Goal: Task Accomplishment & Management: Complete application form

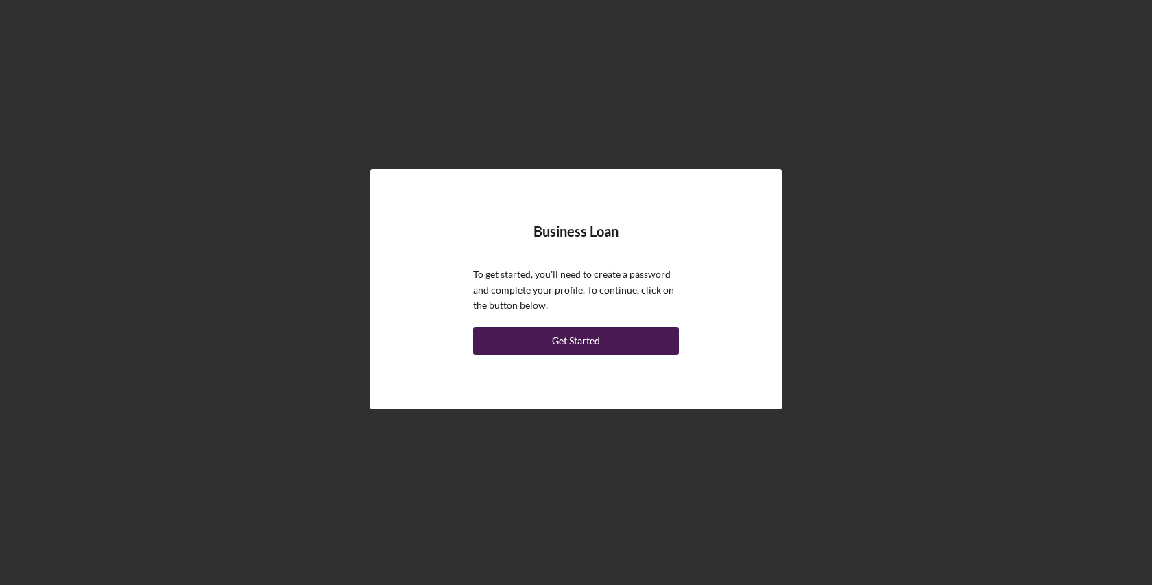
click at [598, 339] on div "Get Started" at bounding box center [576, 340] width 48 height 27
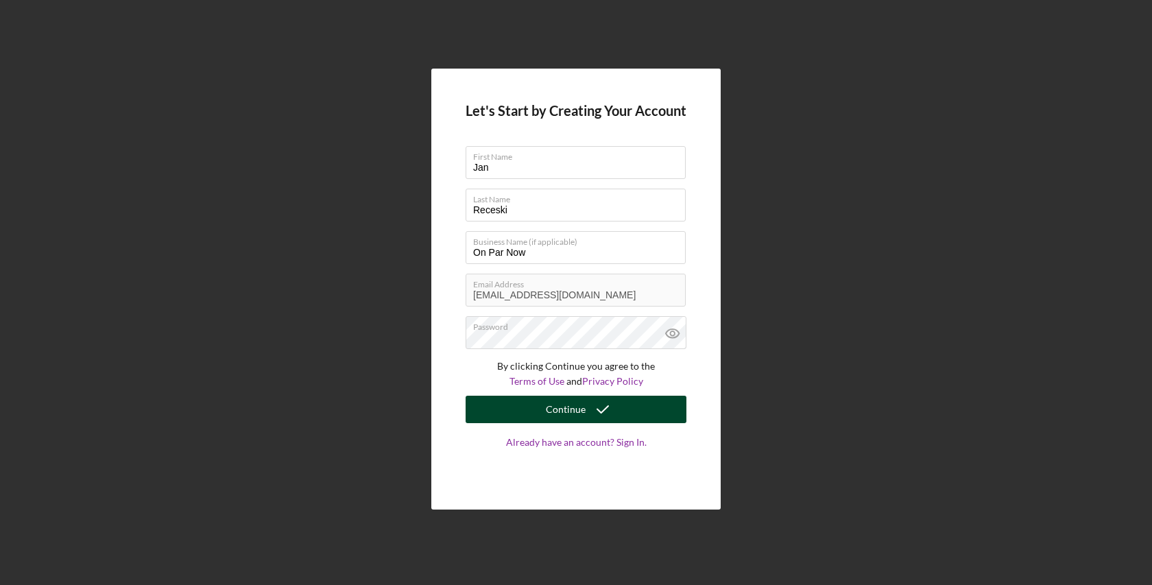
click at [644, 409] on button "Continue" at bounding box center [576, 409] width 221 height 27
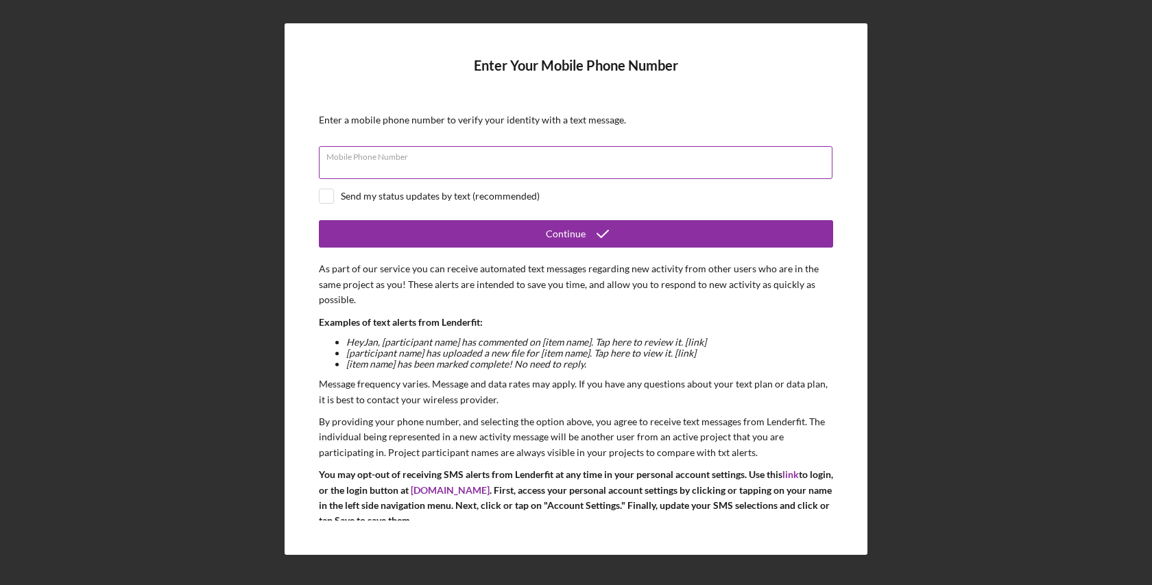
click at [445, 162] on input "Mobile Phone Number" at bounding box center [575, 162] width 513 height 33
type input "[PHONE_NUMBER]"
click at [336, 197] on div "Send my status updates by text (recommended)" at bounding box center [576, 196] width 514 height 15
checkbox input "true"
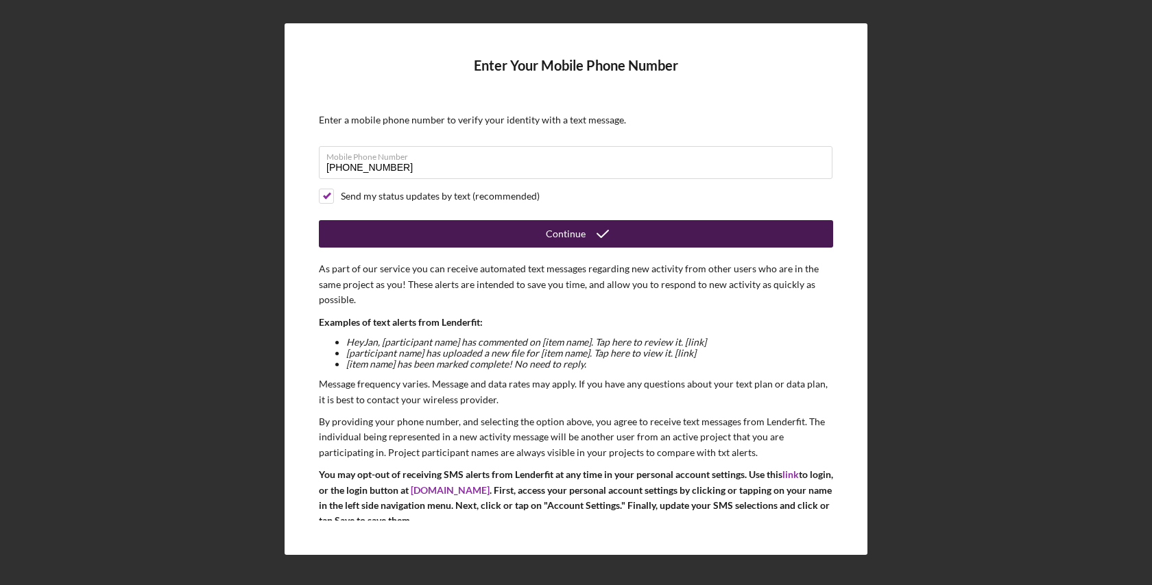
scroll to position [37, 0]
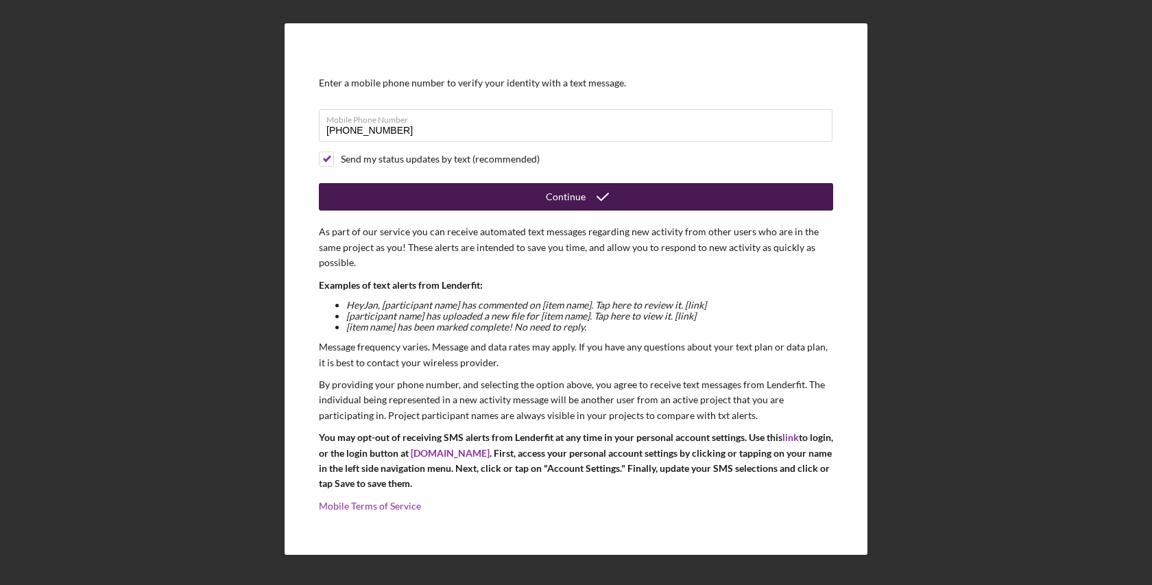
click at [567, 202] on div "Continue" at bounding box center [566, 196] width 40 height 27
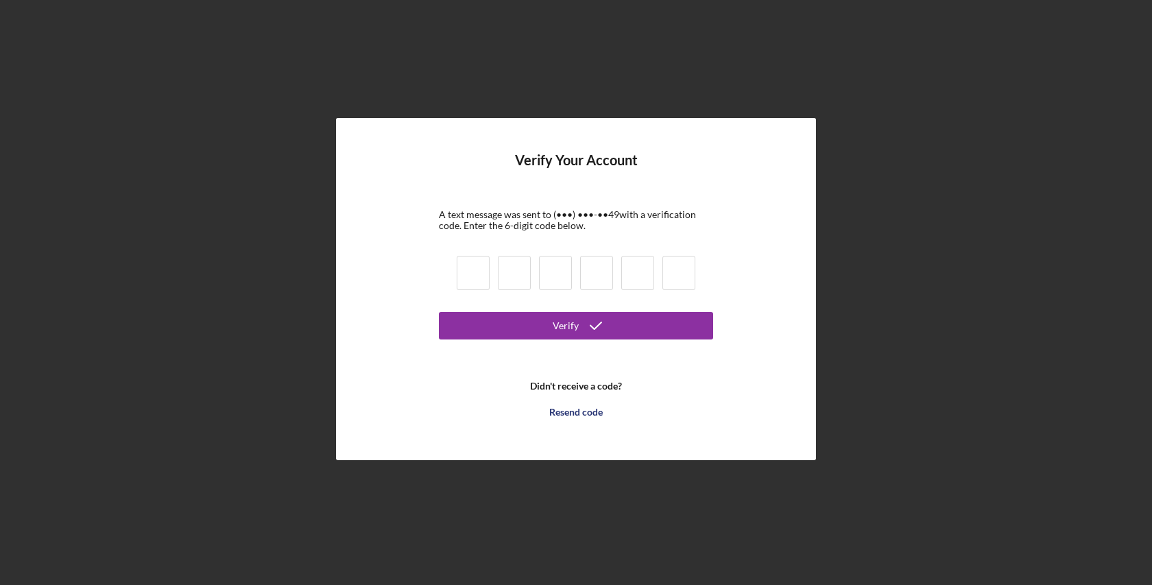
click at [470, 271] on input at bounding box center [473, 273] width 33 height 34
type input "4"
type input "9"
type input "6"
type input "9"
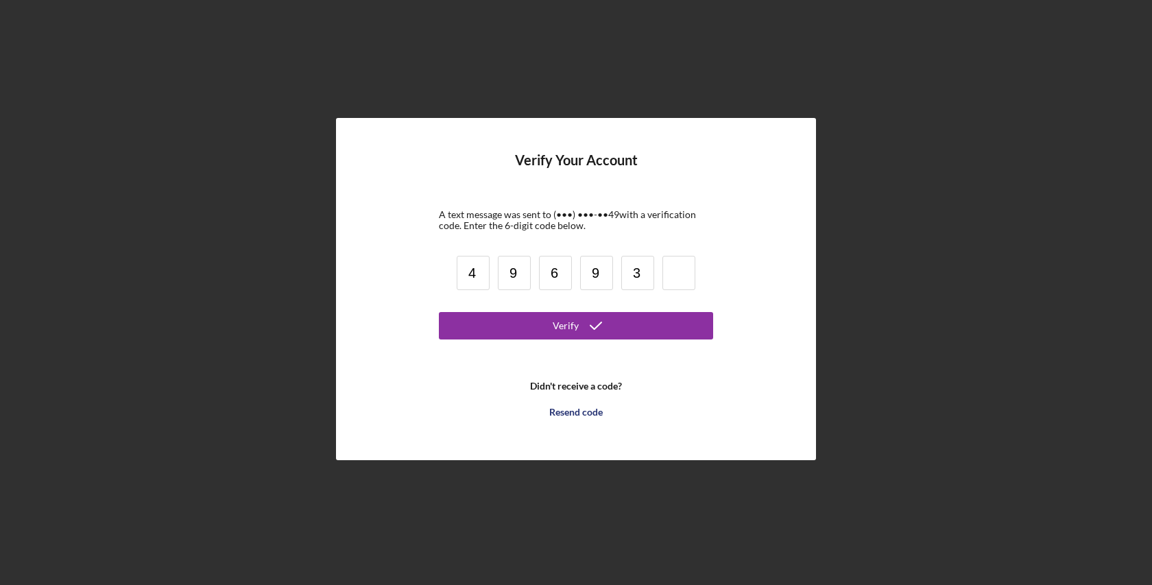
type input "3"
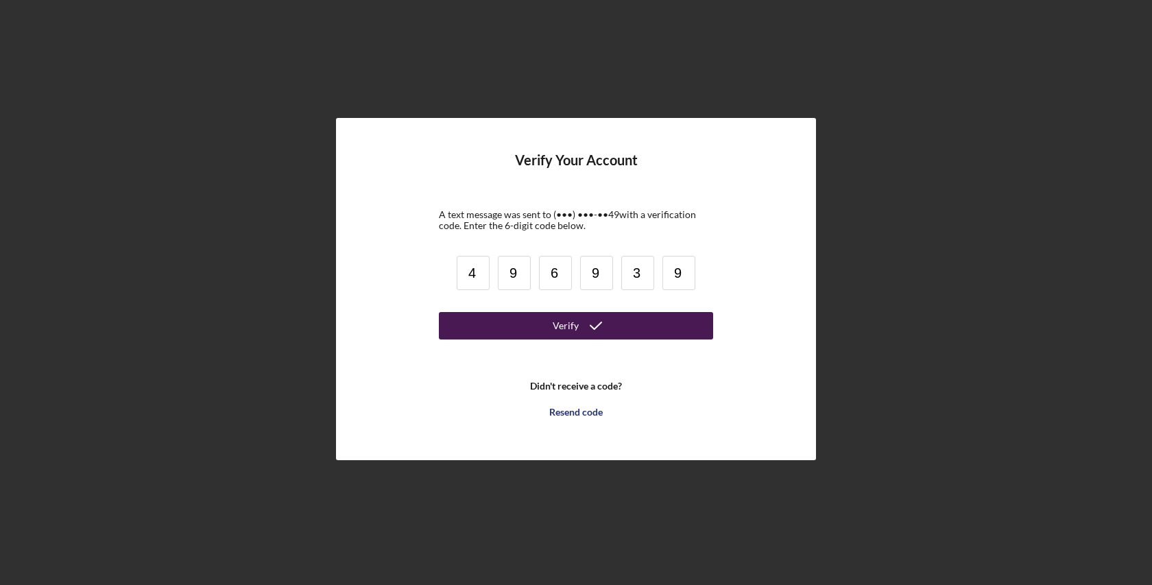
type input "9"
click at [551, 319] on button "Verify" at bounding box center [576, 325] width 274 height 27
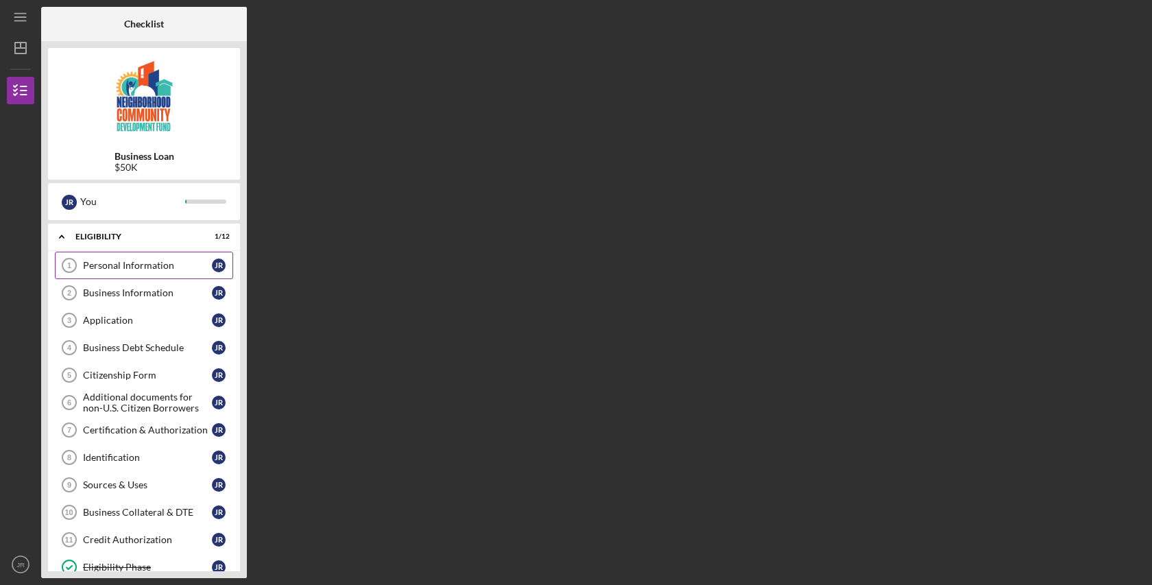
click at [130, 273] on link "Personal Information 1 Personal Information J R" at bounding box center [144, 265] width 178 height 27
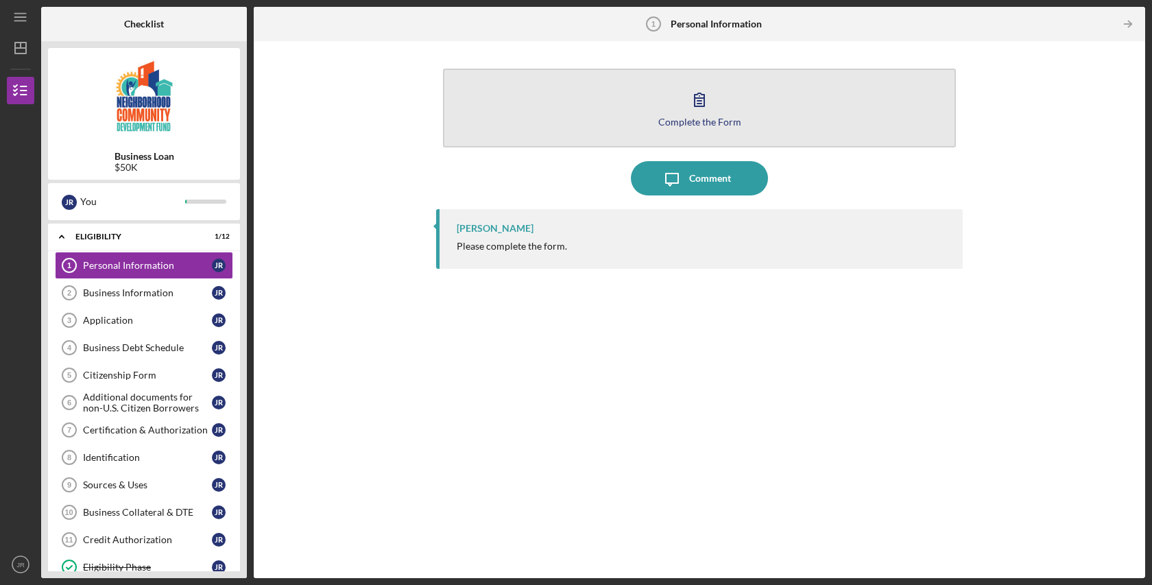
click at [699, 99] on icon "button" at bounding box center [699, 99] width 34 height 34
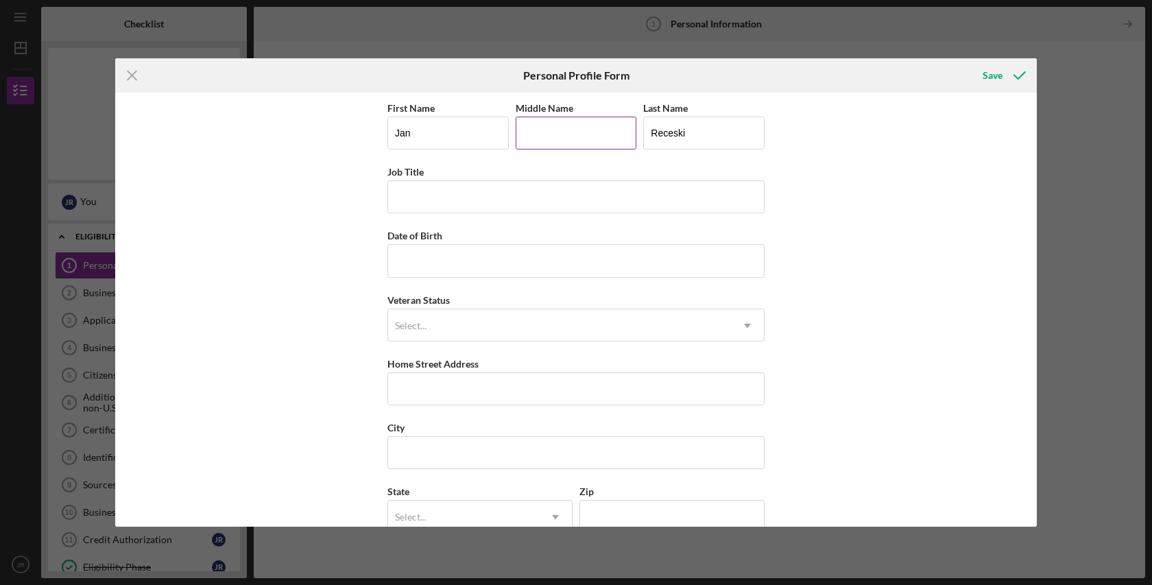
click at [573, 126] on input "Middle Name" at bounding box center [576, 133] width 121 height 33
type input "[PERSON_NAME]"
click at [420, 195] on input "Job Title" at bounding box center [575, 196] width 377 height 33
type input "Founder & CEO"
click at [439, 256] on input "Date of Birth" at bounding box center [575, 260] width 377 height 33
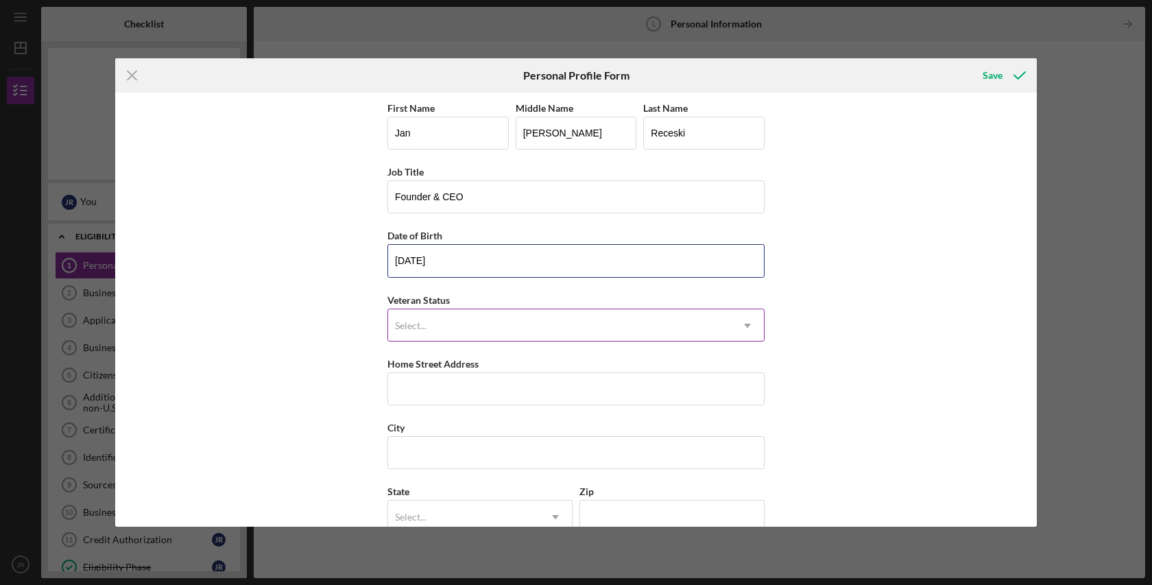
type input "[DATE]"
click at [450, 323] on div "Select..." at bounding box center [559, 326] width 343 height 32
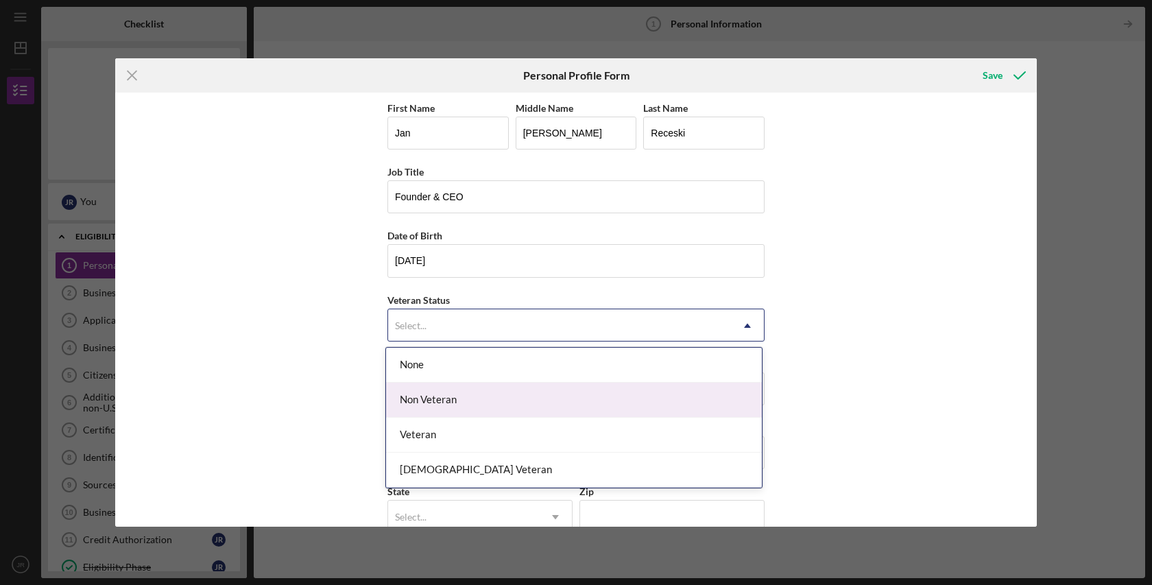
click at [448, 398] on div "Non Veteran" at bounding box center [574, 400] width 376 height 35
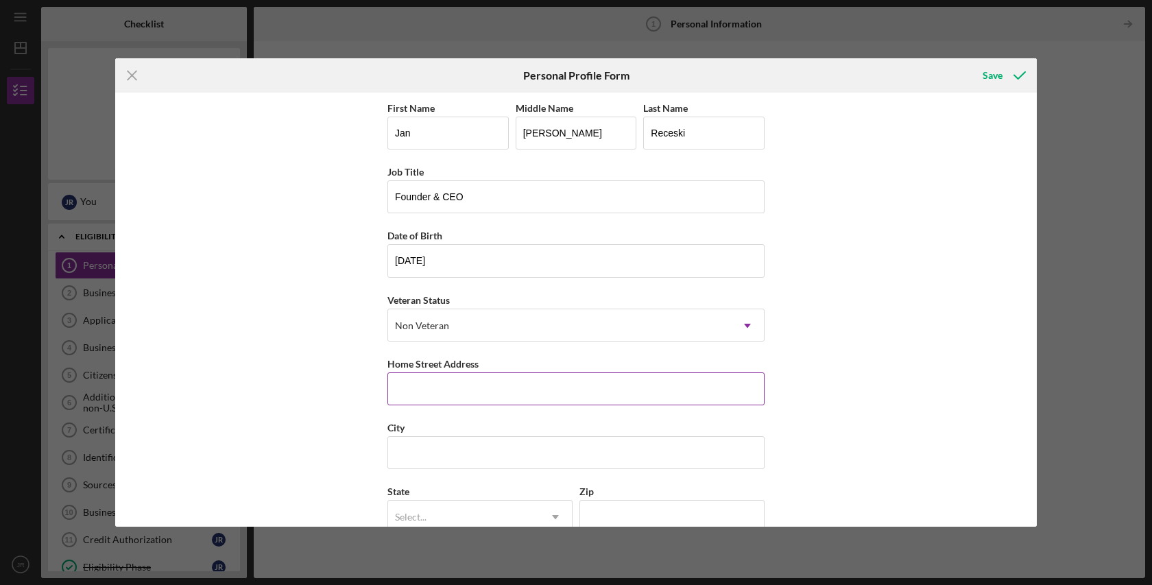
scroll to position [90, 0]
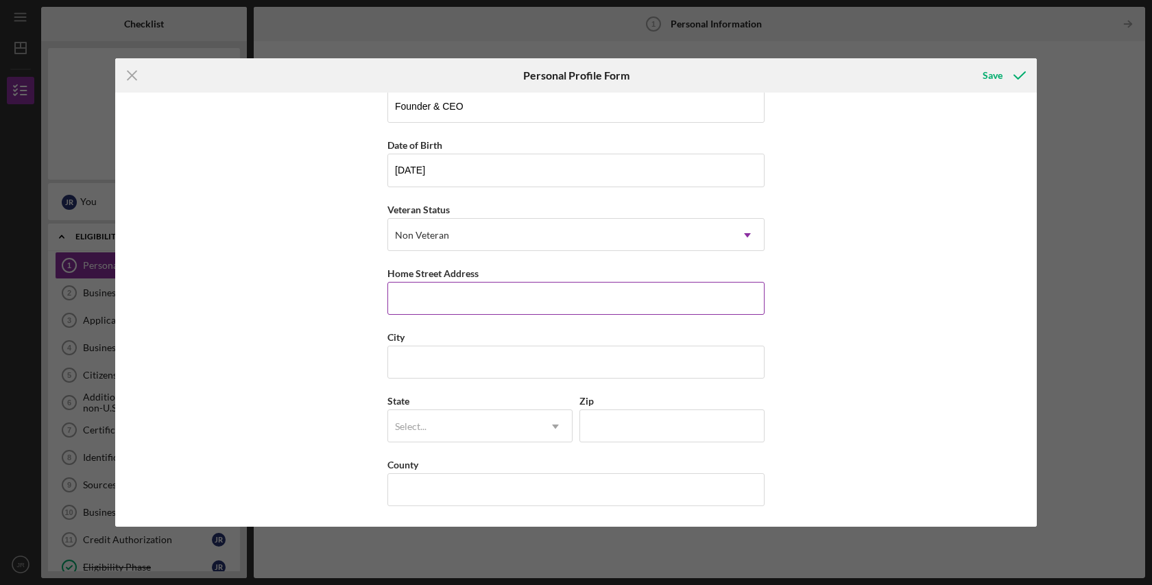
click at [468, 292] on input "Home Street Address" at bounding box center [575, 298] width 377 height 33
type input "[STREET_ADDRESS]"
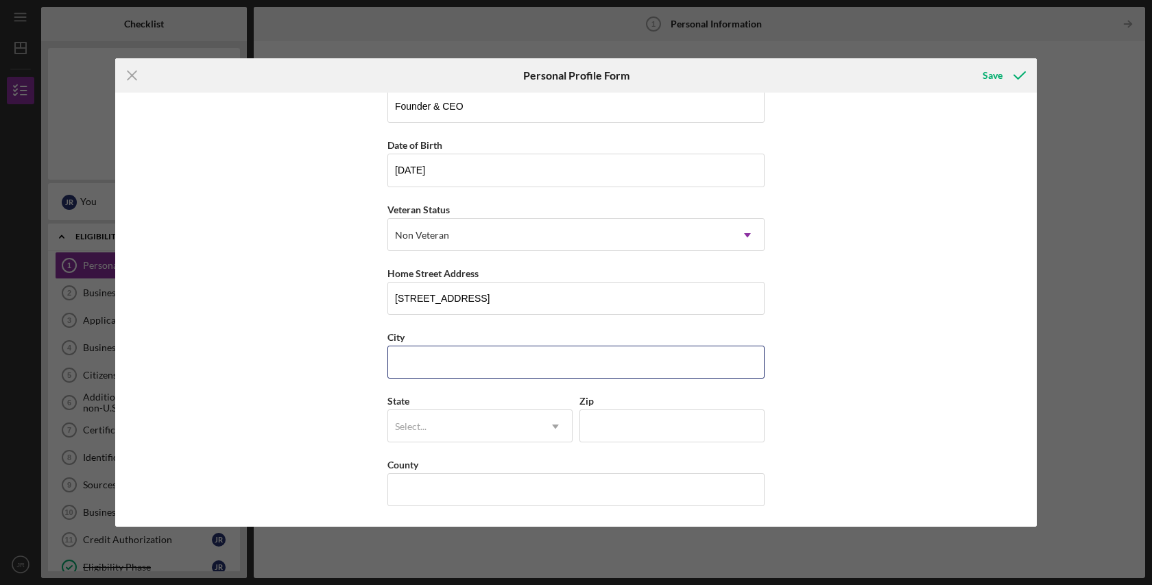
type input "[GEOGRAPHIC_DATA]"
type input "[US_STATE]"
type input "15222"
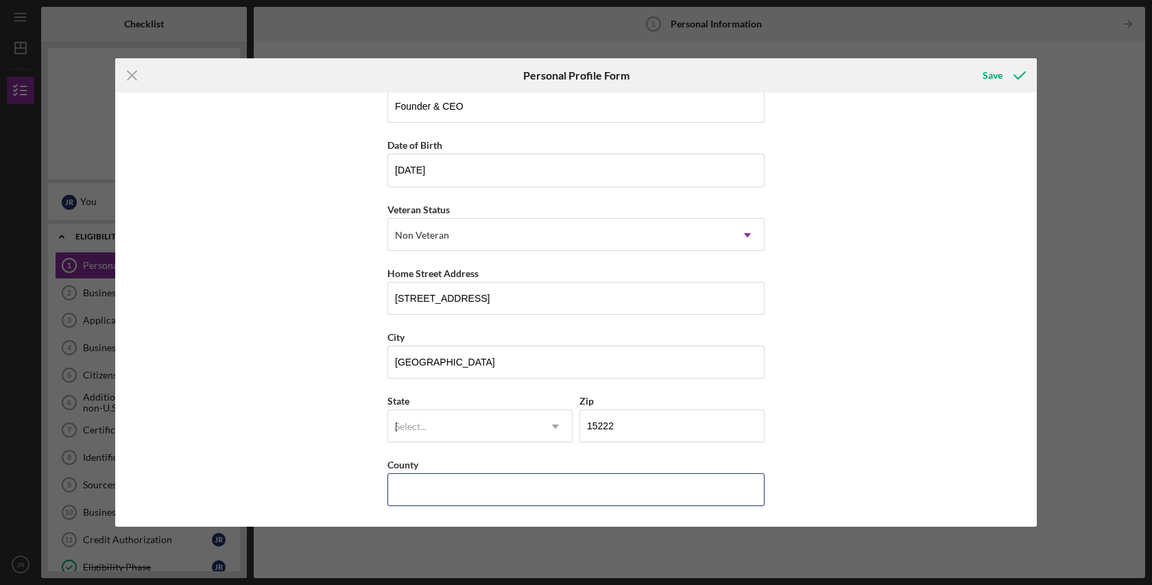
type input "[GEOGRAPHIC_DATA]"
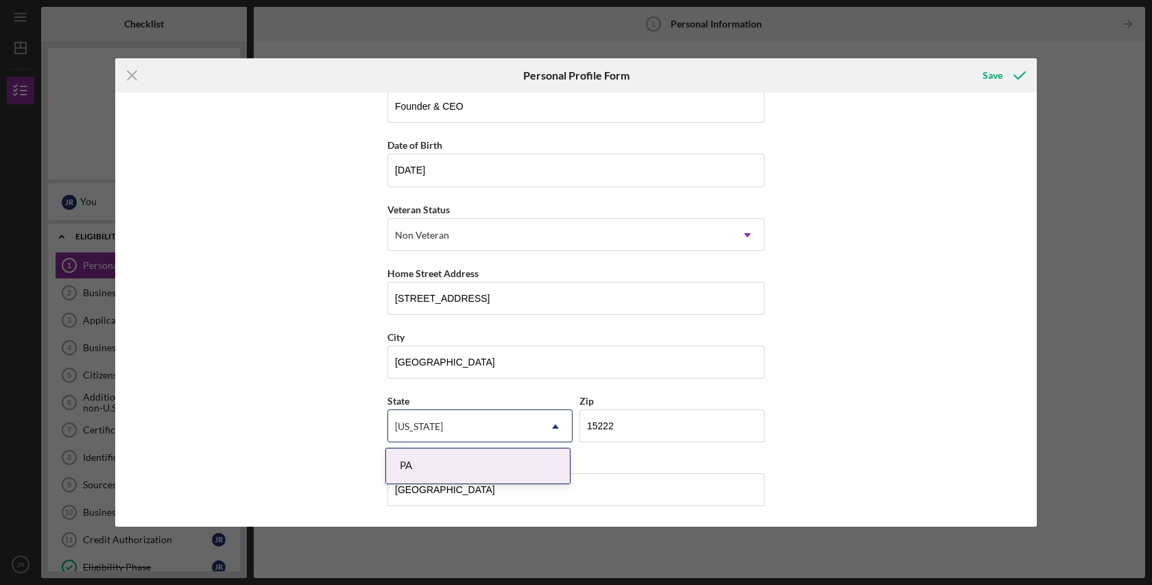
click at [926, 358] on div "First Name Jan Middle Name [PERSON_NAME] Last Name [PERSON_NAME] Job Title Foun…" at bounding box center [575, 309] width 921 height 433
click at [909, 372] on div "First Name Jan Middle Name [PERSON_NAME] Last Name [PERSON_NAME] Job Title Foun…" at bounding box center [575, 309] width 921 height 433
click at [498, 466] on div "PA" at bounding box center [478, 465] width 184 height 35
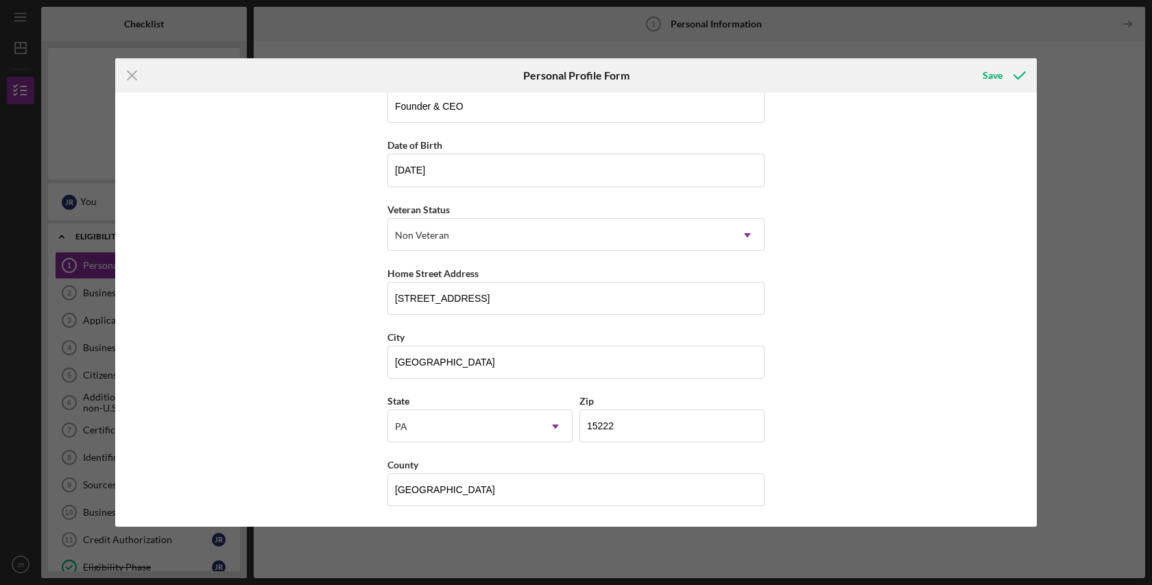
click at [847, 411] on div "First Name Jan Middle Name [PERSON_NAME] Last Name [PERSON_NAME] Job Title Foun…" at bounding box center [575, 309] width 921 height 433
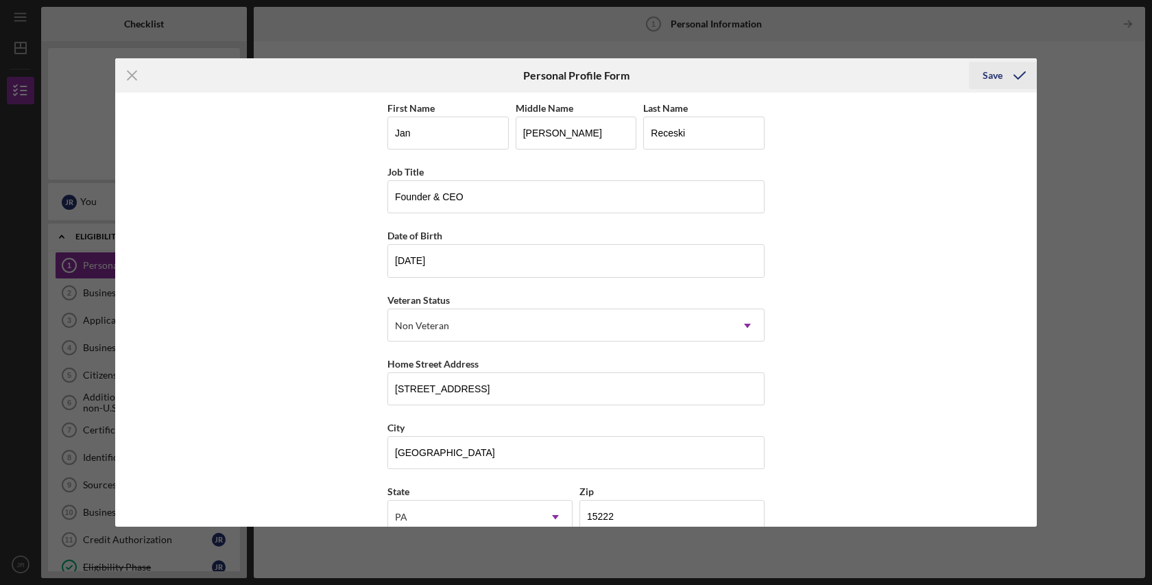
click at [986, 74] on div "Save" at bounding box center [992, 75] width 20 height 27
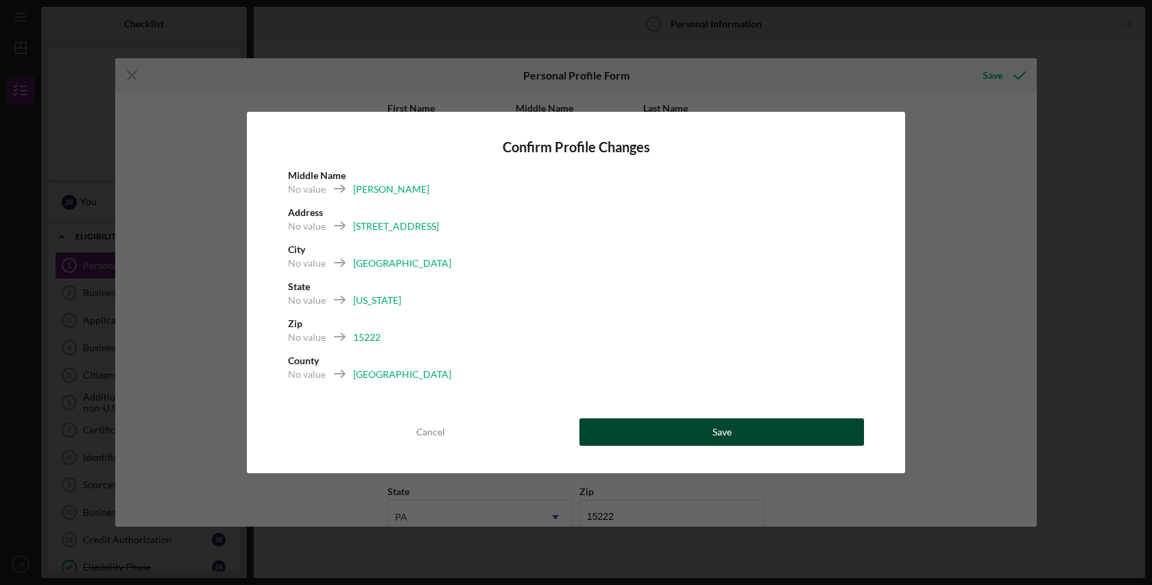
click at [731, 427] on button "Save" at bounding box center [721, 431] width 285 height 27
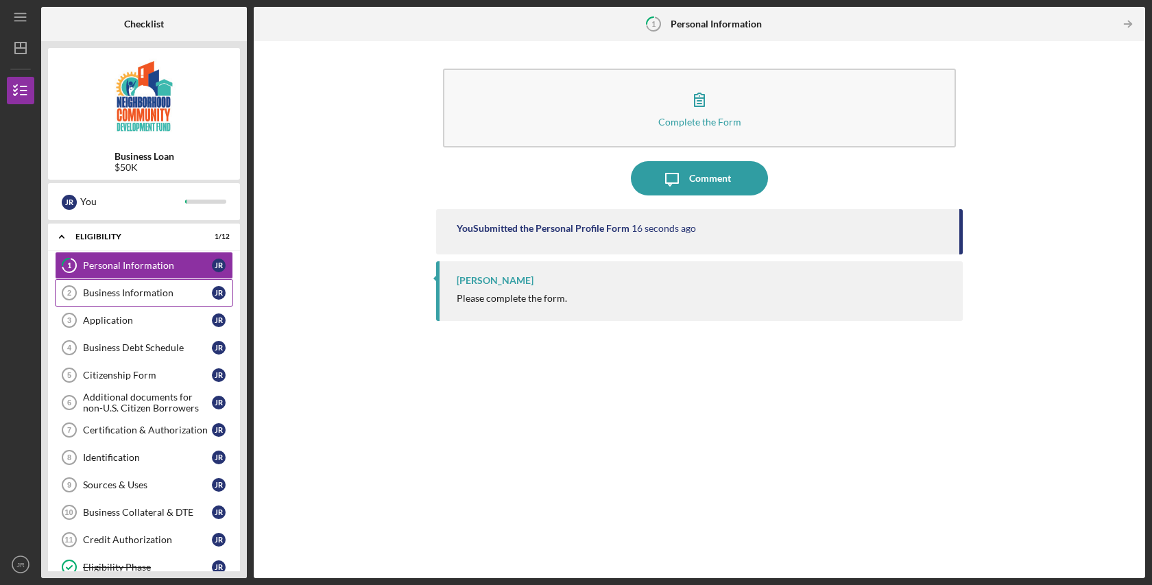
click at [158, 293] on div "Business Information" at bounding box center [147, 292] width 129 height 11
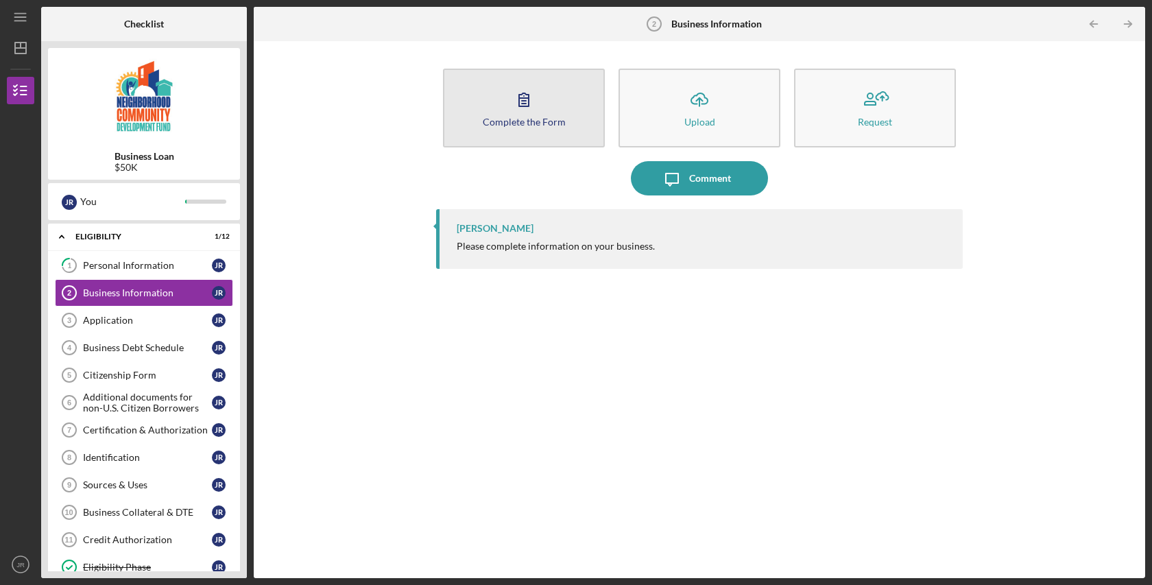
click at [524, 102] on icon "button" at bounding box center [524, 99] width 34 height 34
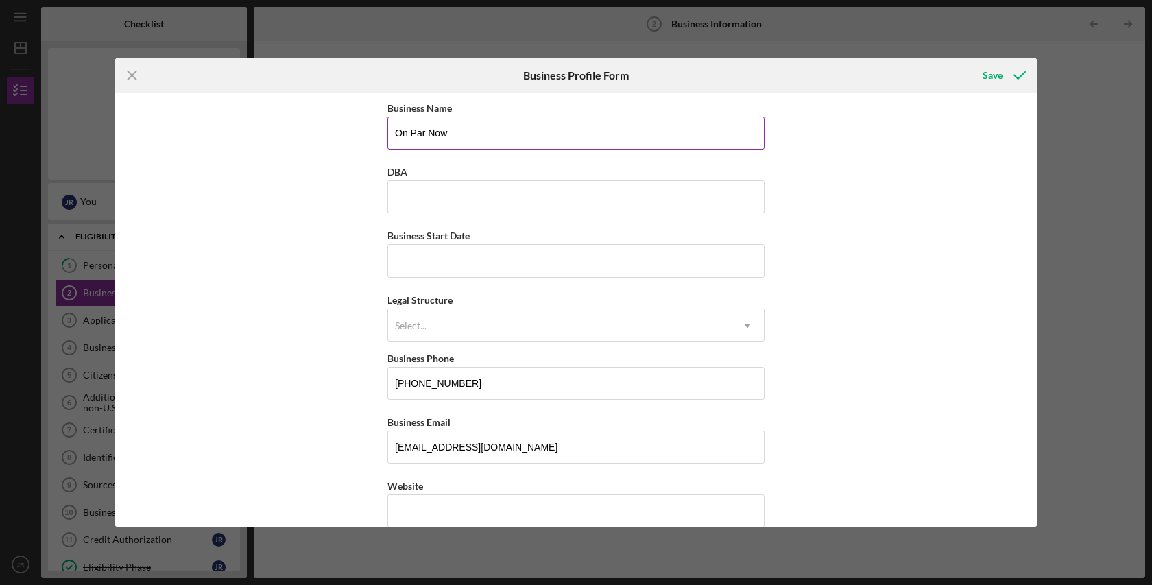
click at [491, 136] on input "On Par Now" at bounding box center [575, 133] width 377 height 33
click at [411, 133] on input "On Par Now" at bounding box center [575, 133] width 377 height 33
type input "OnPar Now"
click at [435, 201] on input "DBA" at bounding box center [575, 196] width 377 height 33
click at [411, 198] on input "Onpar Now" at bounding box center [575, 196] width 377 height 33
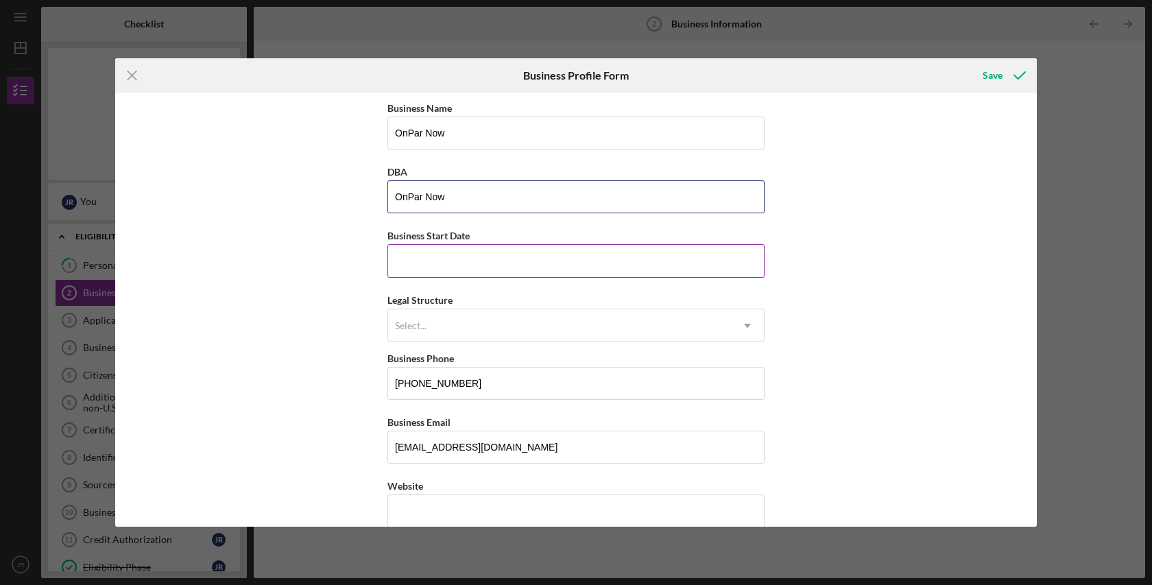
type input "OnPar Now"
click at [459, 264] on input "Business Start Date" at bounding box center [575, 260] width 377 height 33
click at [450, 258] on input "Business Start Date" at bounding box center [575, 260] width 377 height 33
type input "[DATE]"
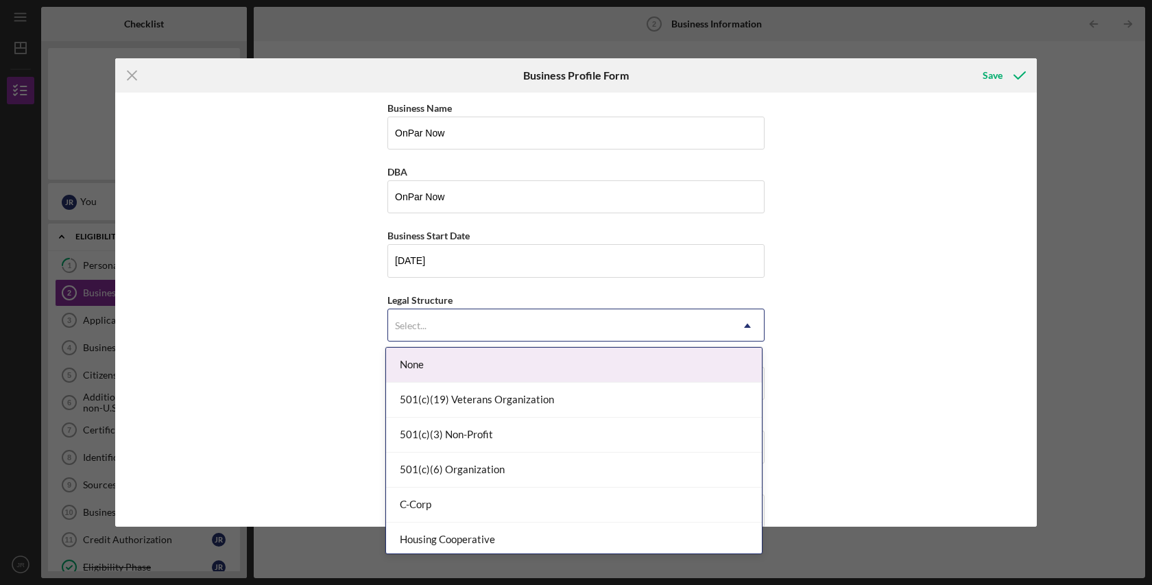
click at [455, 322] on div "Select..." at bounding box center [559, 326] width 343 height 32
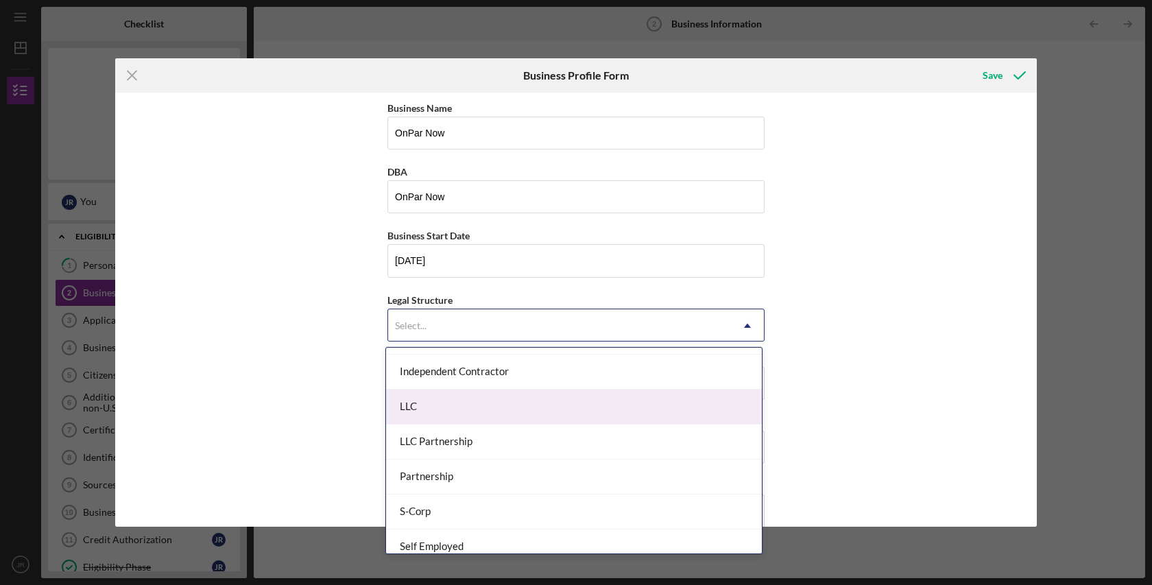
scroll to position [206, 0]
click at [409, 403] on div "LLC" at bounding box center [574, 403] width 376 height 35
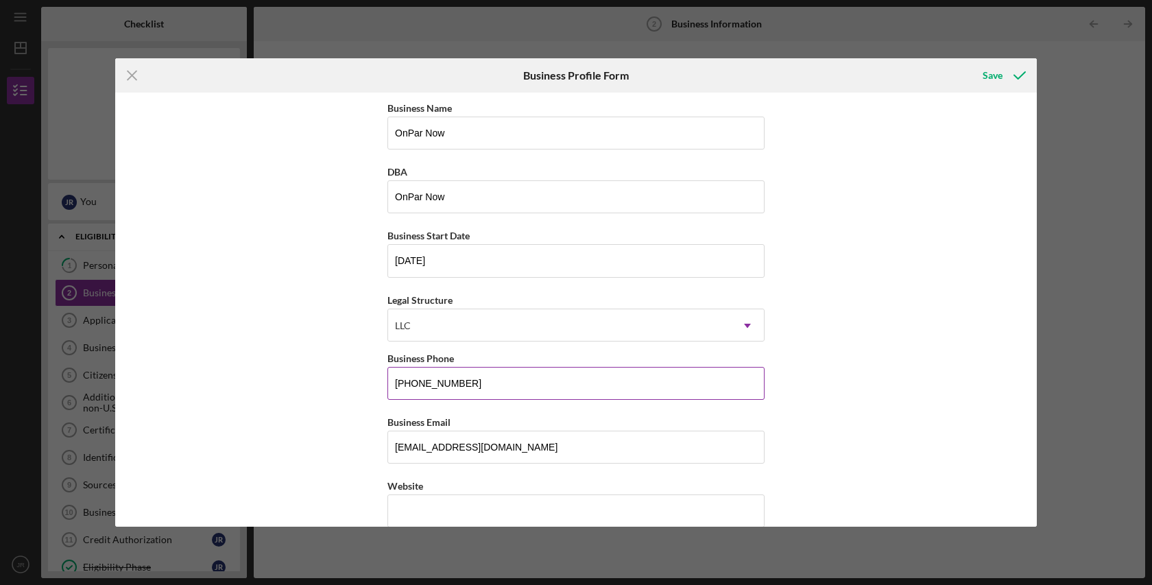
click at [481, 386] on input "[PHONE_NUMBER]" at bounding box center [575, 383] width 377 height 33
drag, startPoint x: 481, startPoint y: 386, endPoint x: 418, endPoint y: 384, distance: 63.8
click at [418, 384] on input "[PHONE_NUMBER]" at bounding box center [575, 383] width 377 height 33
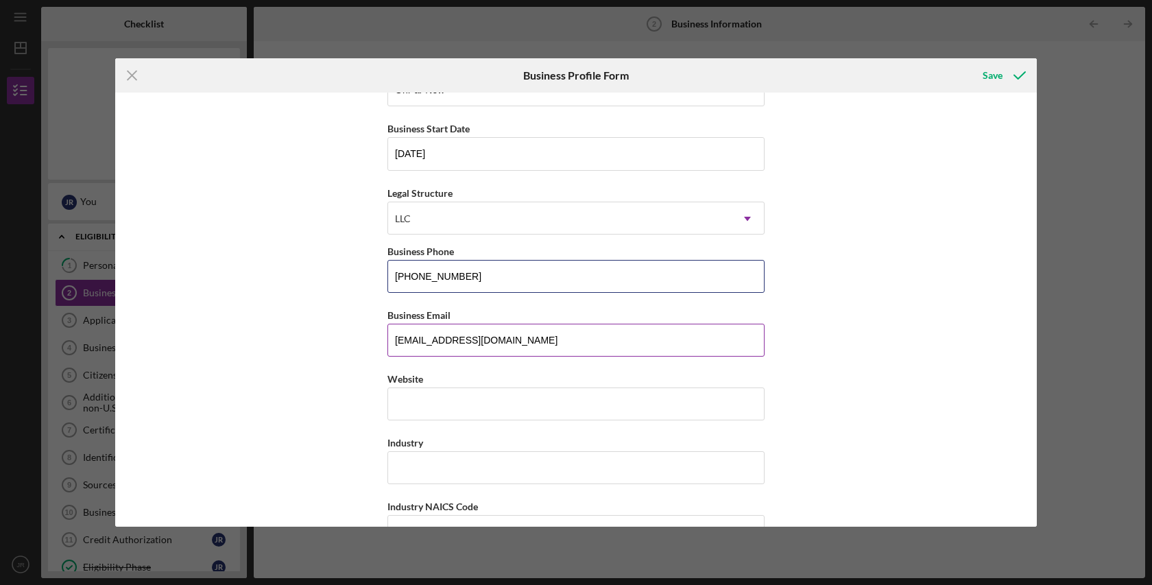
scroll to position [108, 0]
type input "[PHONE_NUMBER]"
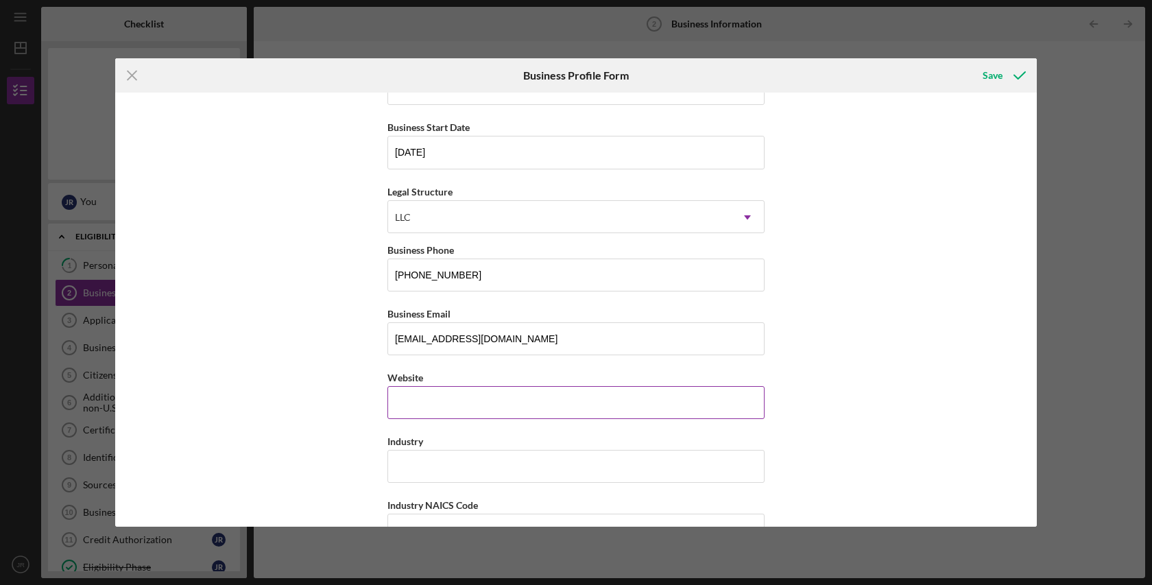
click at [435, 404] on input "Website" at bounding box center [575, 402] width 377 height 33
type input "[DOMAIN_NAME]"
drag, startPoint x: 435, startPoint y: 339, endPoint x: 374, endPoint y: 339, distance: 61.0
click at [374, 339] on div "Business Name OnPar Now DBA OnPar Now Business Start Date [DATE] Legal Structur…" at bounding box center [575, 309] width 921 height 433
type input "[EMAIL_ADDRESS][DOMAIN_NAME]"
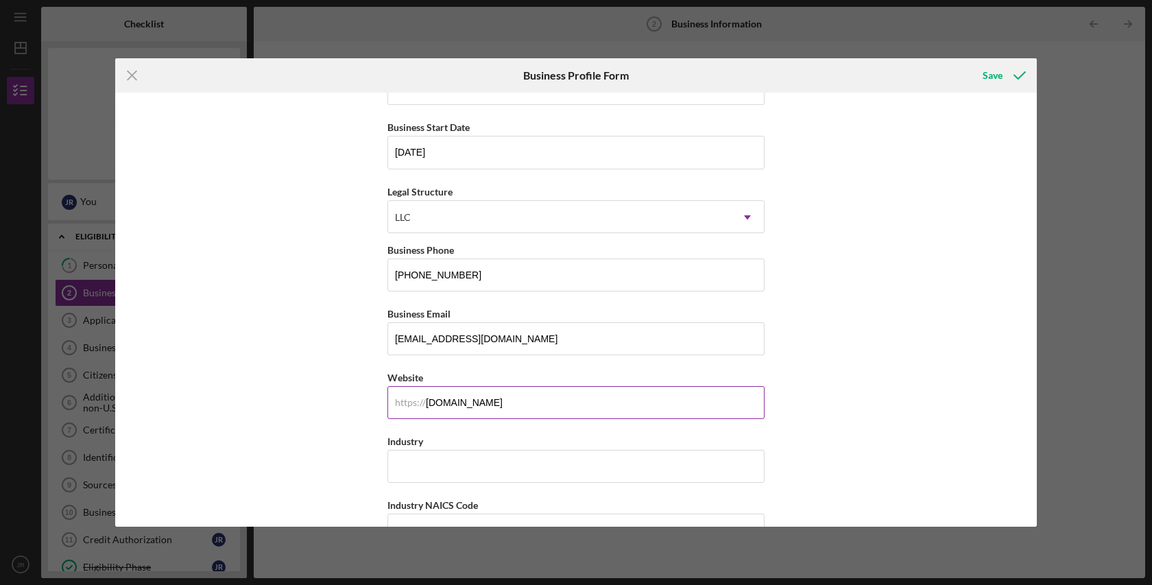
click at [607, 411] on input "[DOMAIN_NAME]" at bounding box center [575, 402] width 377 height 33
click at [463, 473] on input "Industry" at bounding box center [575, 466] width 377 height 33
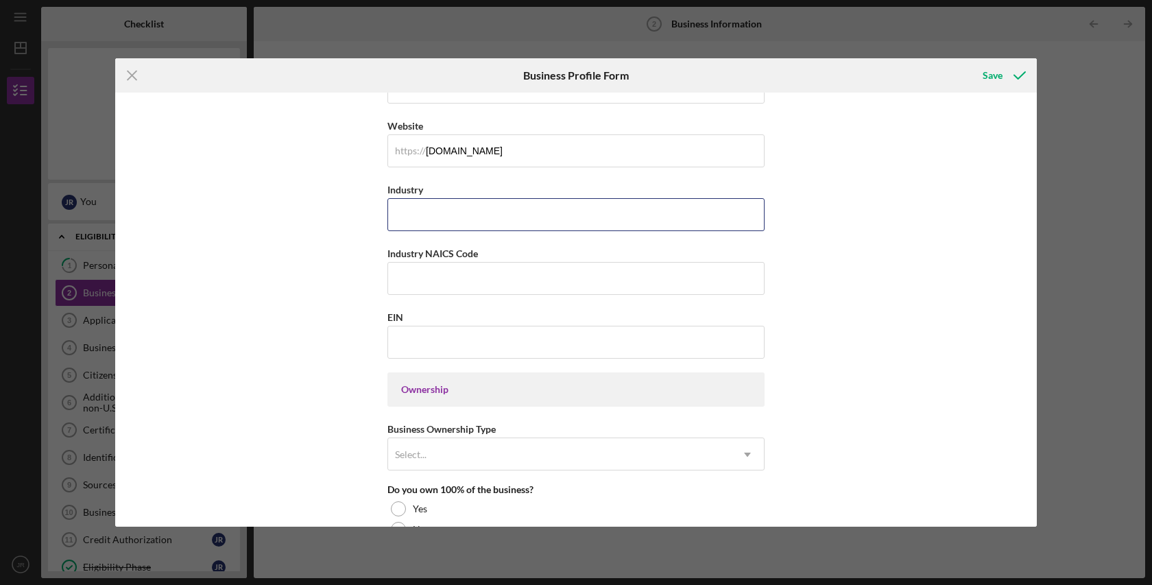
scroll to position [361, 0]
click at [472, 214] on input "Industry" at bounding box center [575, 213] width 377 height 33
click at [409, 215] on input "Industry" at bounding box center [575, 213] width 377 height 33
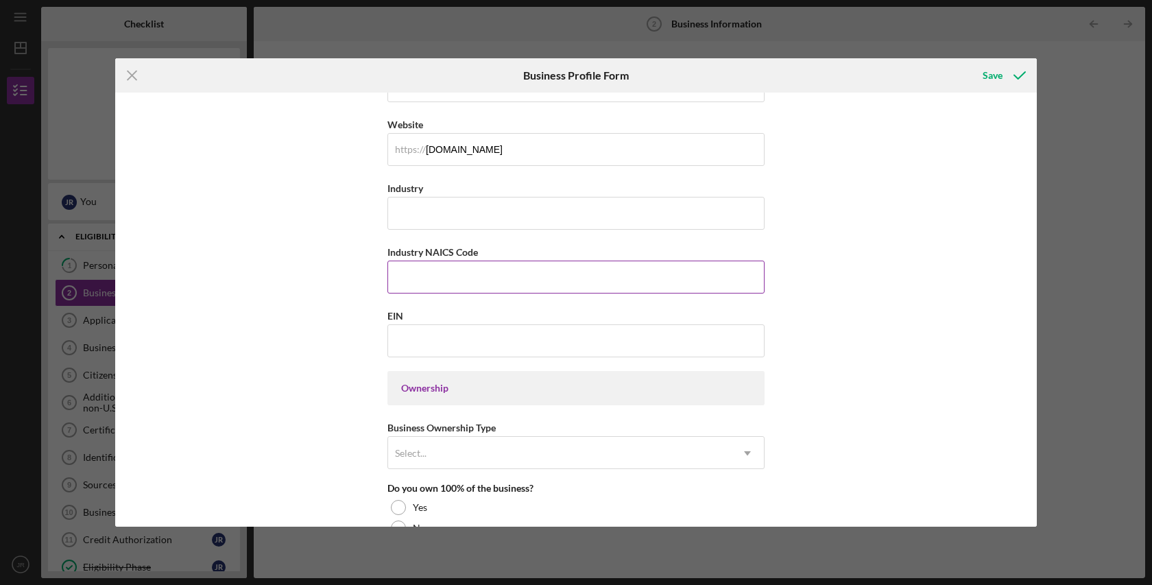
click at [432, 279] on input "Industry NAICS Code" at bounding box center [575, 277] width 377 height 33
paste input "611620"
type input "611620"
click at [434, 337] on input "EIN" at bounding box center [575, 340] width 377 height 33
paste input "[US_EMPLOYER_IDENTIFICATION_NUMBER]"
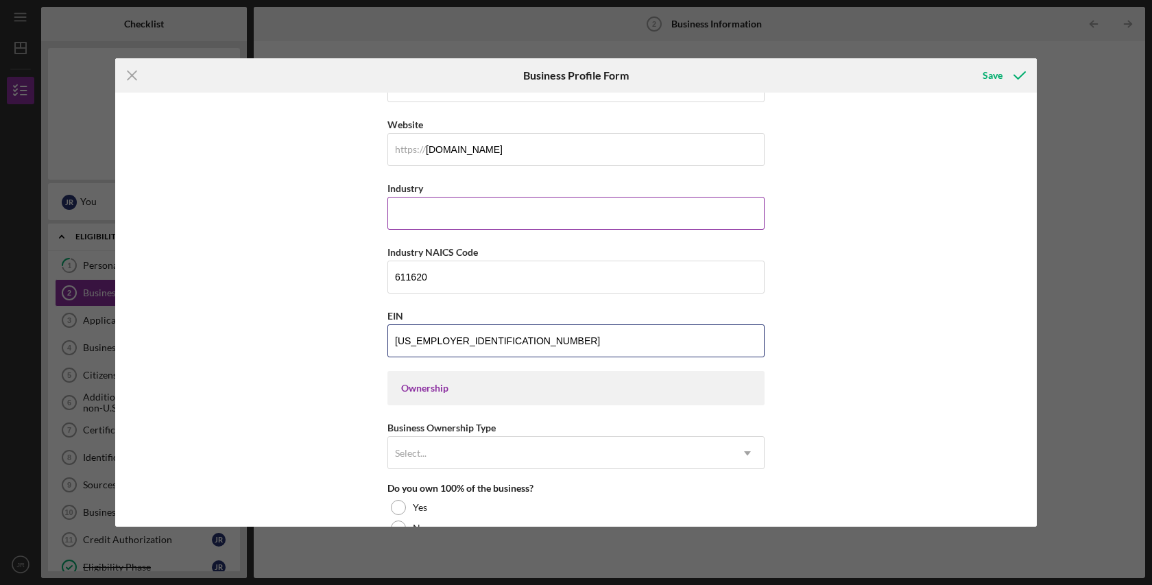
type input "[US_EMPLOYER_IDENTIFICATION_NUMBER]"
click at [431, 213] on input "Industry" at bounding box center [575, 213] width 377 height 33
click at [435, 215] on input "Fitness & Sports Instruction" at bounding box center [575, 213] width 377 height 33
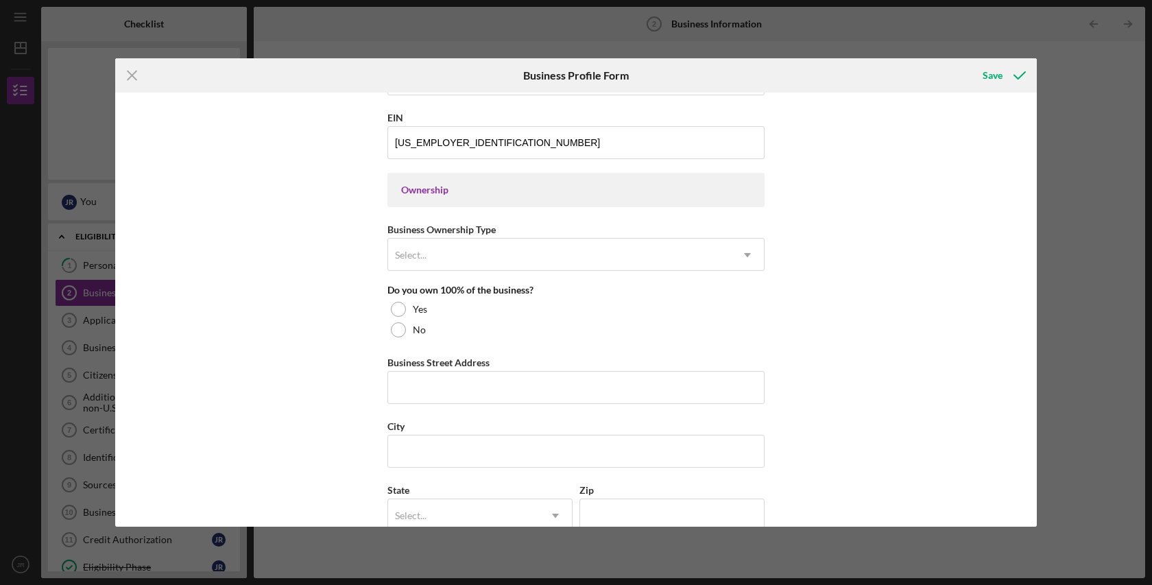
scroll to position [563, 0]
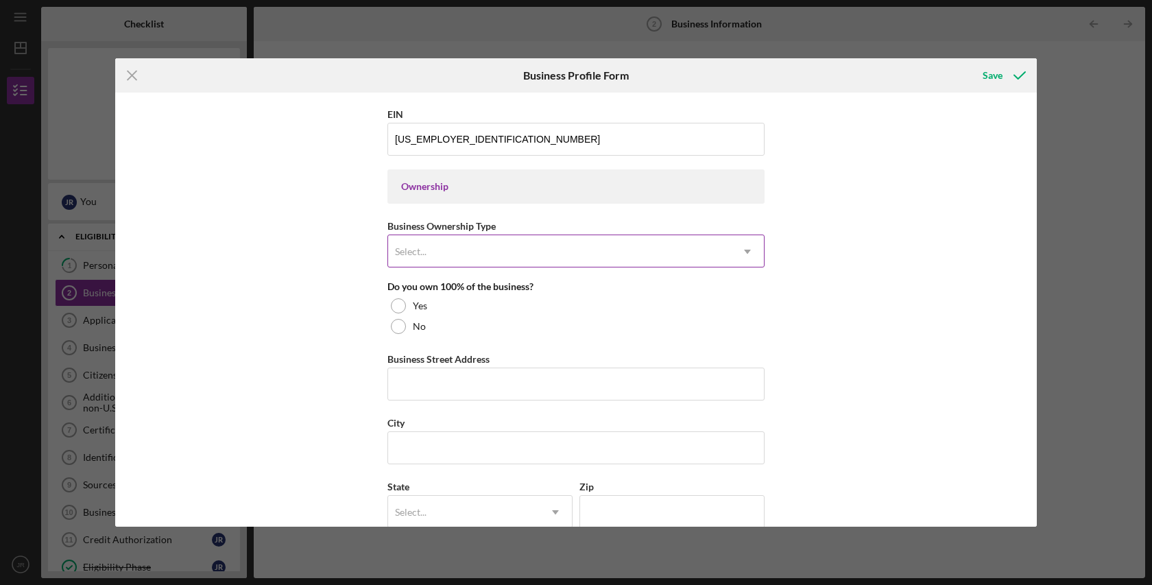
type input "Fitness & Sports Instruction"
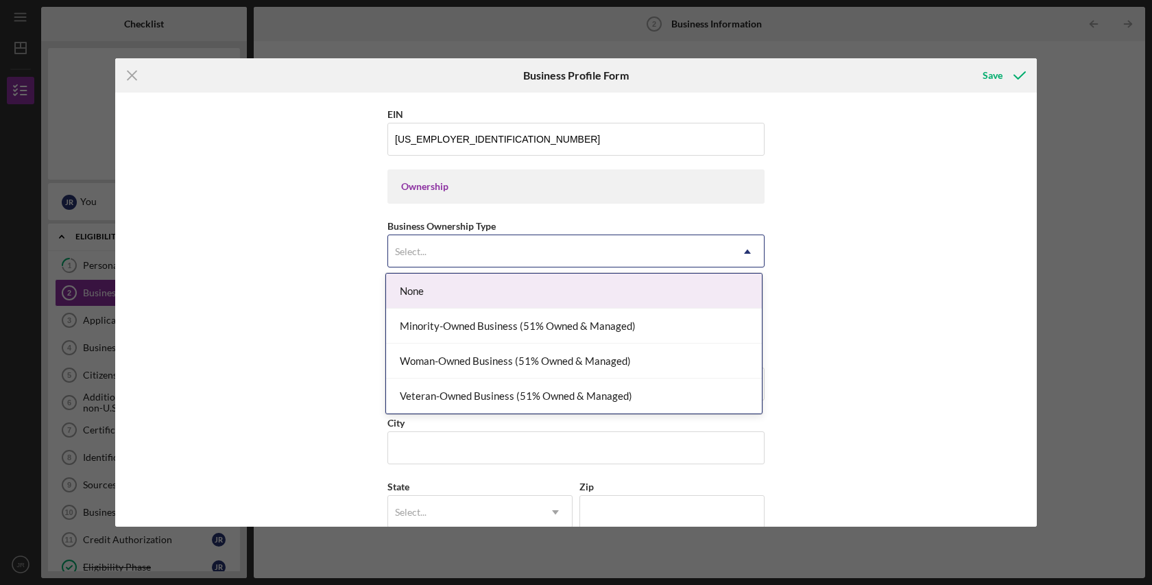
click at [548, 256] on div "Select..." at bounding box center [559, 252] width 343 height 32
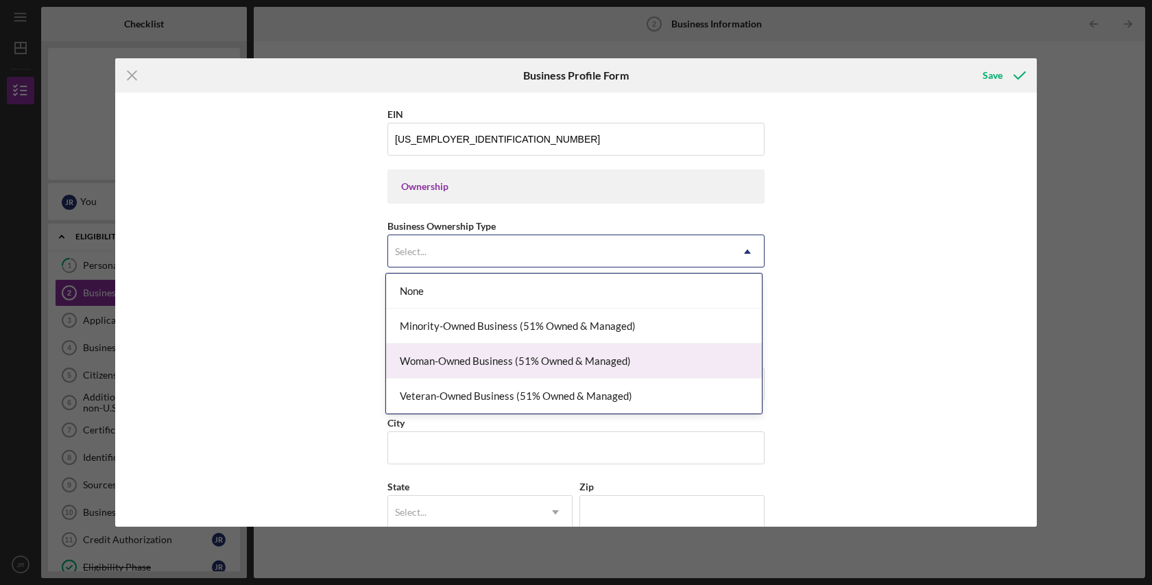
click at [463, 359] on div "Woman-Owned Business (51% Owned & Managed)" at bounding box center [574, 360] width 376 height 35
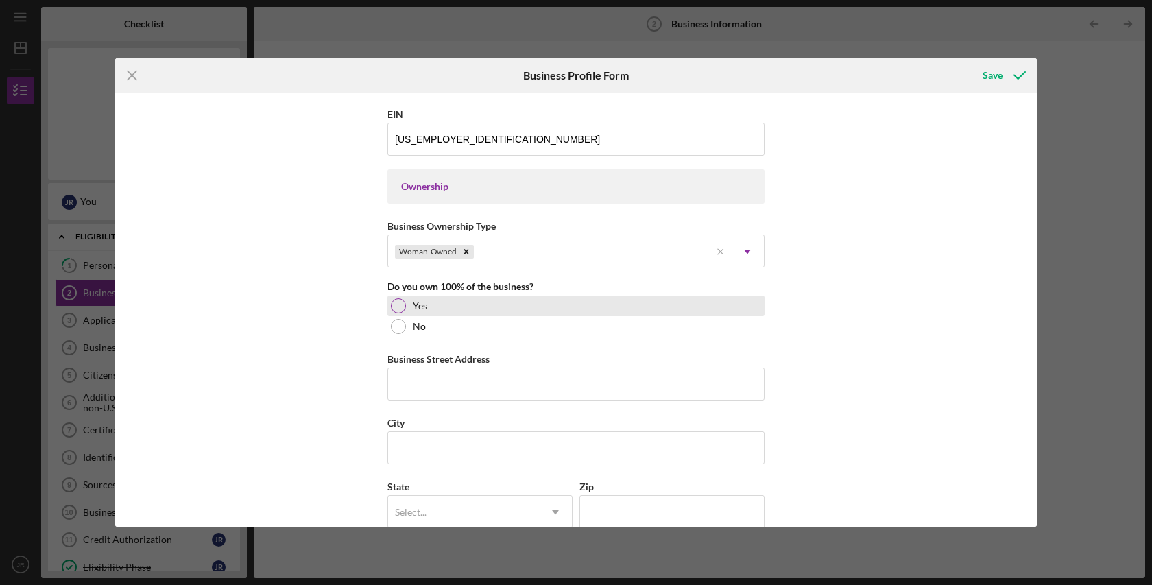
click at [397, 301] on div at bounding box center [398, 305] width 15 height 15
click at [450, 380] on input "Business Street Address" at bounding box center [575, 383] width 377 height 33
type input "[STREET_ADDRESS][PERSON_NAME]"
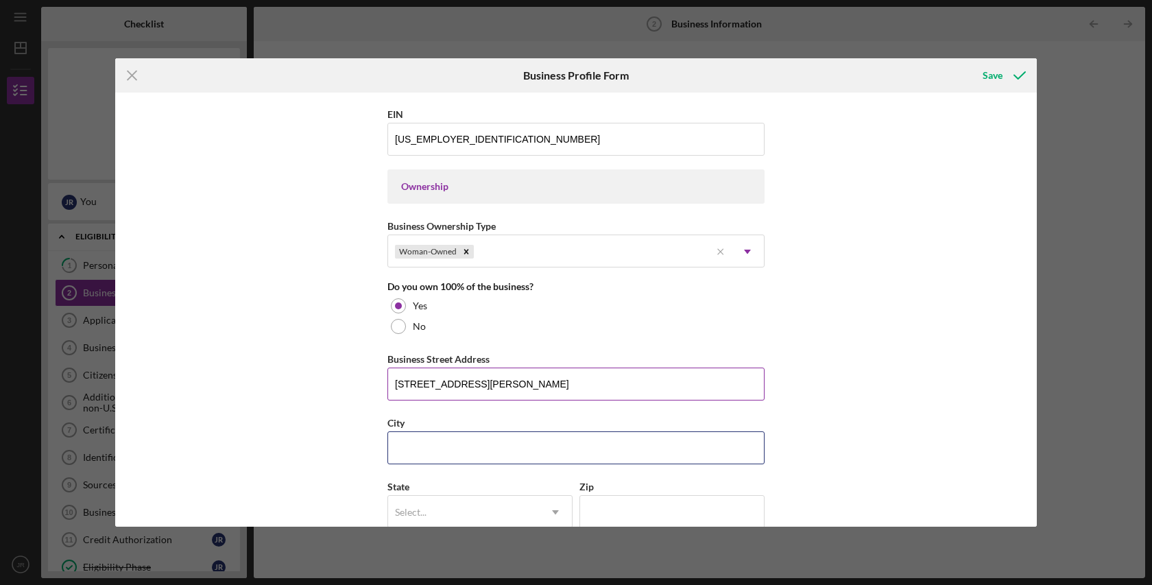
type input "[GEOGRAPHIC_DATA]"
type input "[US_STATE]"
type input "15222"
type input "[US_STATE]"
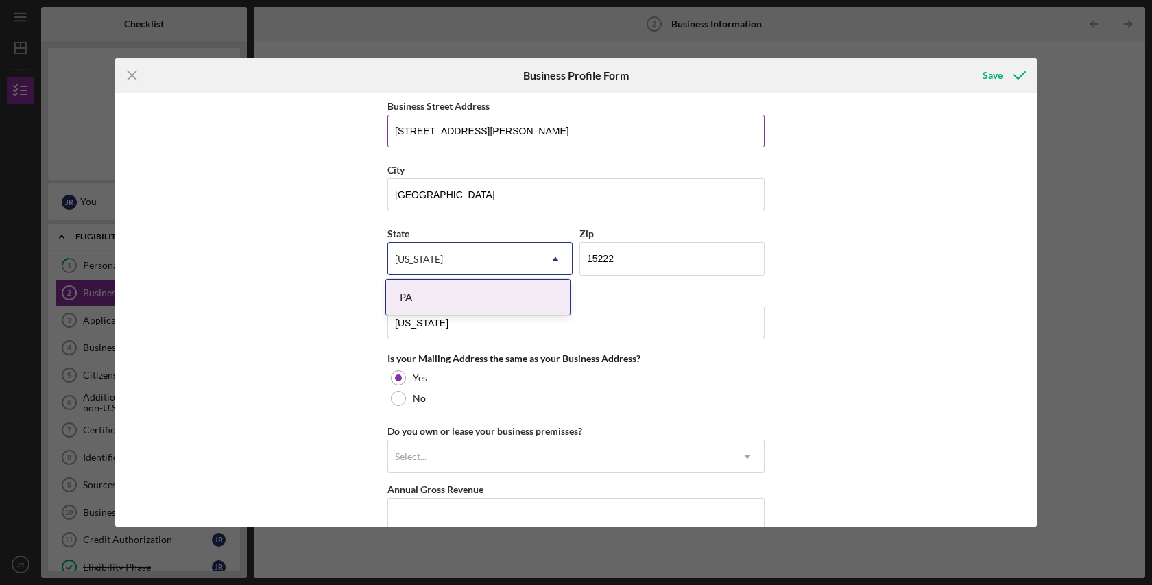
scroll to position [826, 0]
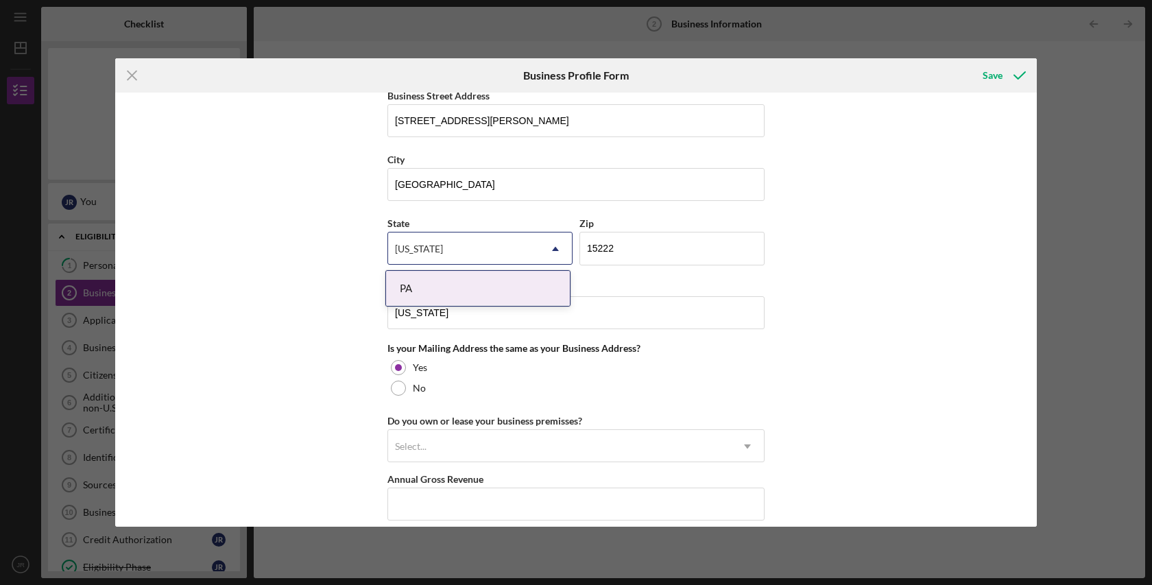
click at [505, 278] on div "PA" at bounding box center [478, 288] width 184 height 35
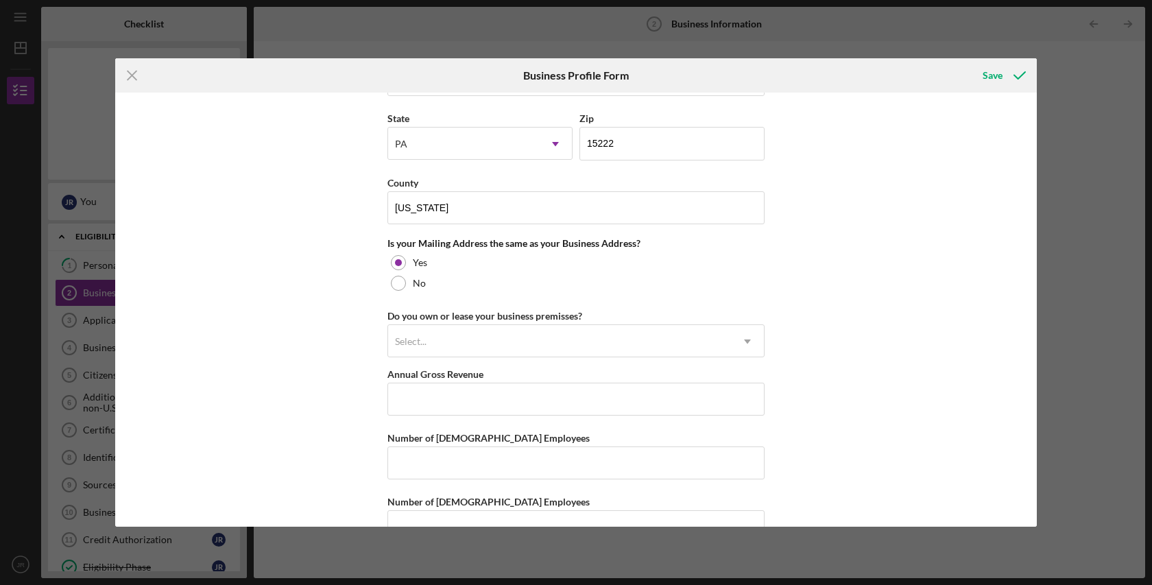
scroll to position [932, 0]
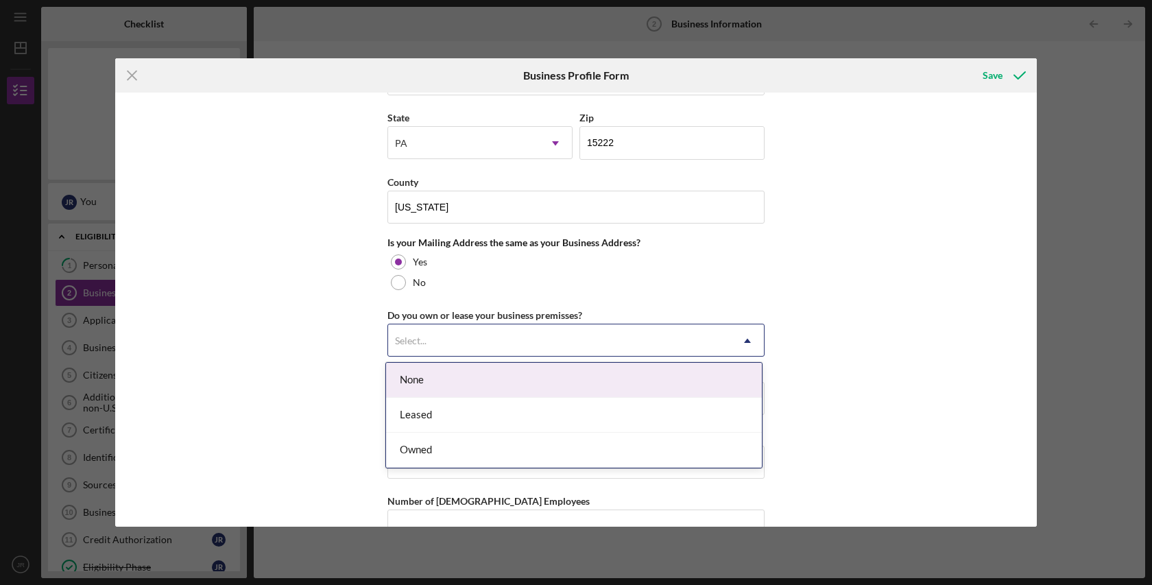
click at [474, 339] on div "Select..." at bounding box center [559, 341] width 343 height 32
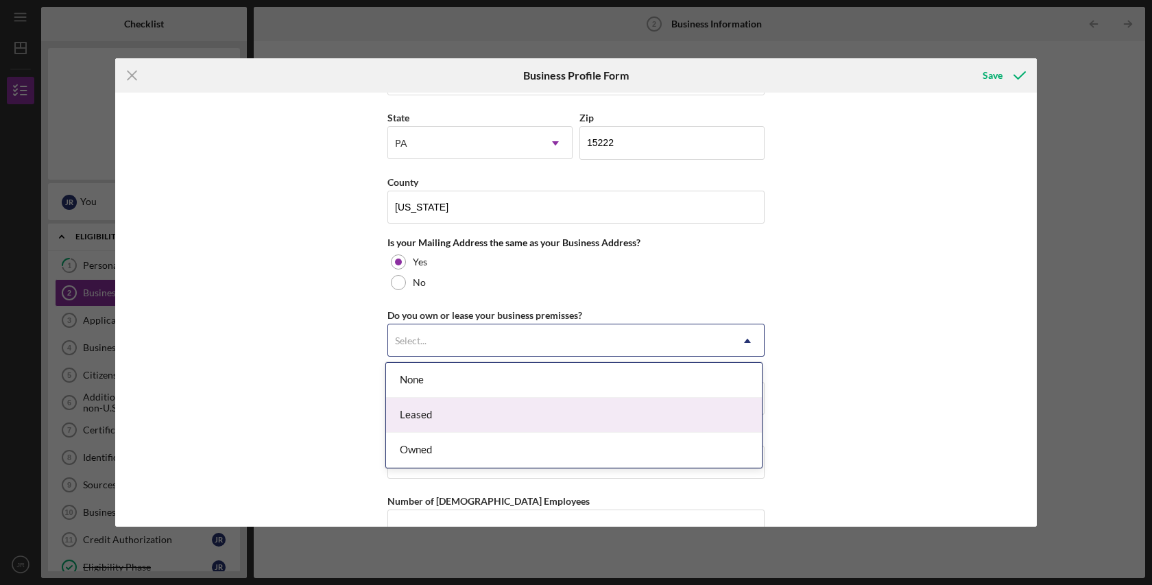
click at [453, 411] on div "Leased" at bounding box center [574, 415] width 376 height 35
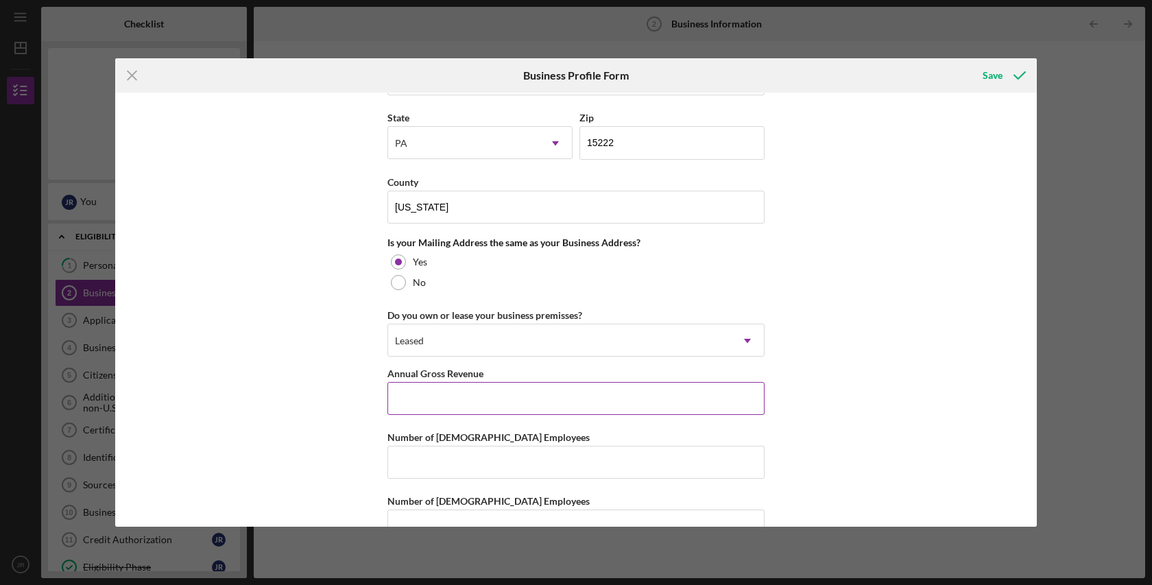
click at [513, 396] on input "Annual Gross Revenue" at bounding box center [575, 398] width 377 height 33
type input "$2"
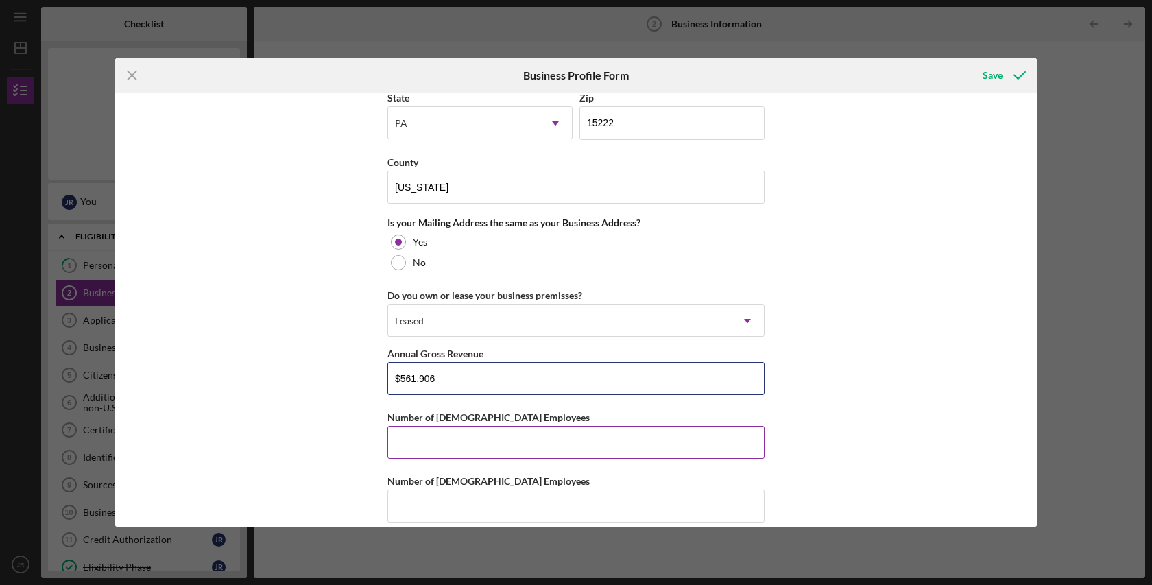
scroll to position [968, 0]
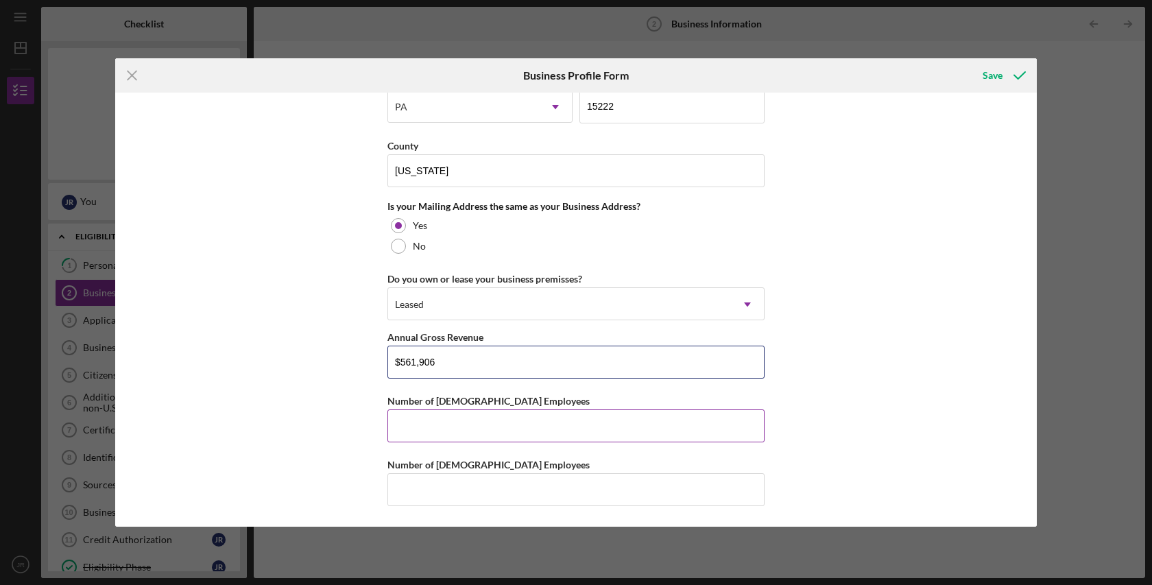
type input "$561,906"
click at [532, 424] on input "Number of [DEMOGRAPHIC_DATA] Employees" at bounding box center [575, 425] width 377 height 33
type input "1"
click at [492, 486] on input "Number of [DEMOGRAPHIC_DATA] Employees" at bounding box center [575, 489] width 377 height 33
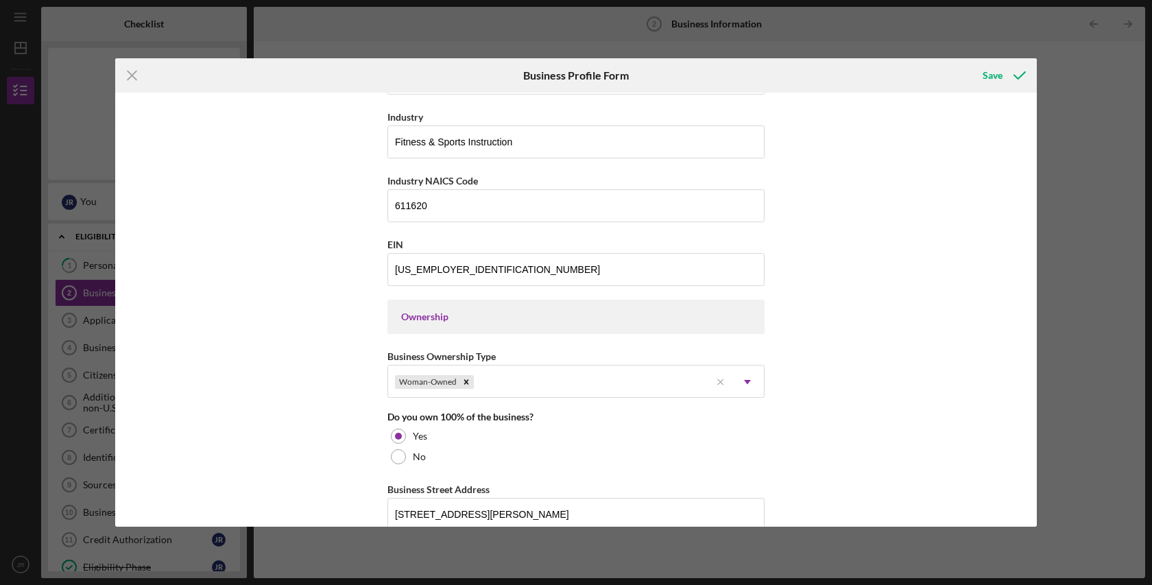
scroll to position [16, 0]
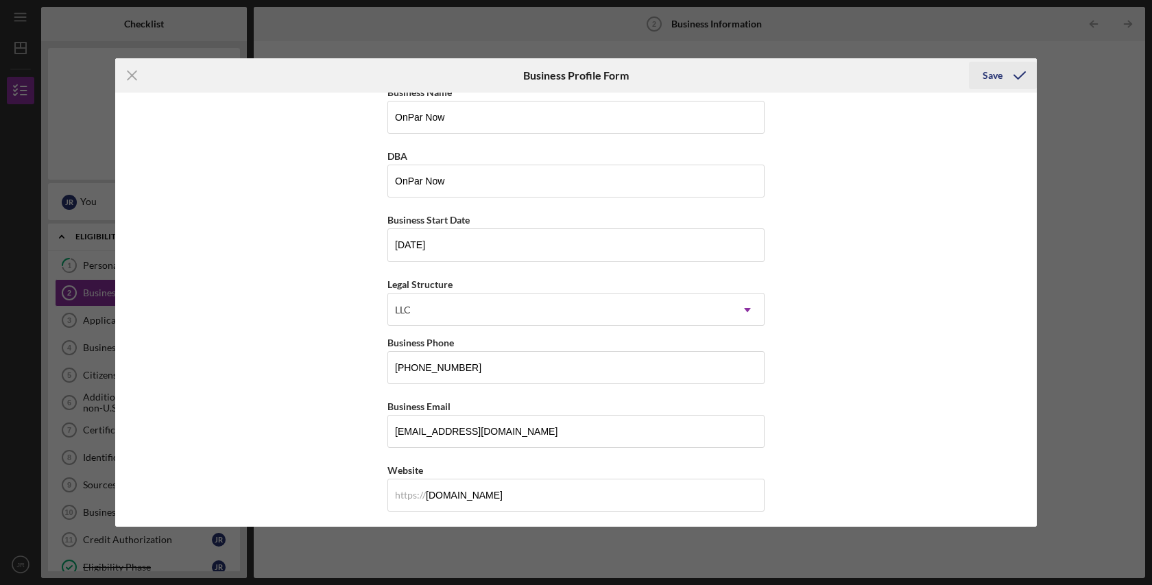
type input "7"
click at [992, 77] on div "Save" at bounding box center [992, 75] width 20 height 27
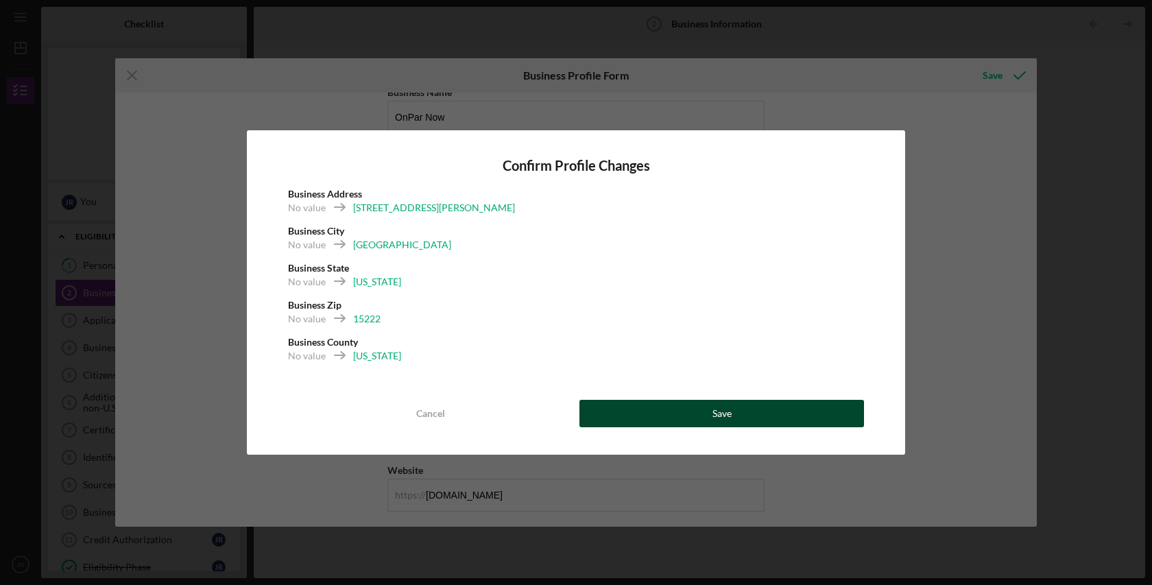
click at [754, 414] on button "Save" at bounding box center [721, 413] width 285 height 27
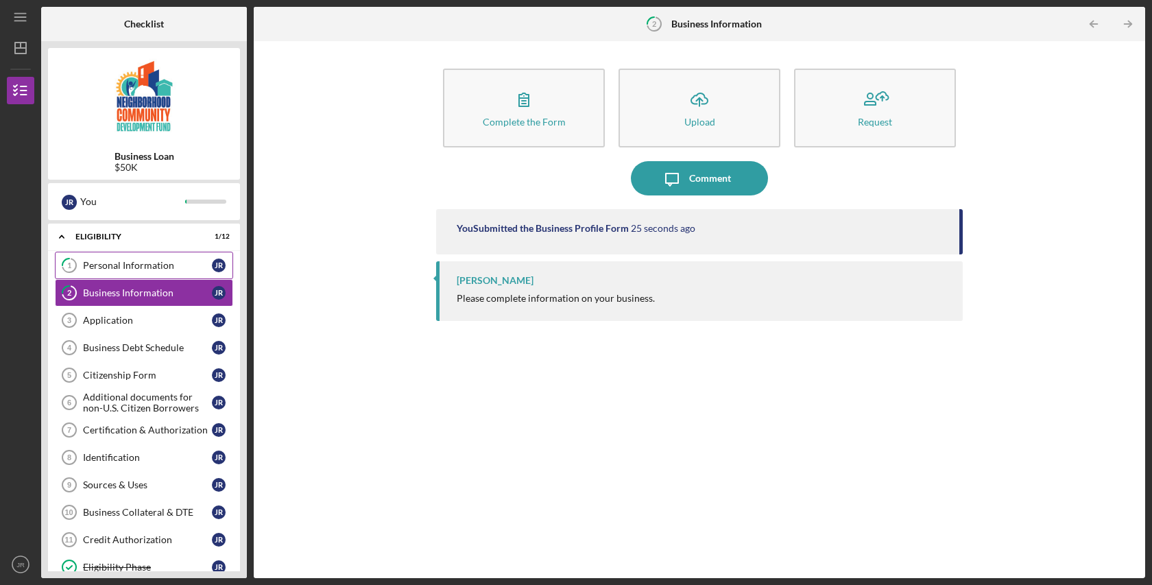
click at [160, 266] on div "Personal Information" at bounding box center [147, 265] width 129 height 11
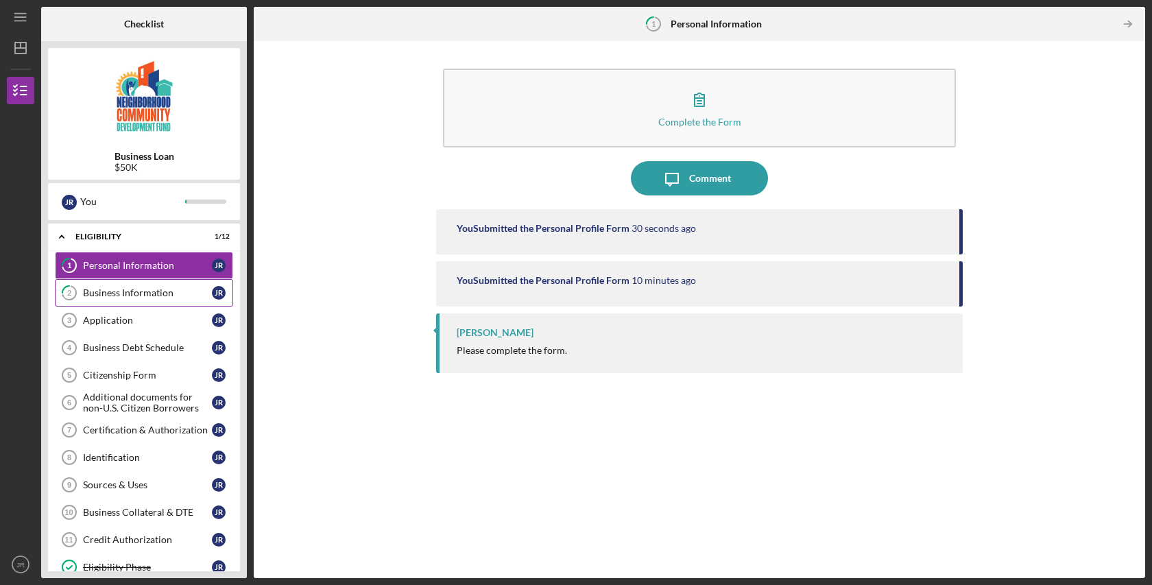
click at [157, 294] on div "Business Information" at bounding box center [147, 292] width 129 height 11
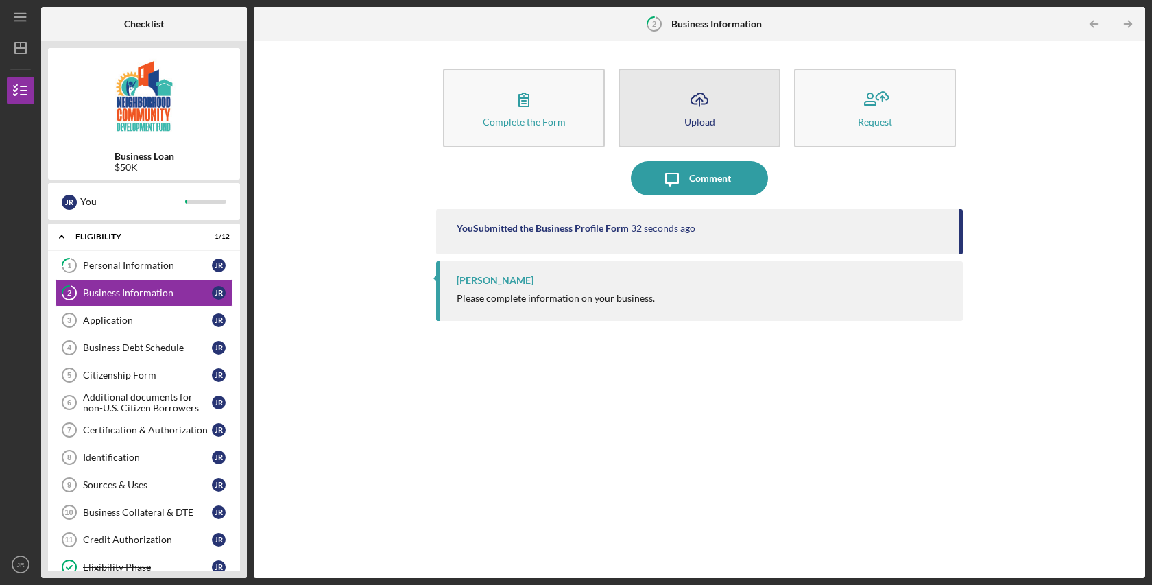
click at [734, 119] on button "Icon/Upload Upload" at bounding box center [699, 108] width 162 height 79
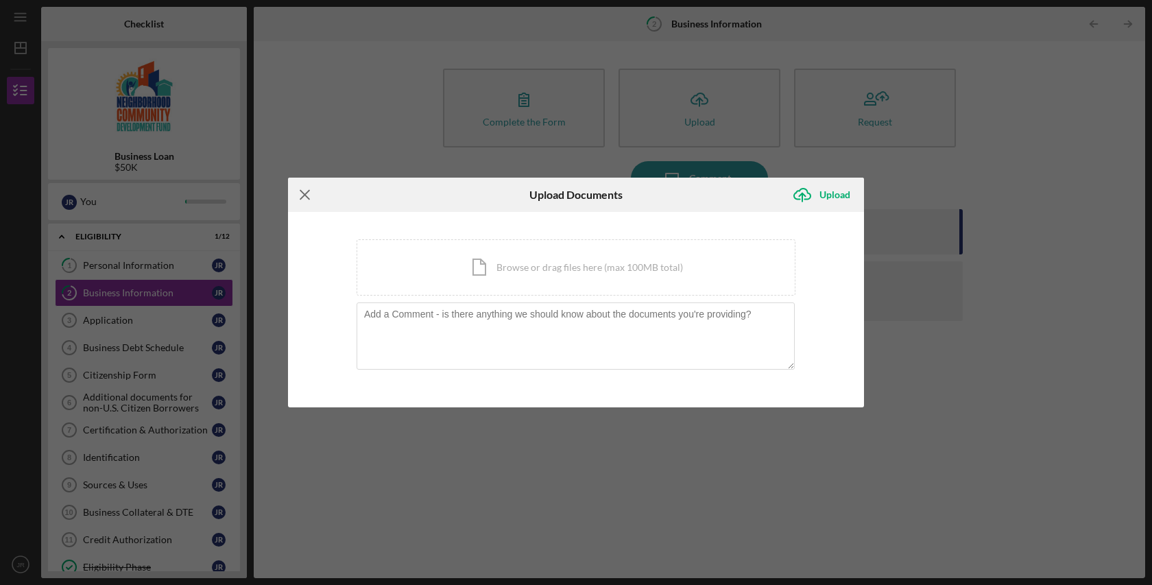
click at [305, 194] on line at bounding box center [304, 194] width 9 height 9
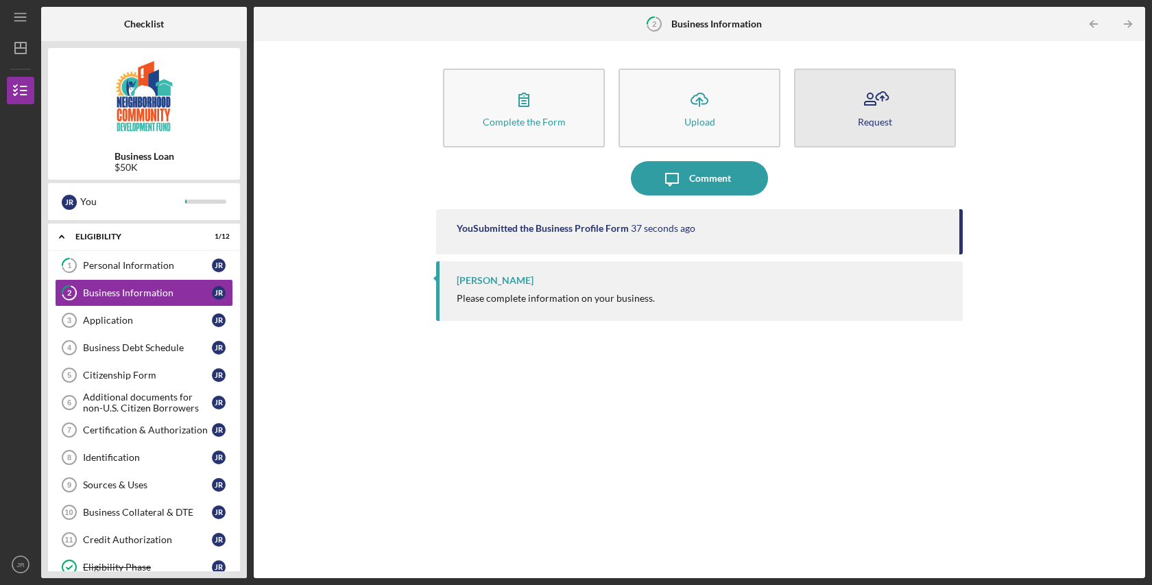
click at [886, 101] on icon "button" at bounding box center [875, 99] width 34 height 34
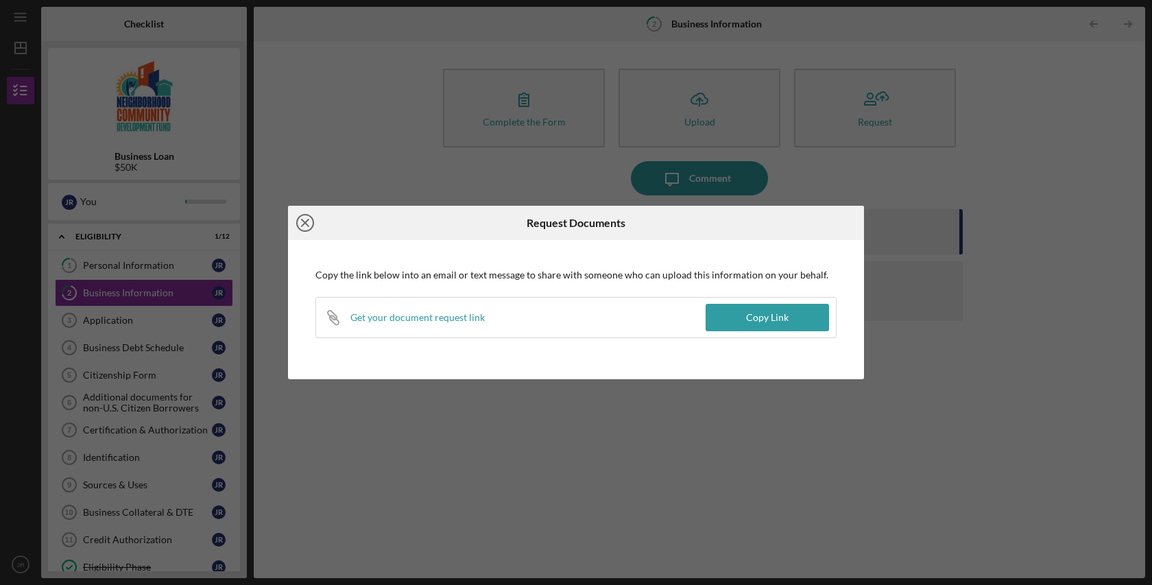
click at [306, 222] on line at bounding box center [305, 222] width 7 height 7
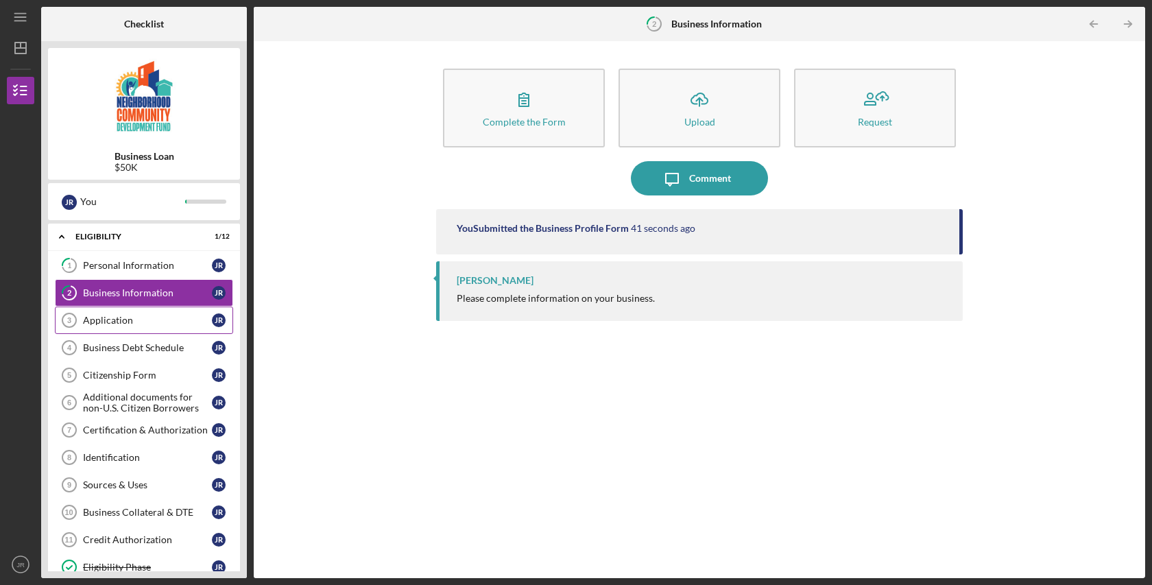
click at [132, 315] on div "Application" at bounding box center [147, 320] width 129 height 11
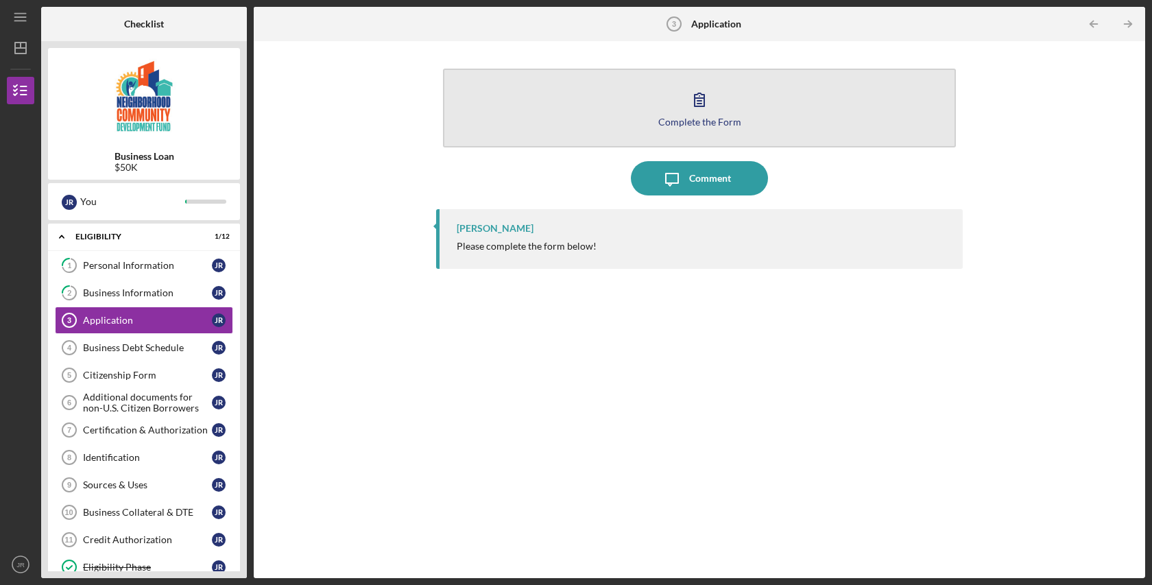
click at [690, 99] on icon "button" at bounding box center [699, 99] width 34 height 34
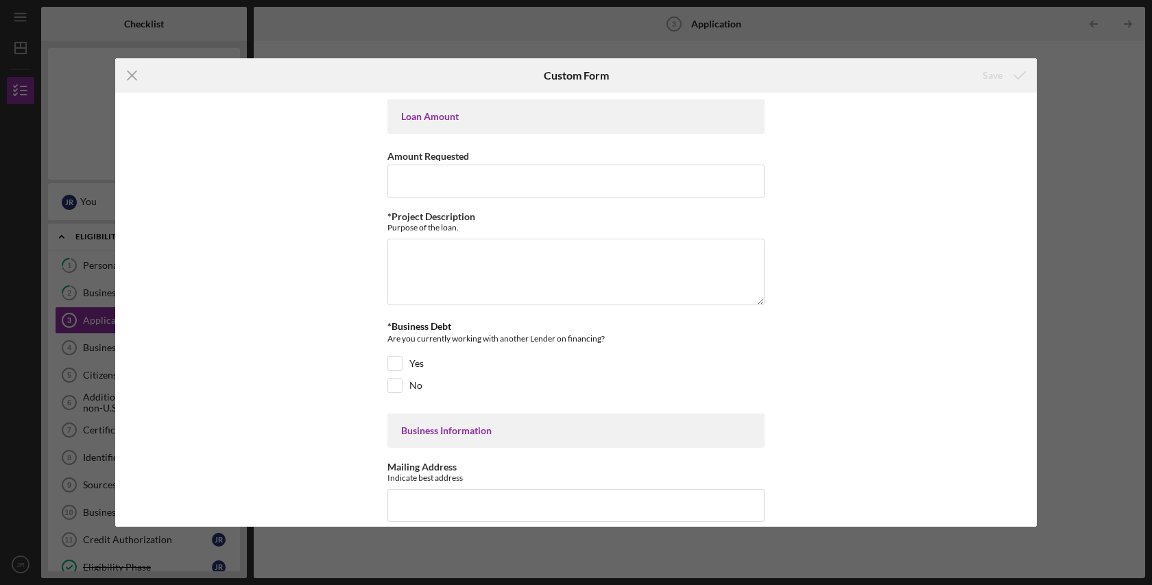
click at [494, 119] on div "Loan Amount" at bounding box center [576, 116] width 350 height 11
click at [460, 181] on input "Amount Requested" at bounding box center [575, 181] width 377 height 33
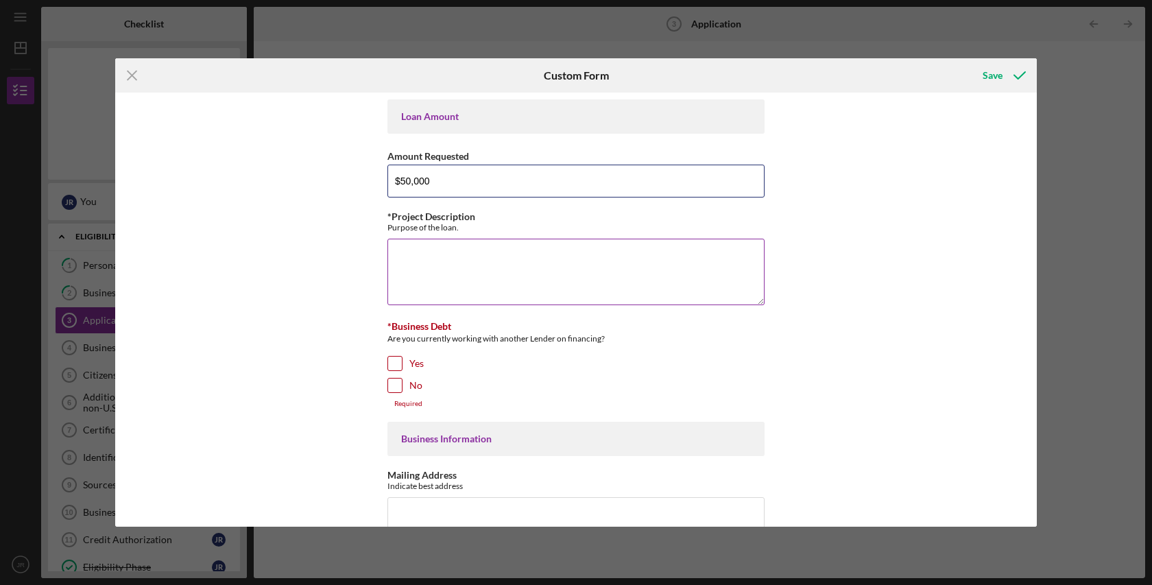
type input "$50,000"
click at [467, 263] on textarea "*Project Description" at bounding box center [575, 272] width 377 height 66
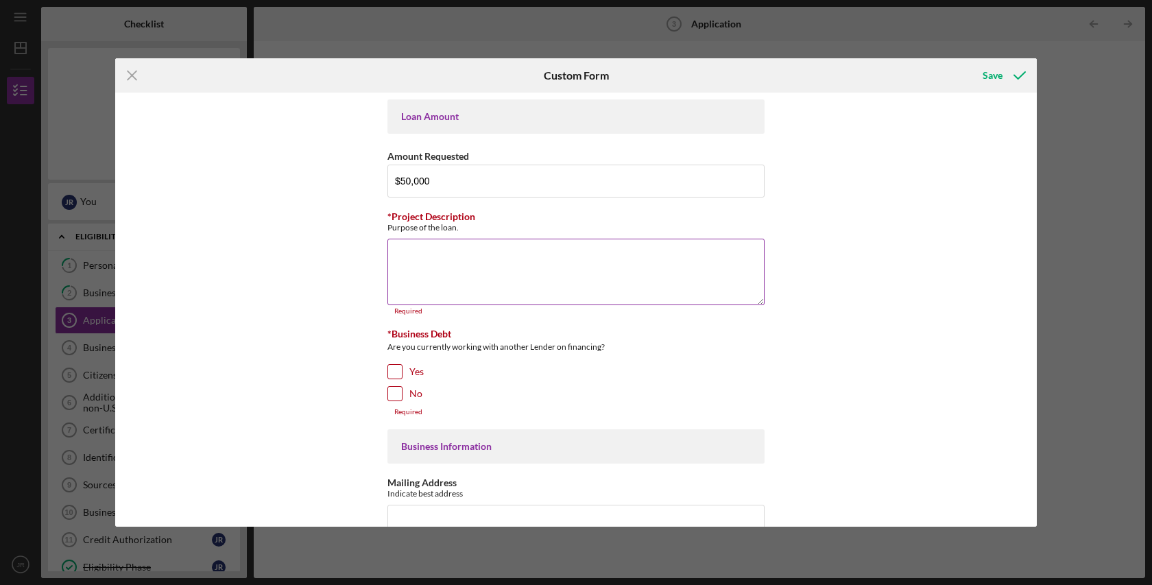
click at [479, 245] on textarea "*Project Description" at bounding box center [575, 272] width 377 height 66
paste textarea "The loan will provide working capital to expand staff coverage, allowing me to …"
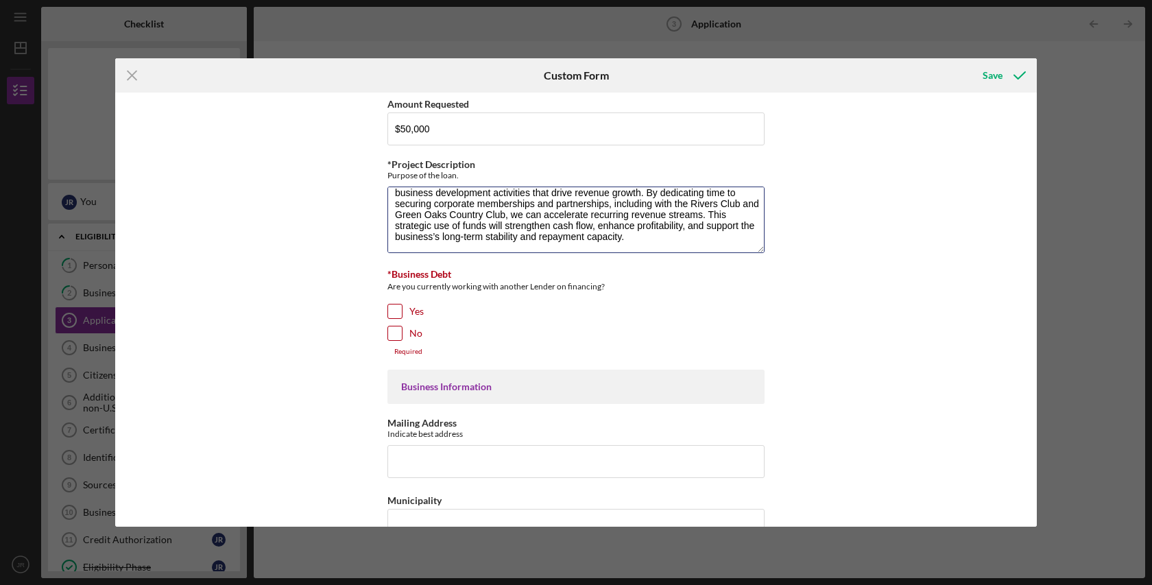
scroll to position [63, 0]
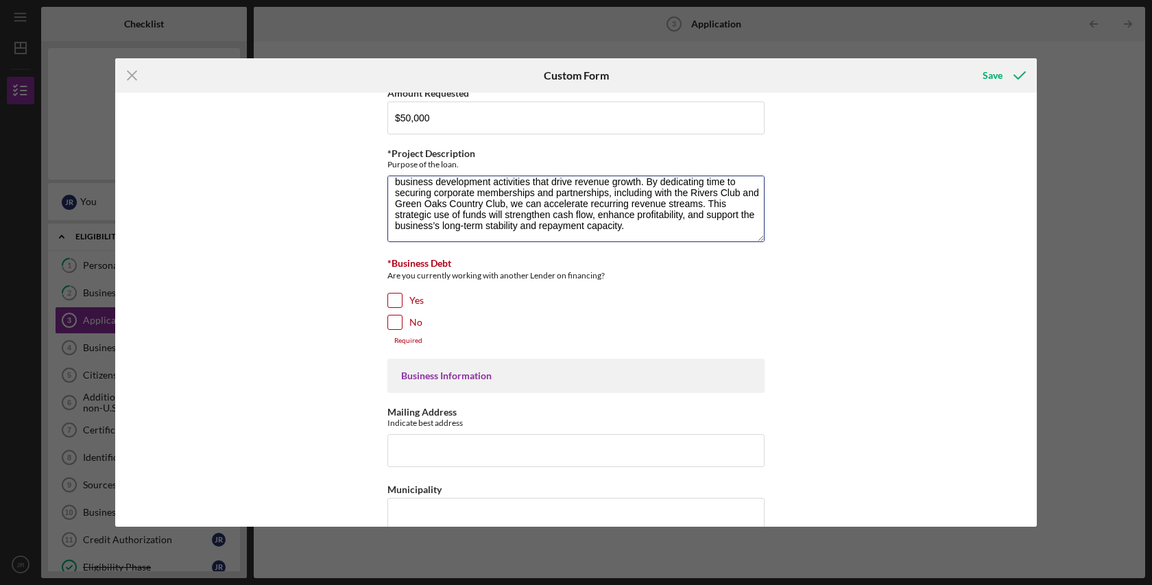
type textarea "The loan will provide working capital to expand staff coverage, allowing me to …"
click at [395, 300] on input "Yes" at bounding box center [395, 300] width 14 height 14
checkbox input "true"
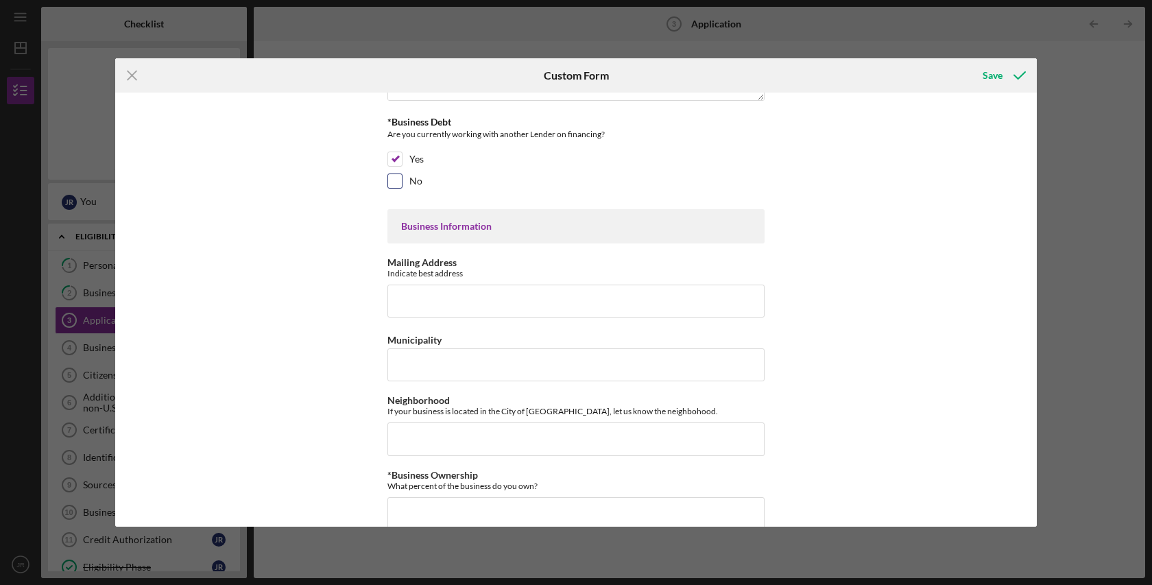
scroll to position [215, 0]
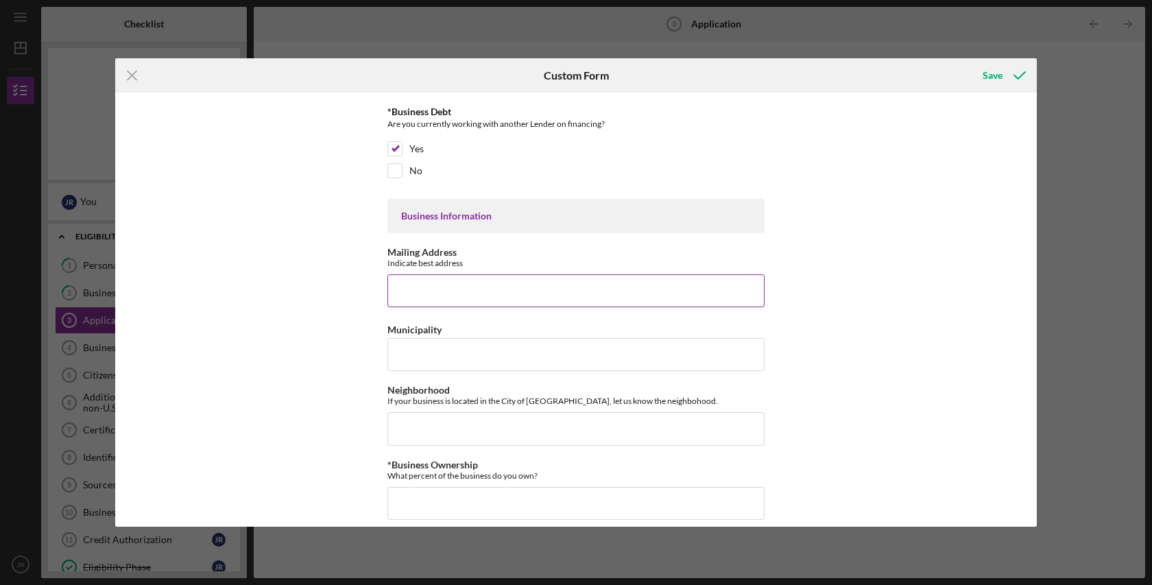
click at [441, 284] on input "Mailing Address" at bounding box center [575, 290] width 377 height 33
type input "[STREET_ADDRESS][PERSON_NAME]"
click at [482, 354] on input "Municipality" at bounding box center [575, 354] width 377 height 33
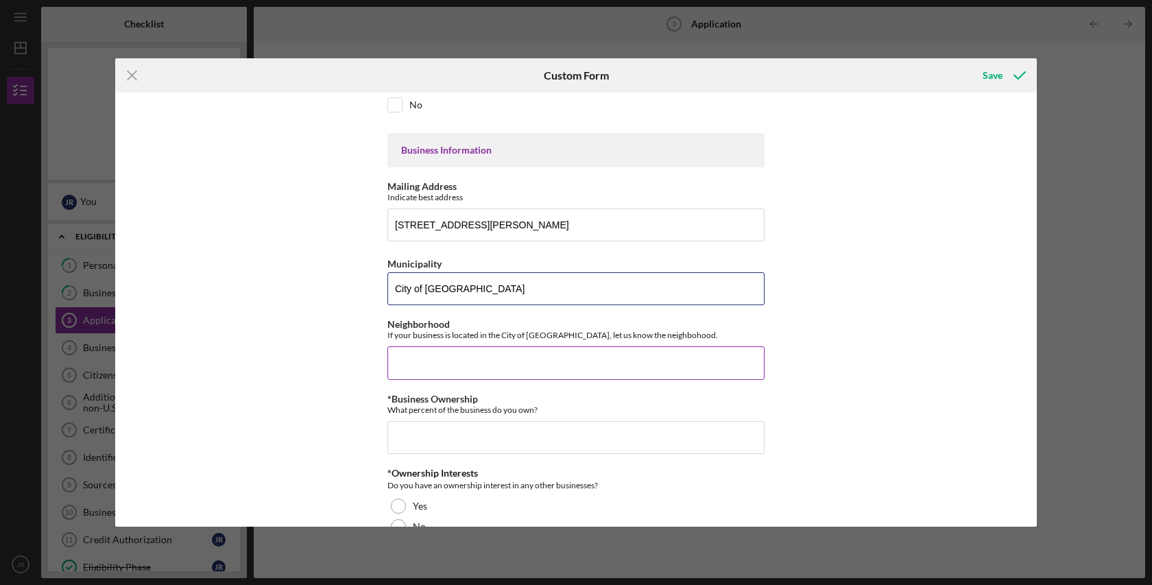
scroll to position [282, 0]
type input "City of [GEOGRAPHIC_DATA]"
click at [523, 357] on input "Neighborhood" at bounding box center [575, 360] width 377 height 33
type input "Strip District"
click at [490, 435] on input "*Business Ownership" at bounding box center [575, 435] width 377 height 33
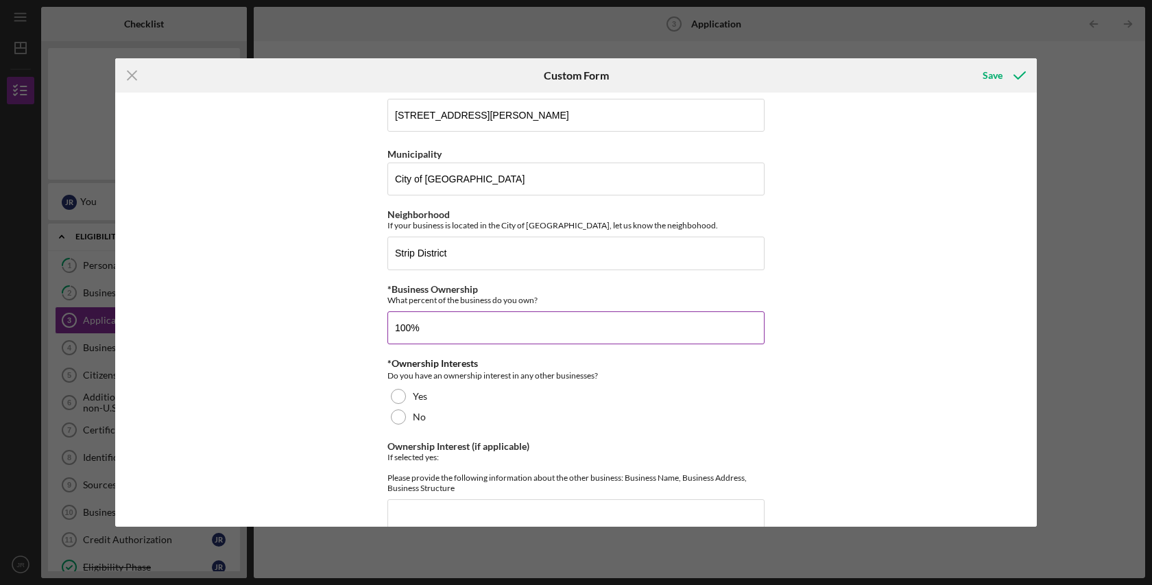
scroll to position [410, 0]
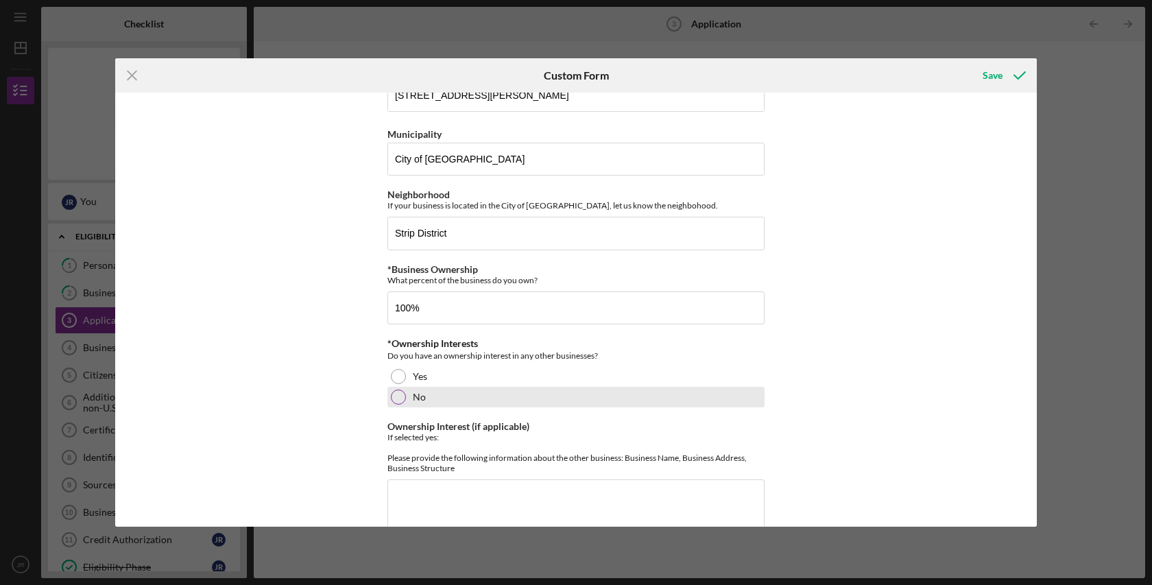
type input "100.00000%"
click at [399, 396] on div at bounding box center [398, 396] width 15 height 15
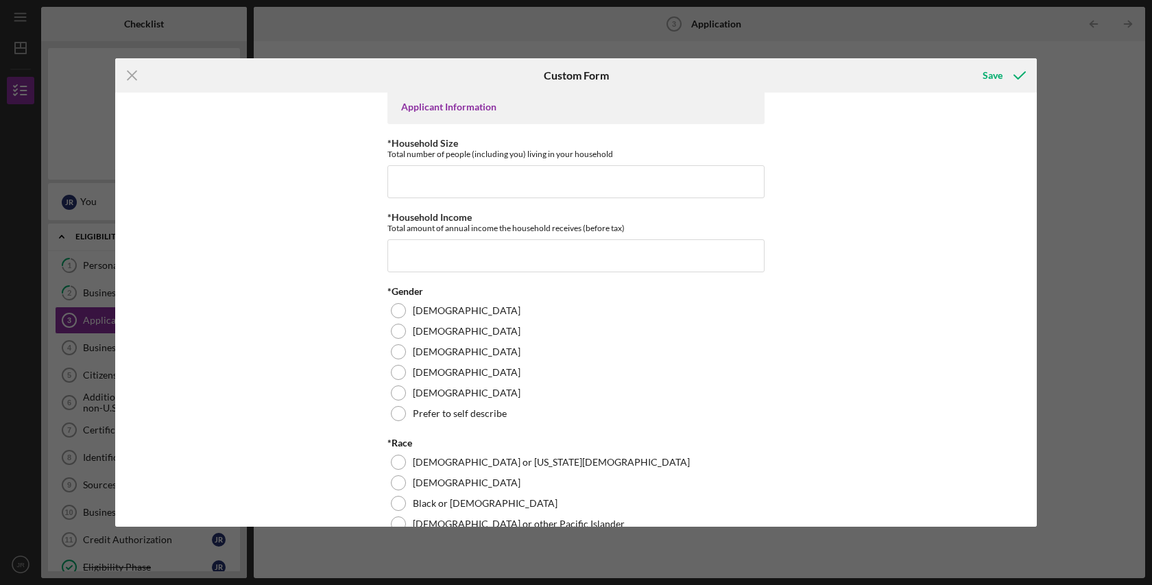
scroll to position [956, 0]
click at [445, 194] on input "*Household Size" at bounding box center [575, 181] width 377 height 33
type input "2"
click at [493, 271] on input "*Household Income" at bounding box center [575, 255] width 377 height 33
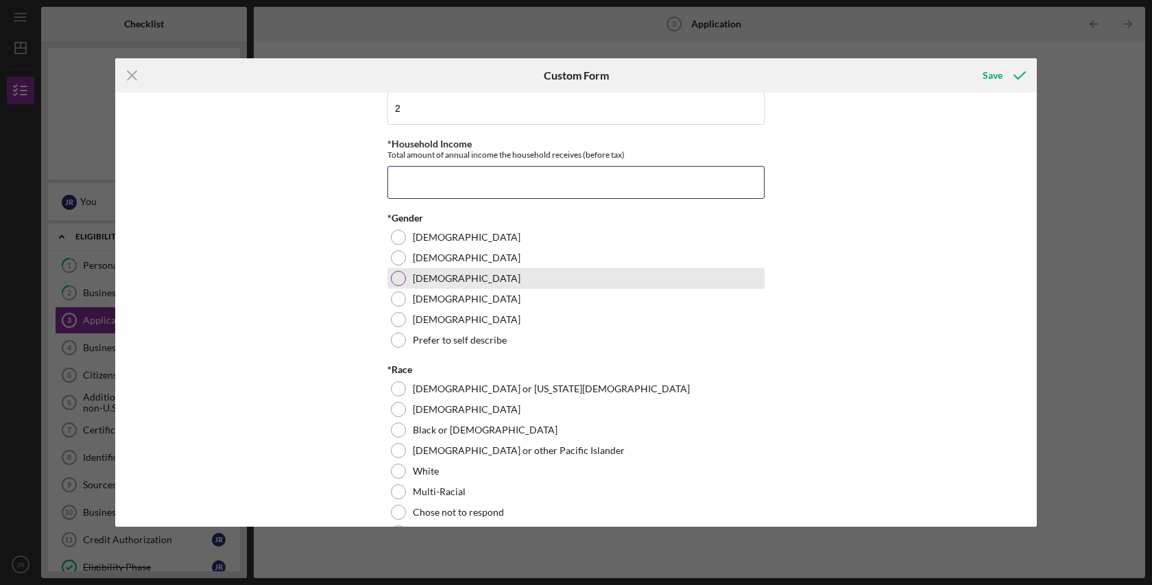
scroll to position [1031, 0]
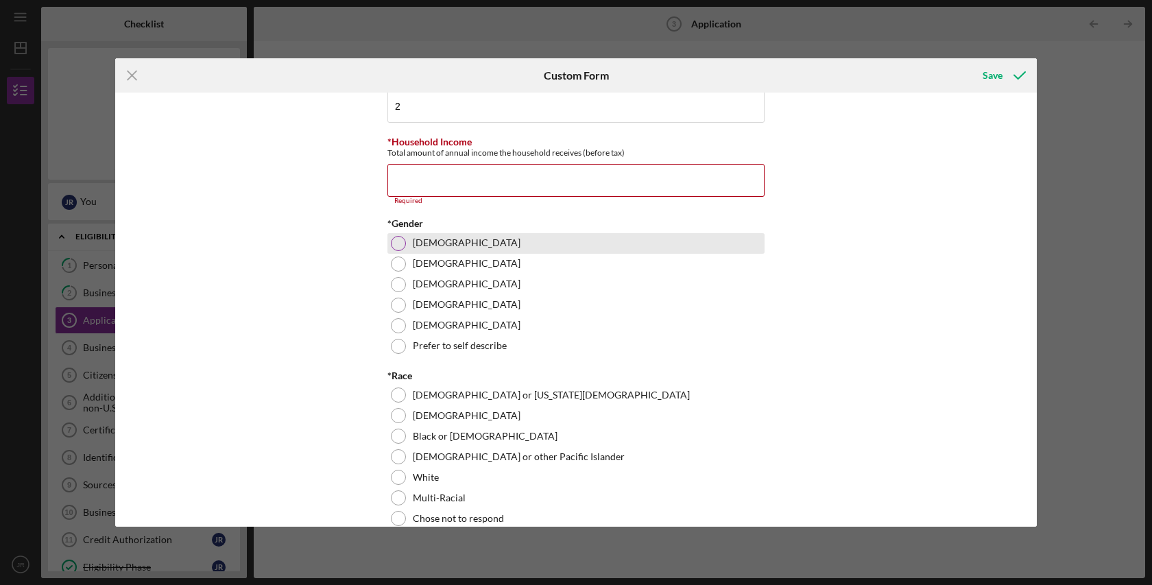
click at [397, 249] on div "*Gender [DEMOGRAPHIC_DATA] [DEMOGRAPHIC_DATA] [DEMOGRAPHIC_DATA] [DEMOGRAPHIC_D…" at bounding box center [575, 287] width 377 height 138
click at [396, 251] on div at bounding box center [398, 243] width 15 height 15
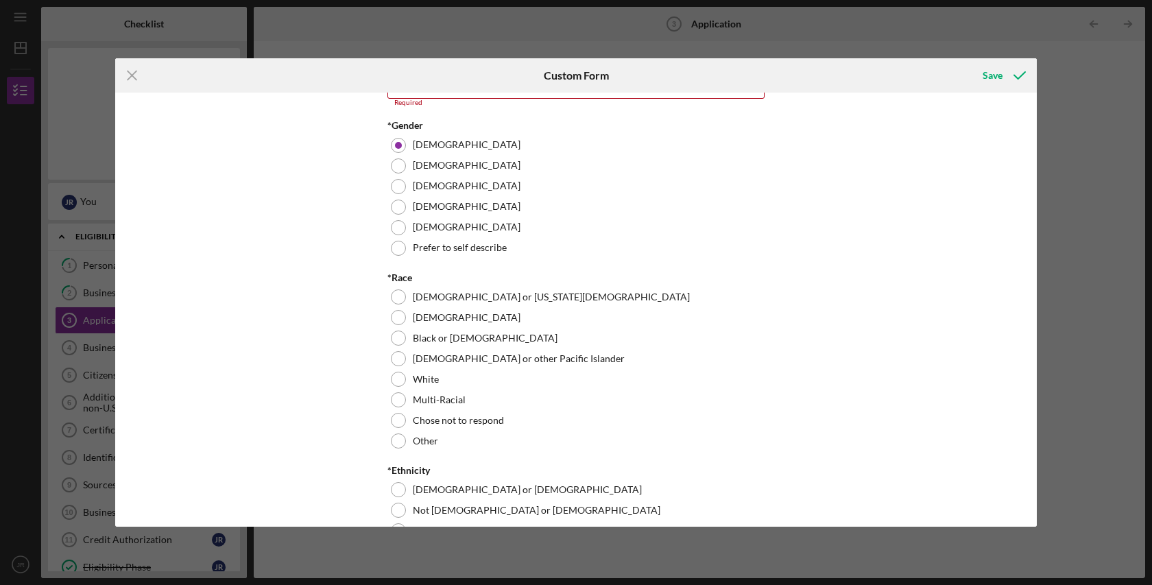
scroll to position [1147, 0]
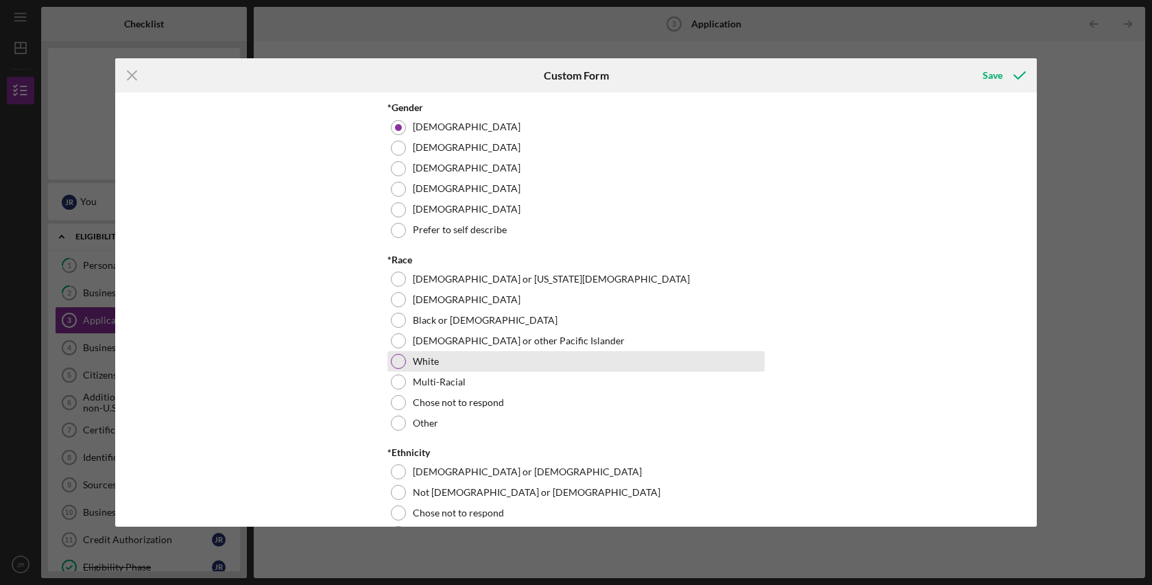
click at [397, 369] on div at bounding box center [398, 361] width 15 height 15
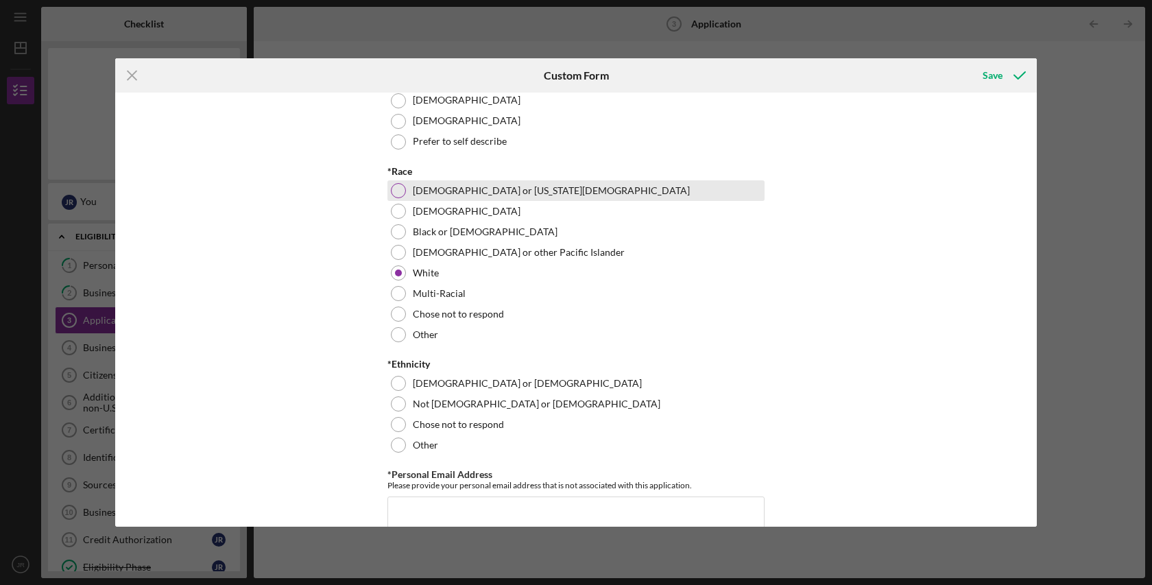
scroll to position [1237, 0]
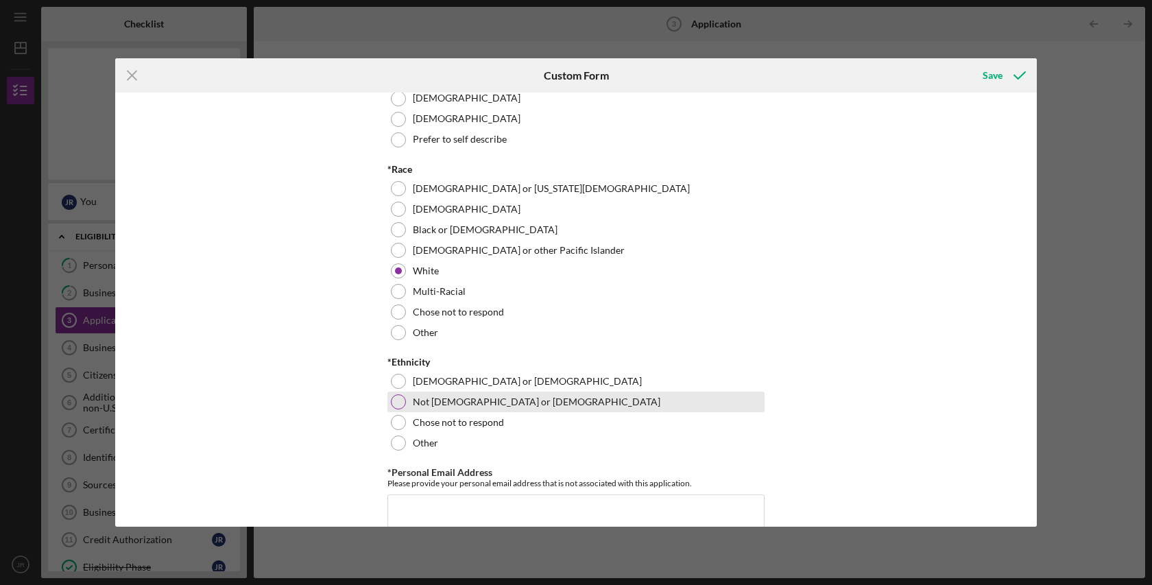
click at [396, 409] on div at bounding box center [398, 401] width 15 height 15
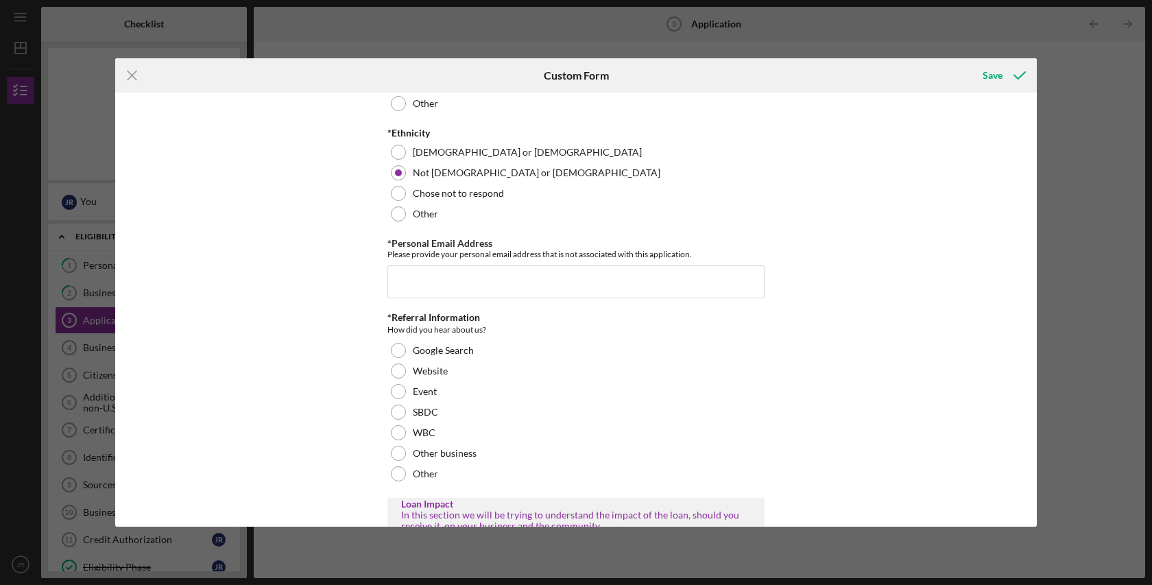
scroll to position [1467, 0]
click at [548, 298] on input "*Personal Email Address" at bounding box center [575, 281] width 377 height 33
type input "[EMAIL_ADDRESS][DOMAIN_NAME]"
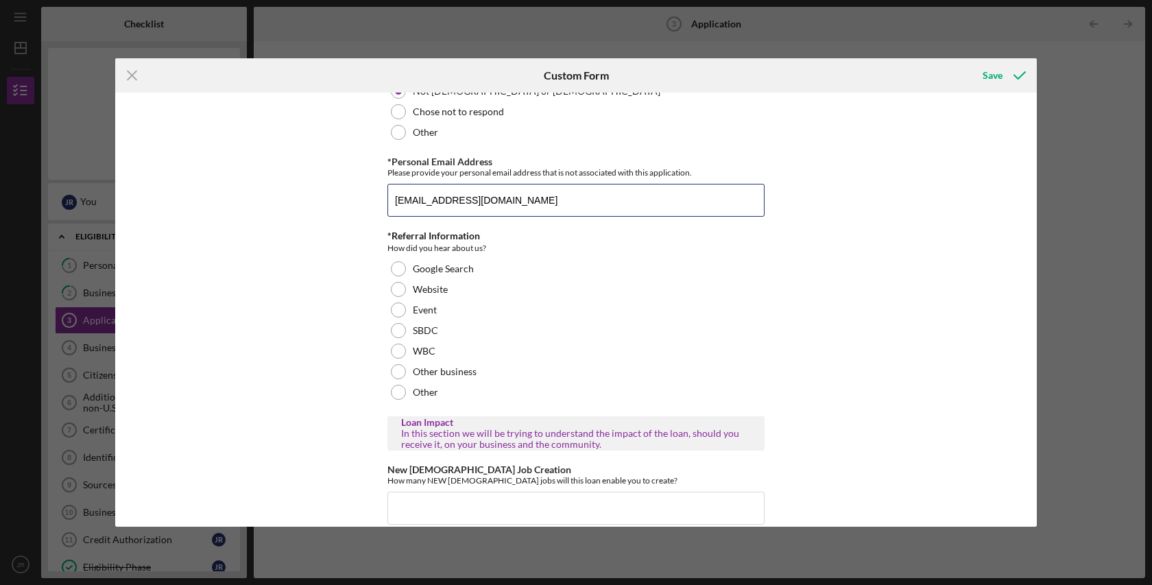
scroll to position [1549, 0]
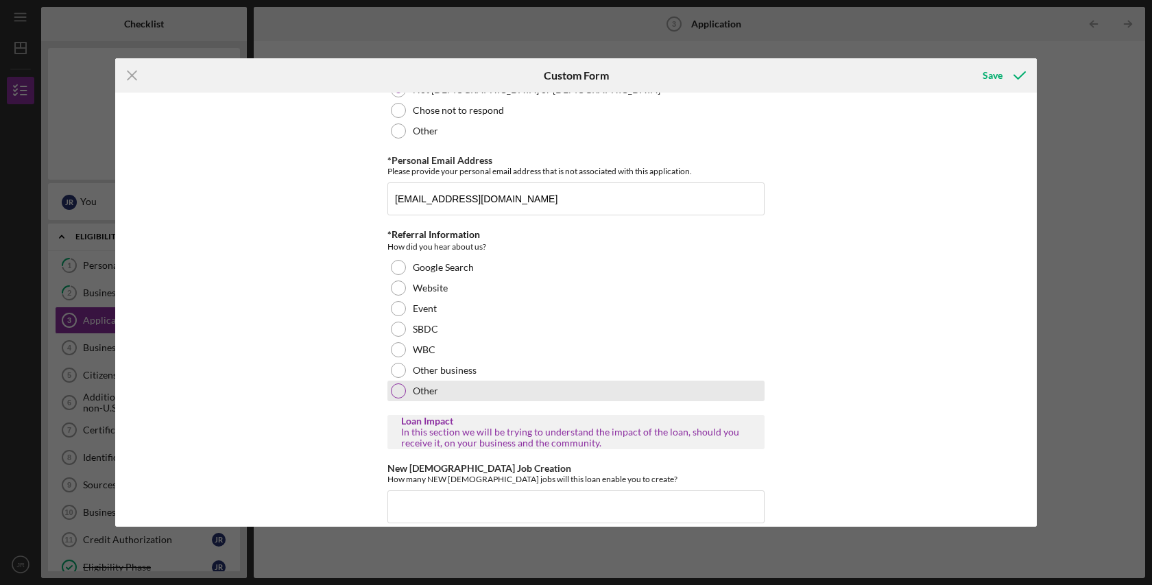
click at [400, 398] on div at bounding box center [398, 390] width 15 height 15
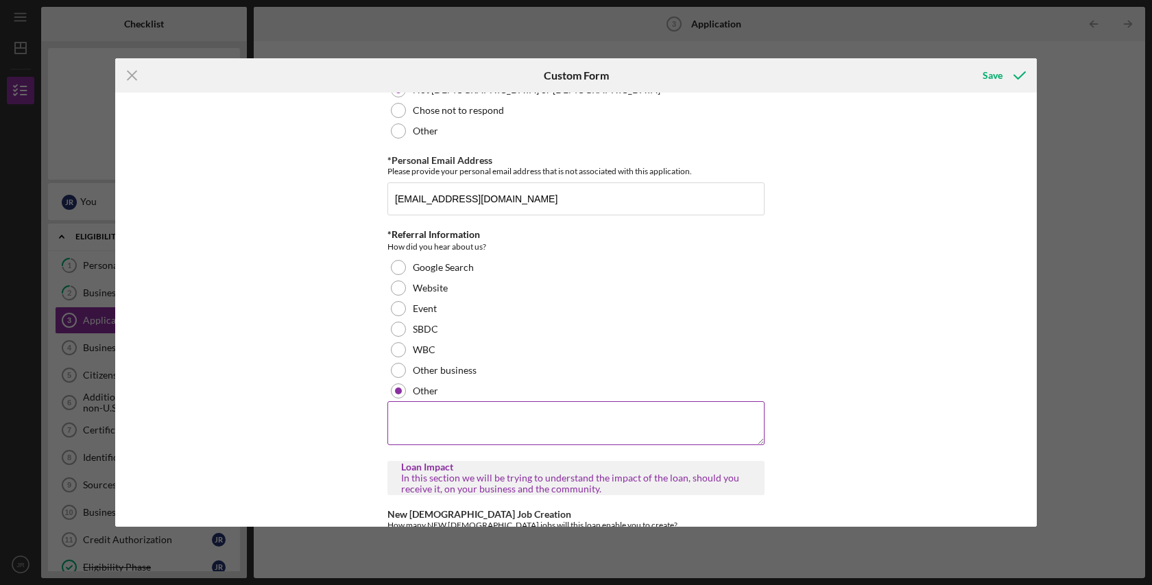
click at [412, 439] on textarea at bounding box center [575, 423] width 377 height 44
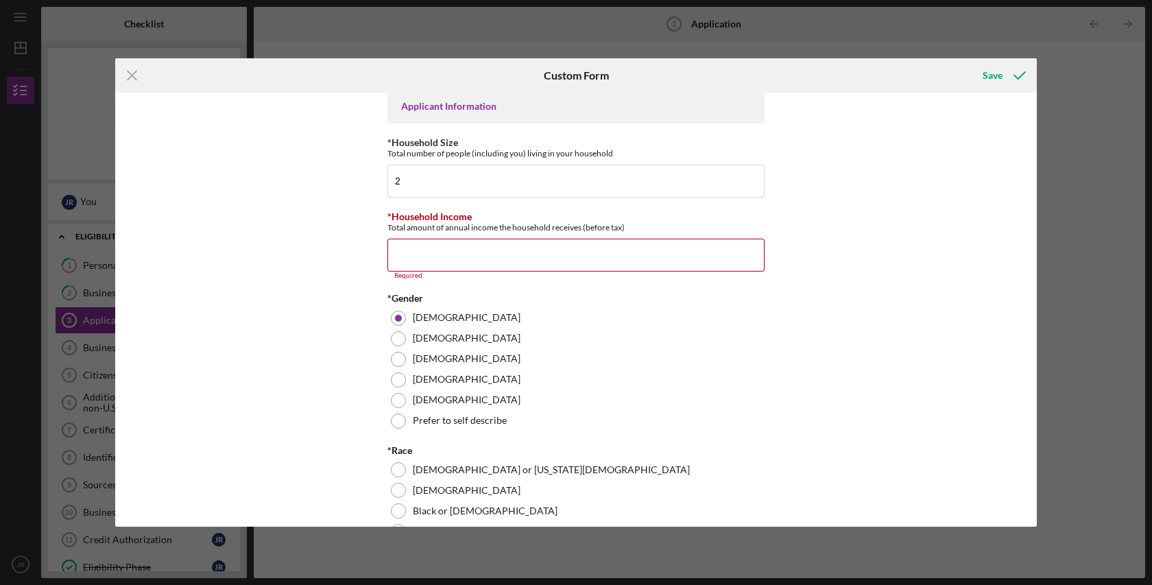
scroll to position [956, 0]
type textarea "KeyBank Advisor"
click at [543, 272] on input "*Household Income" at bounding box center [575, 255] width 377 height 33
click at [461, 272] on input "*Household Income" at bounding box center [575, 255] width 377 height 33
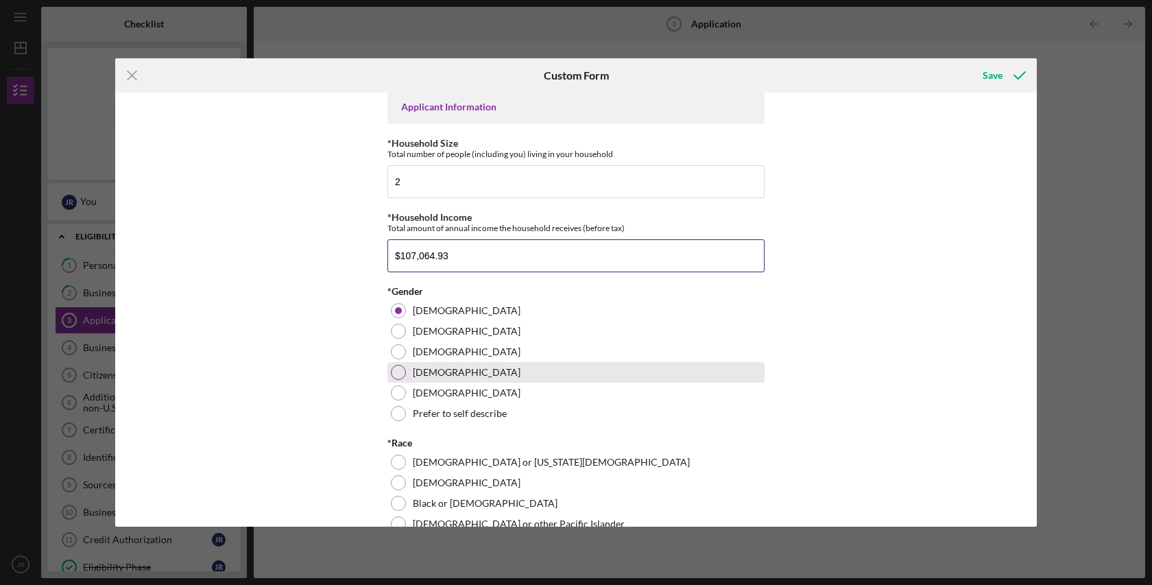
type input "$107,064.93"
click at [613, 383] on div "[DEMOGRAPHIC_DATA]" at bounding box center [575, 372] width 377 height 21
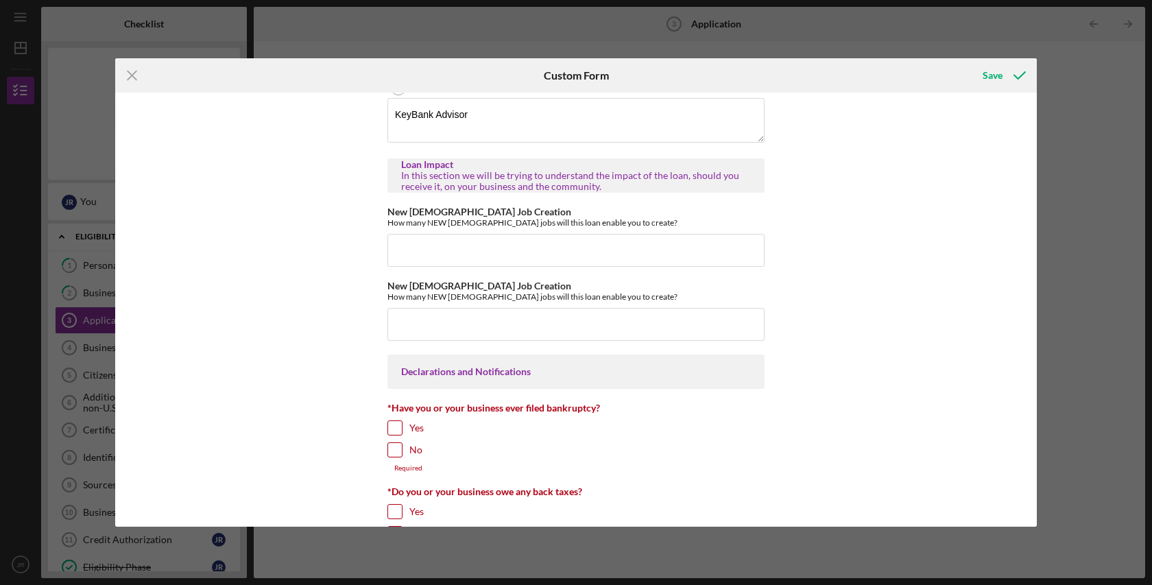
scroll to position [1846, 0]
click at [437, 339] on input "New [DEMOGRAPHIC_DATA] Job Creation" at bounding box center [575, 322] width 377 height 33
type input "1"
click at [431, 265] on input "New [DEMOGRAPHIC_DATA] Job Creation" at bounding box center [575, 248] width 377 height 33
type input "1"
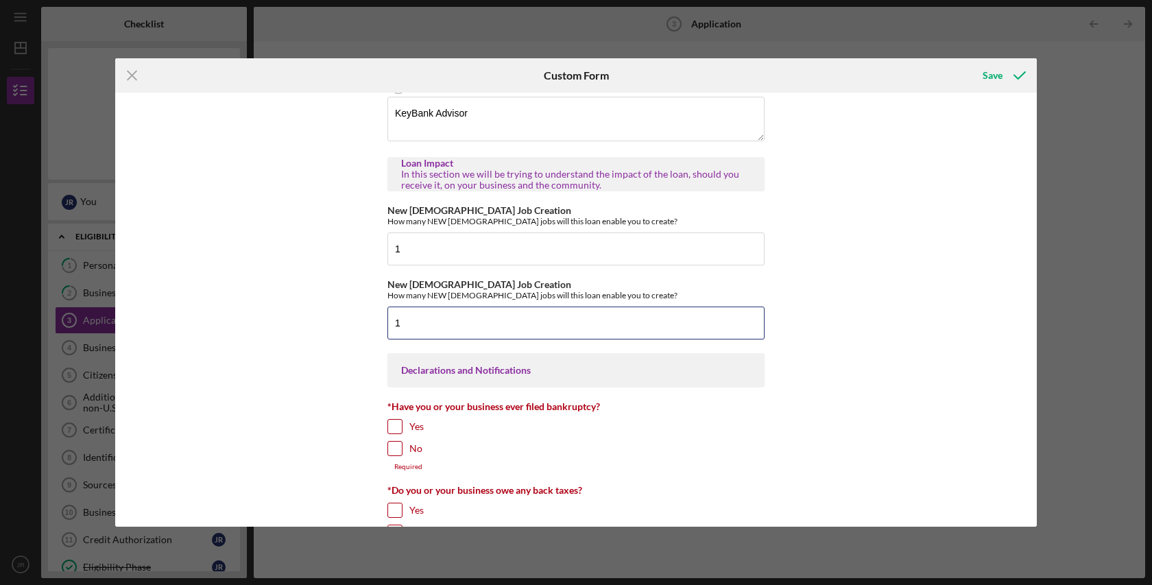
drag, startPoint x: 418, startPoint y: 346, endPoint x: 383, endPoint y: 345, distance: 35.7
click at [383, 345] on div "Loan Amount Amount Requested $50,000 *Project Description Purpose of the loan. …" at bounding box center [575, 309] width 921 height 433
drag, startPoint x: 410, startPoint y: 269, endPoint x: 383, endPoint y: 268, distance: 26.8
click at [383, 268] on div "Loan Amount Amount Requested $50,000 *Project Description Purpose of the loan. …" at bounding box center [575, 309] width 921 height 433
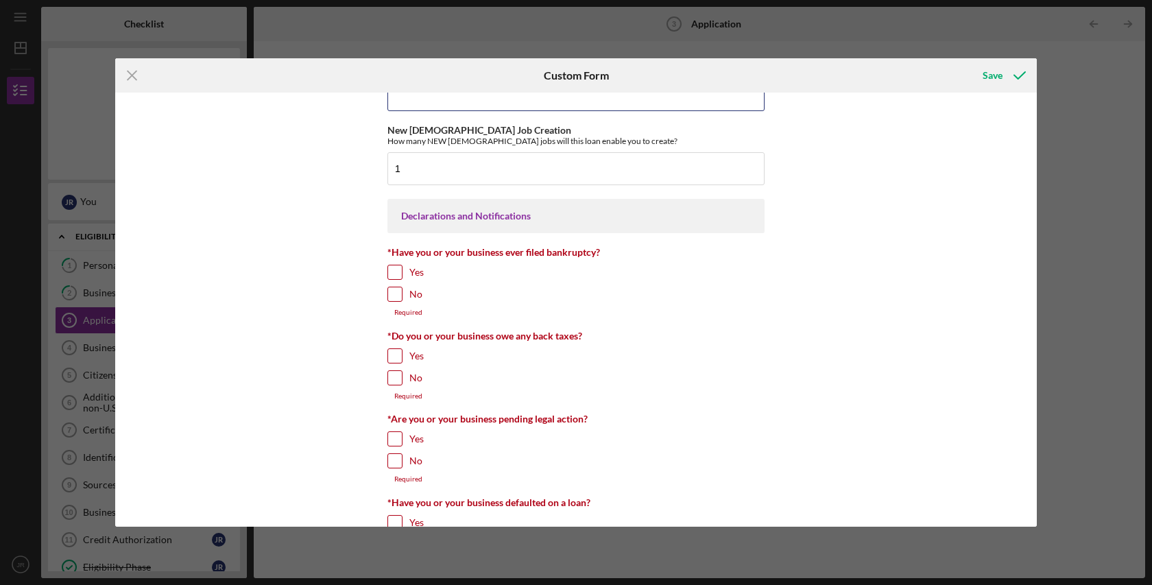
scroll to position [2016, 0]
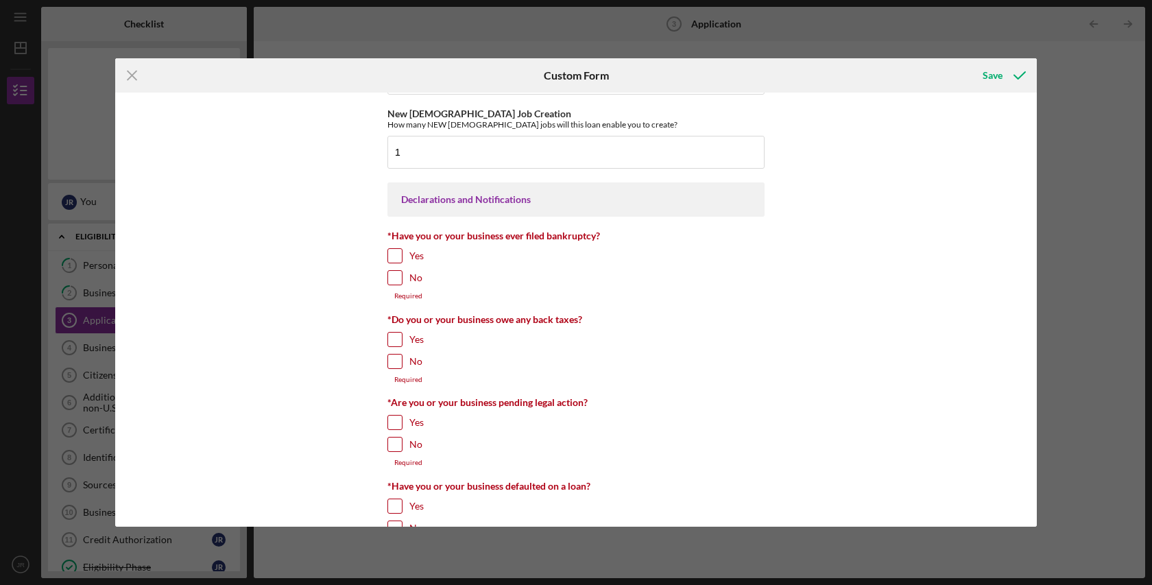
click at [397, 285] on input "No" at bounding box center [395, 278] width 14 height 14
checkbox input "true"
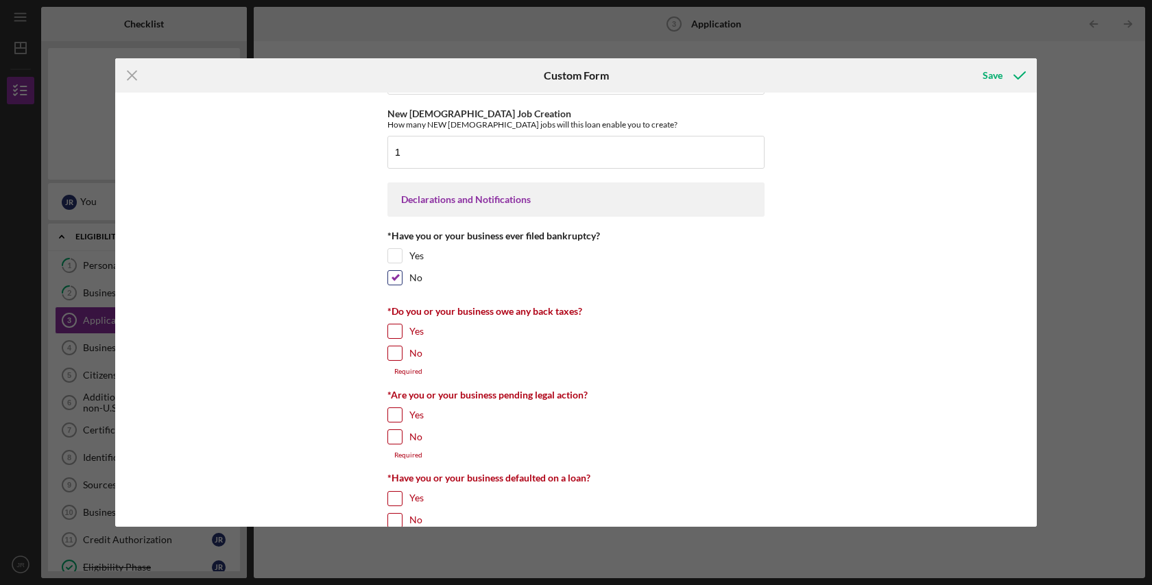
scroll to position [2072, 0]
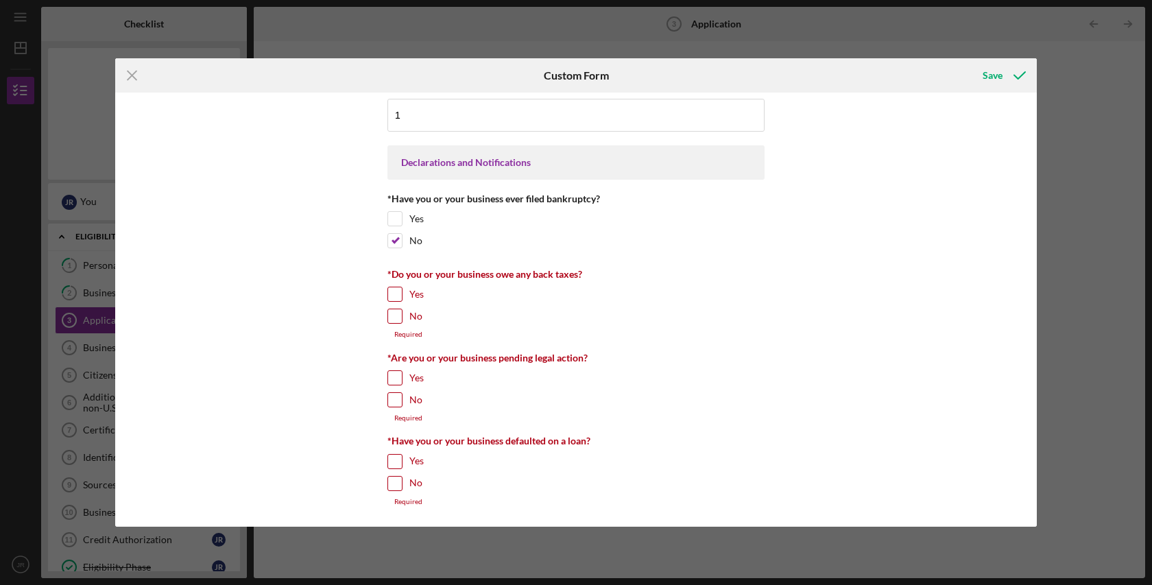
click at [394, 319] on input "No" at bounding box center [395, 316] width 14 height 14
checkbox input "true"
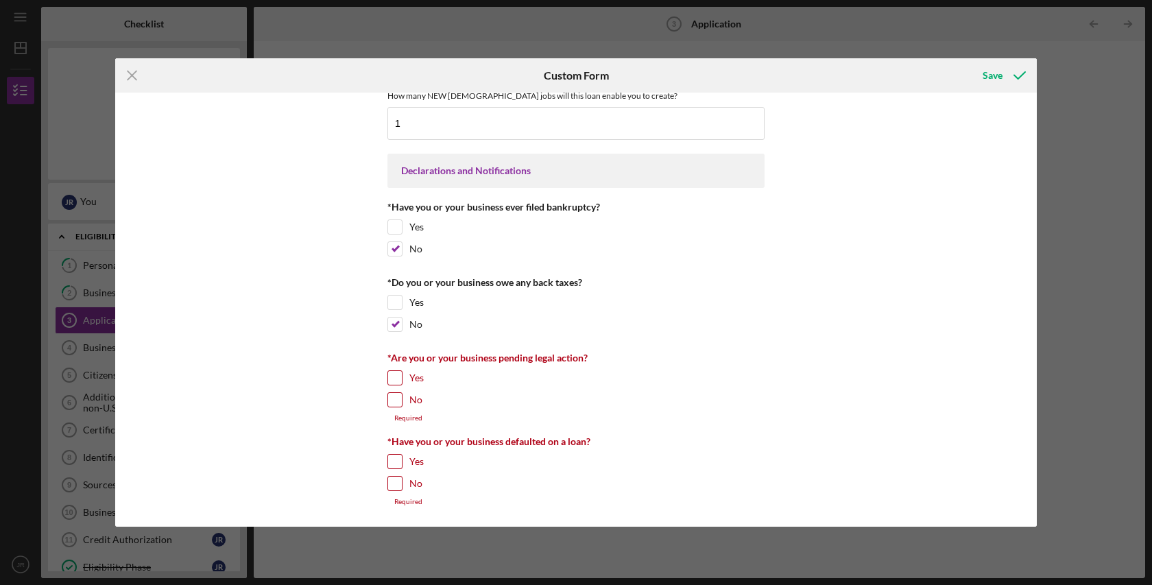
click at [389, 400] on input "No" at bounding box center [395, 400] width 14 height 14
checkbox input "true"
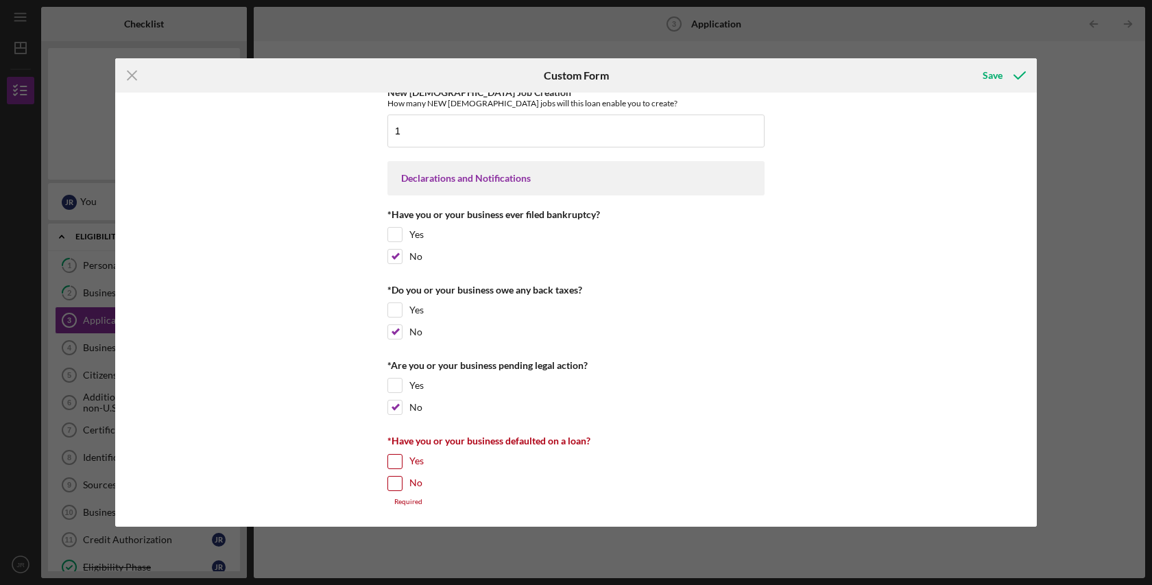
click at [393, 483] on input "No" at bounding box center [395, 483] width 14 height 14
checkbox input "true"
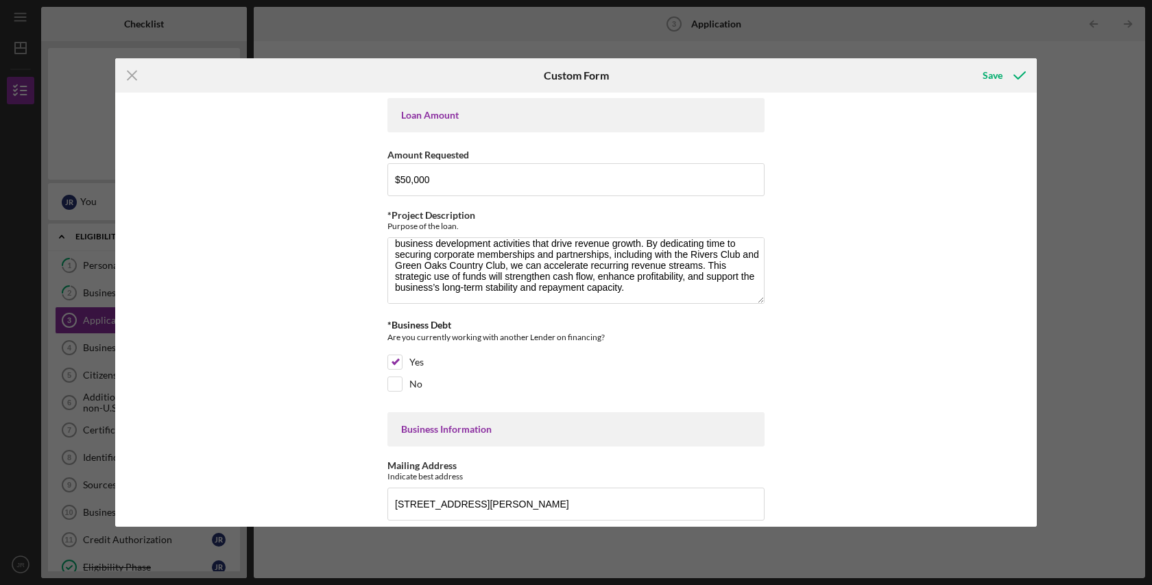
scroll to position [0, 0]
click at [998, 75] on div "Save" at bounding box center [992, 75] width 20 height 27
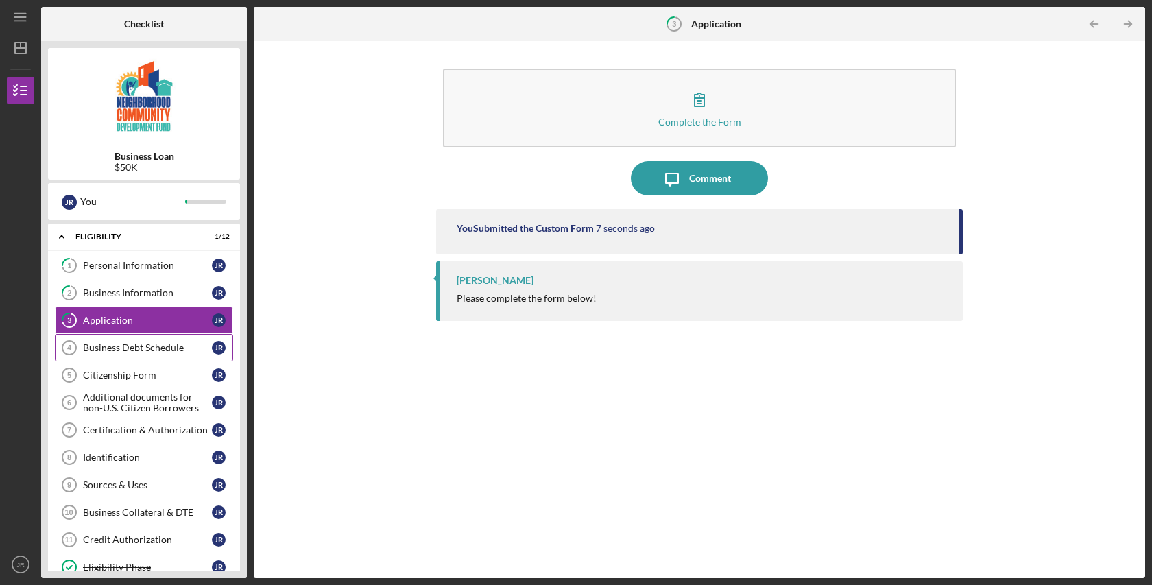
click at [147, 346] on div "Business Debt Schedule" at bounding box center [147, 347] width 129 height 11
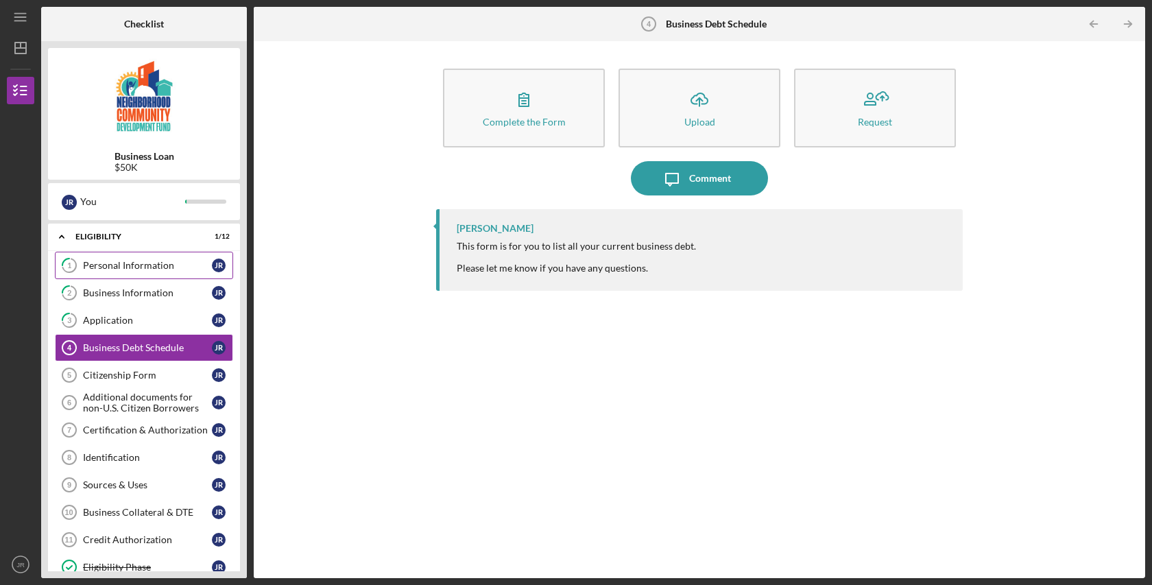
click at [139, 269] on div "Personal Information" at bounding box center [147, 265] width 129 height 11
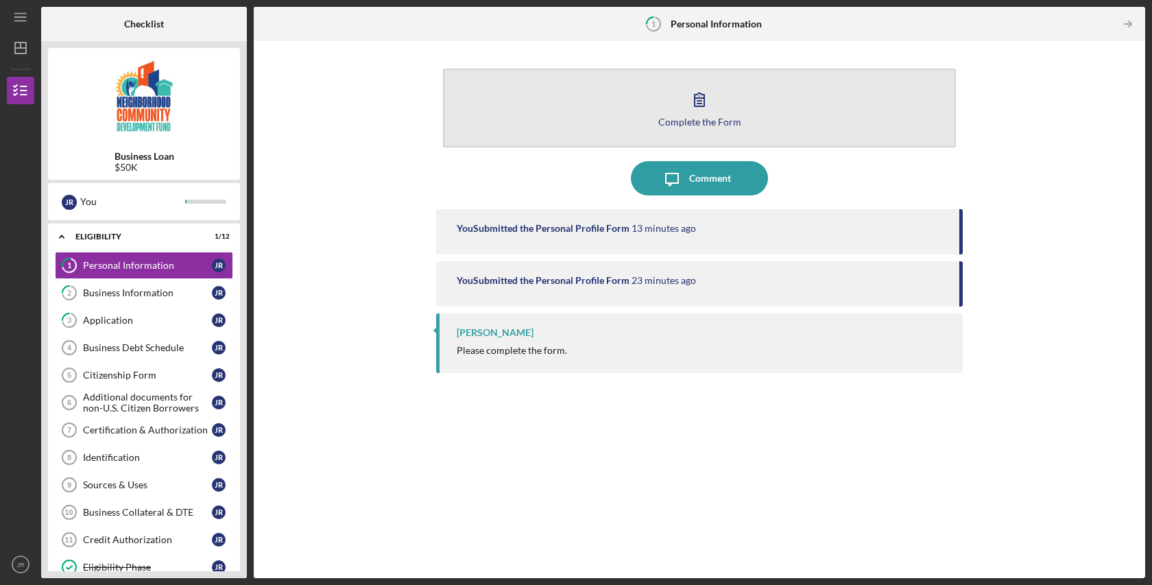
click at [699, 104] on icon "button" at bounding box center [699, 99] width 10 height 13
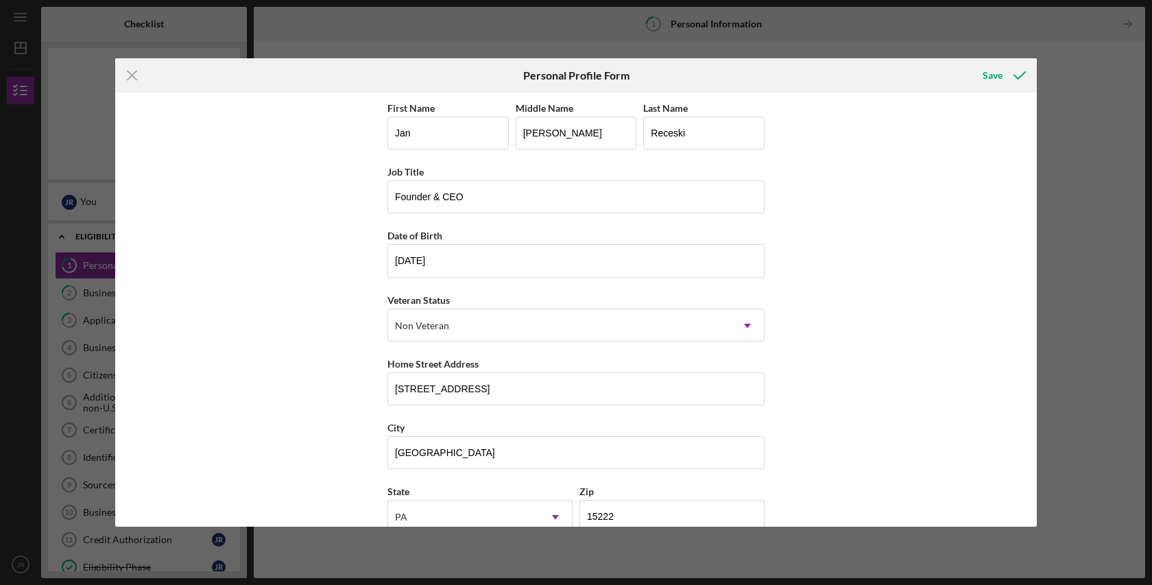
scroll to position [90, 0]
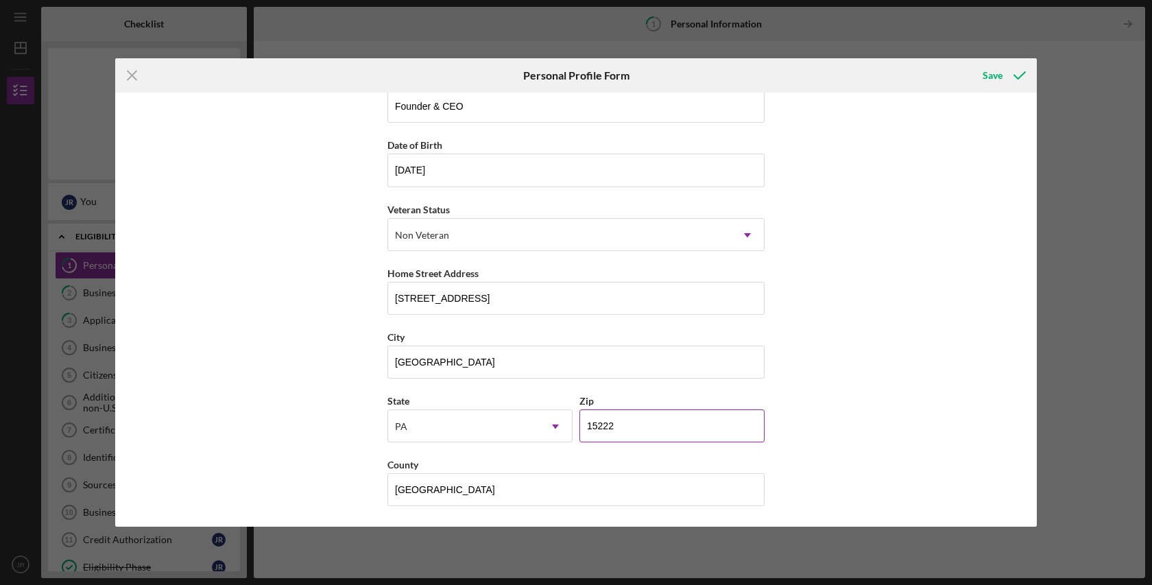
click at [649, 416] on input "15222" at bounding box center [671, 425] width 185 height 33
click at [632, 425] on input "15222" at bounding box center [671, 425] width 185 height 33
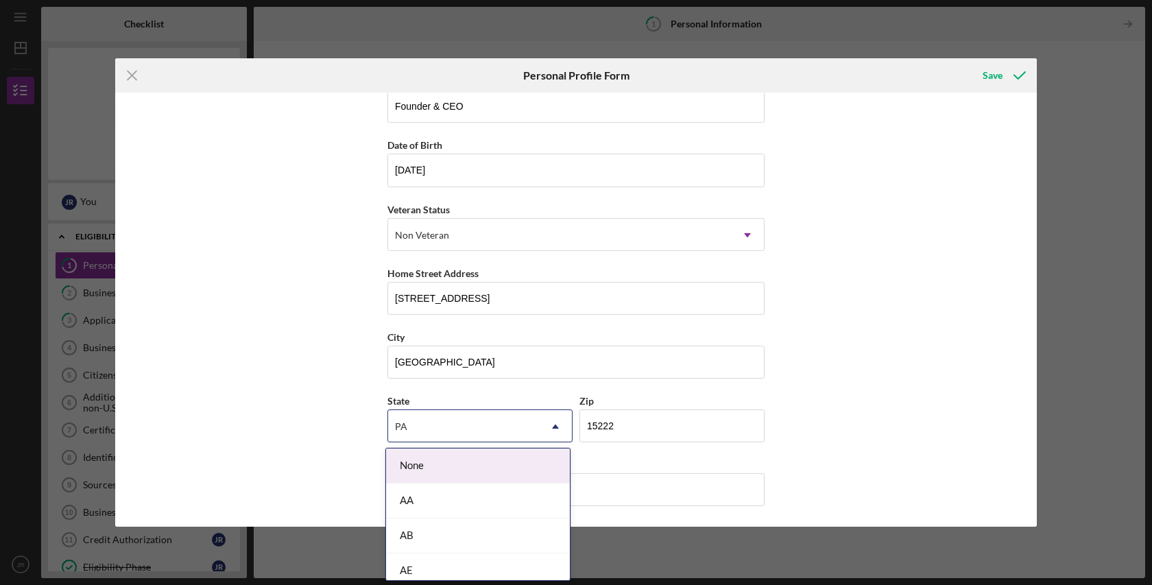
click at [415, 420] on div "PA" at bounding box center [463, 427] width 151 height 32
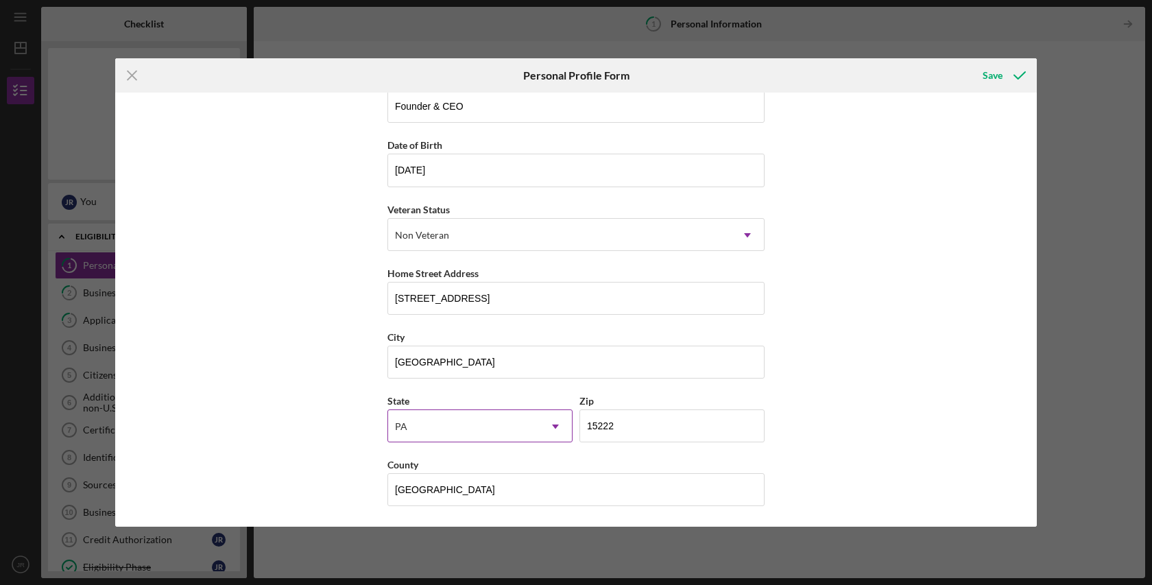
click at [415, 420] on div "PA" at bounding box center [463, 427] width 151 height 32
click at [994, 79] on div "Save" at bounding box center [992, 75] width 20 height 27
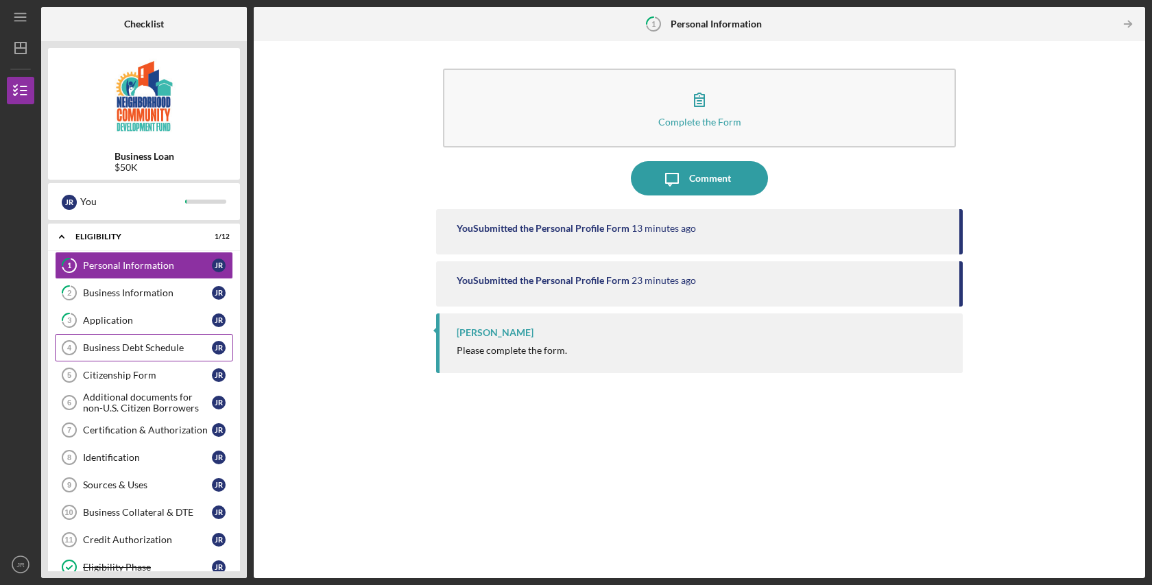
click at [164, 347] on div "Business Debt Schedule" at bounding box center [147, 347] width 129 height 11
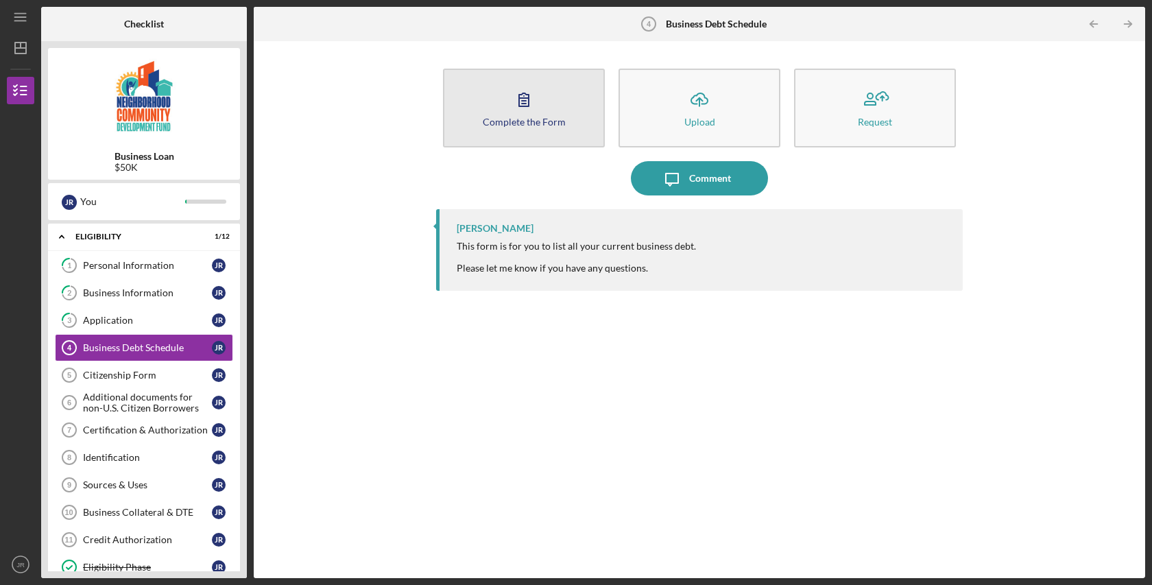
click at [524, 110] on icon "button" at bounding box center [524, 99] width 34 height 34
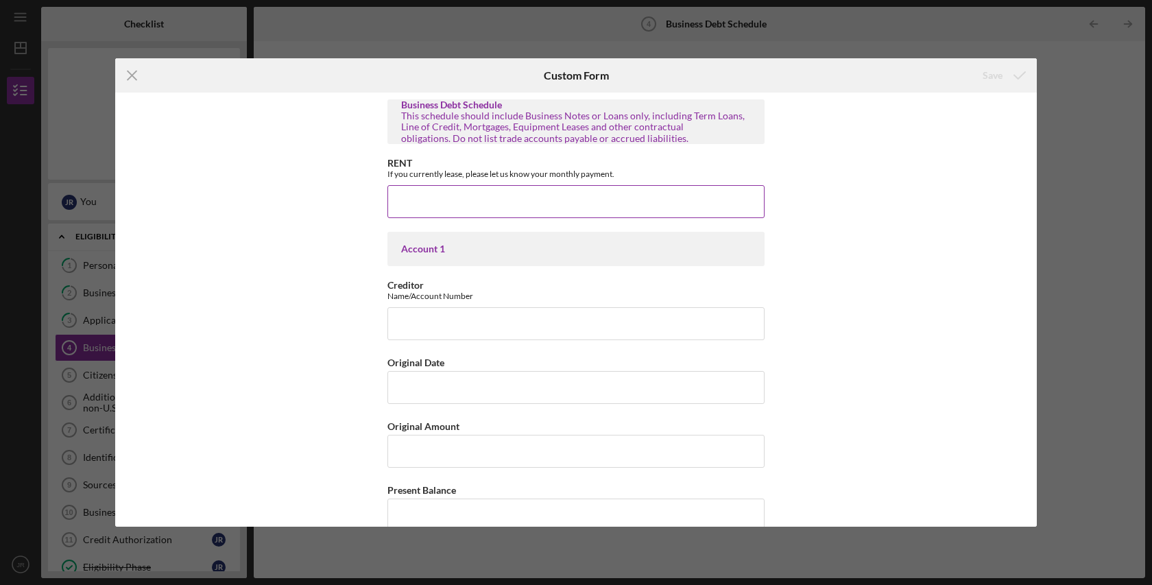
click at [519, 197] on input "RENT" at bounding box center [575, 201] width 377 height 33
type input "$19,483"
click at [450, 328] on input "Creditor" at bounding box center [575, 323] width 377 height 33
click at [555, 197] on input "$19,483" at bounding box center [575, 201] width 377 height 33
click at [446, 319] on input "Creditor" at bounding box center [575, 323] width 377 height 33
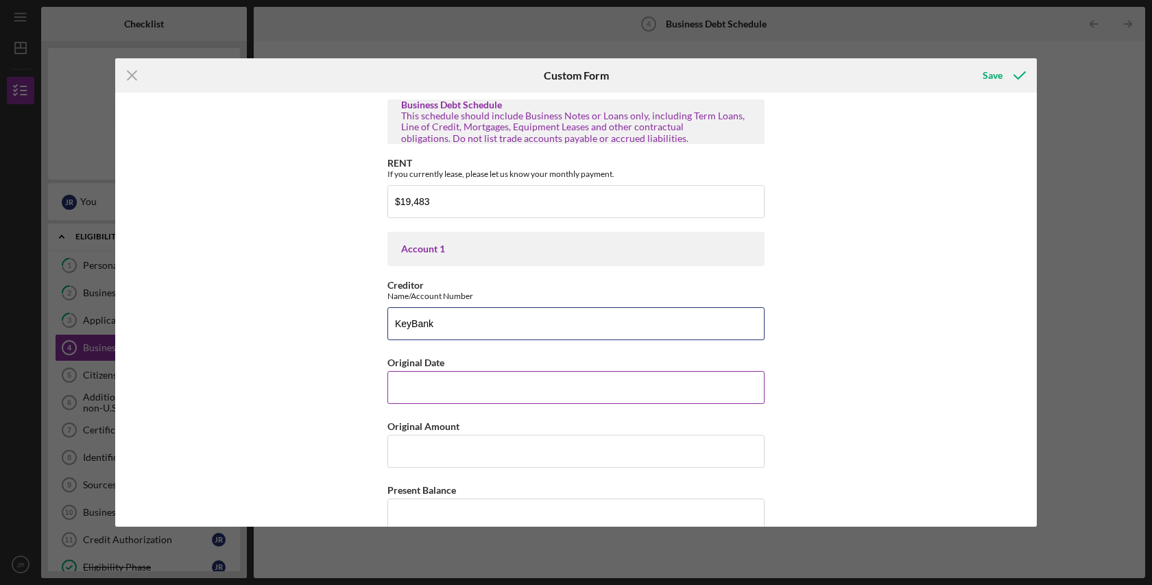
type input "KeyBank"
click at [472, 384] on input "Original Date" at bounding box center [575, 387] width 377 height 33
click at [461, 387] on input "Original Date" at bounding box center [575, 387] width 377 height 33
drag, startPoint x: 454, startPoint y: 392, endPoint x: 374, endPoint y: 390, distance: 79.6
click at [374, 390] on div "Business Debt Schedule This schedule should include Business Notes or Loans onl…" at bounding box center [575, 309] width 921 height 433
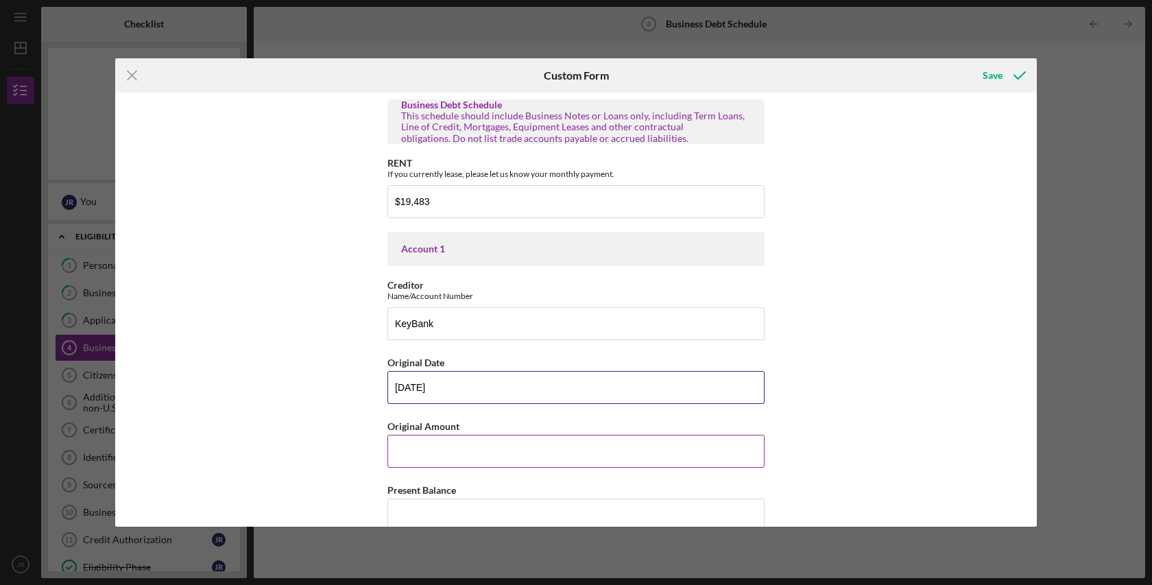
type input "[DATE]"
click at [406, 444] on input "Original Amount" at bounding box center [575, 451] width 377 height 33
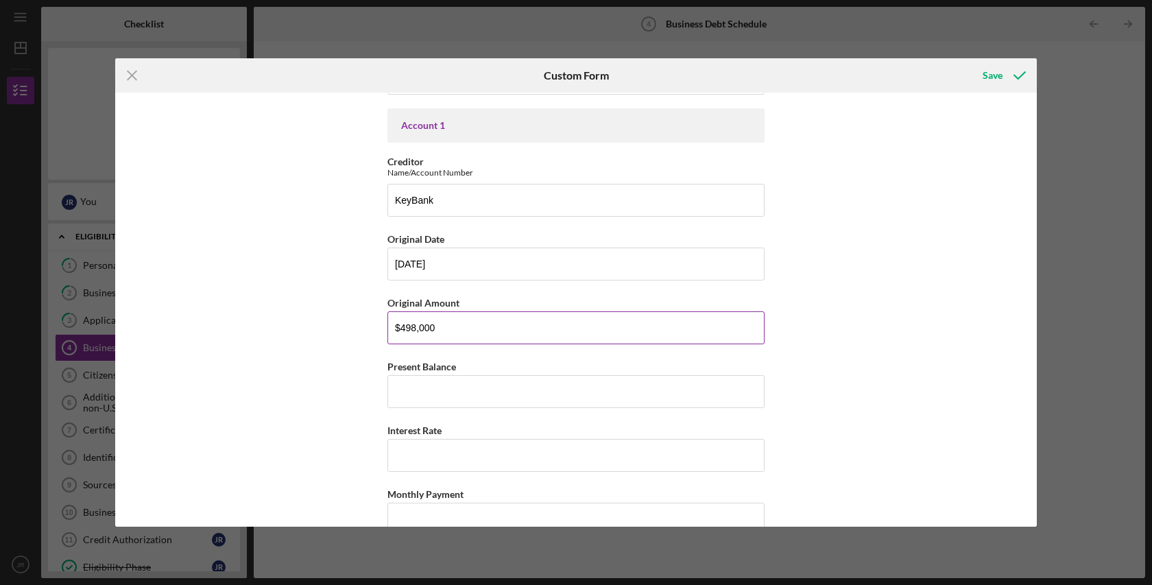
scroll to position [133, 0]
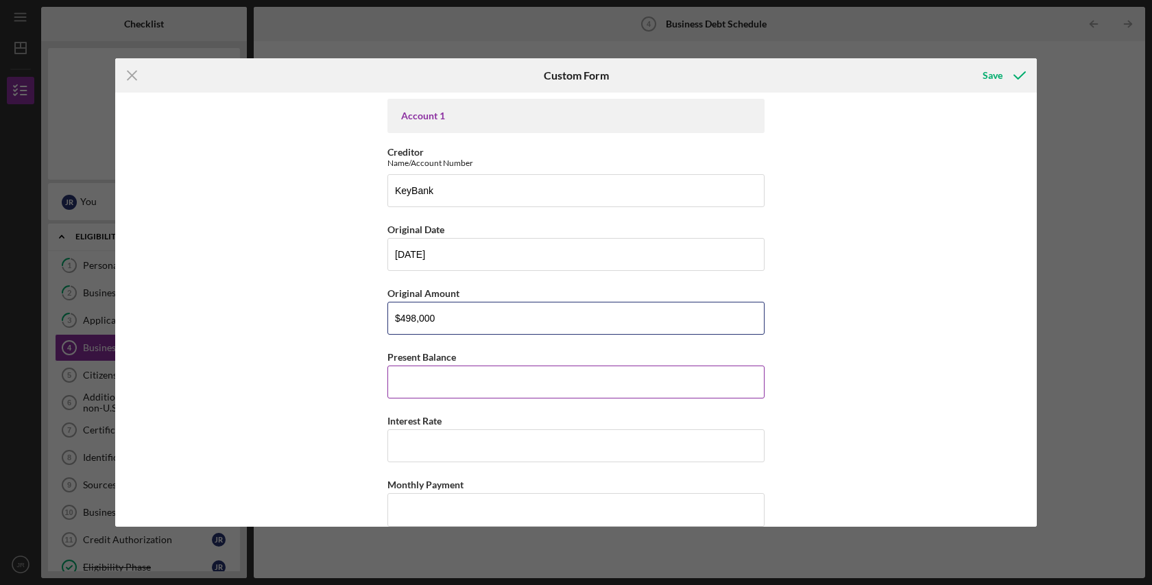
type input "$498,000"
click at [453, 376] on input "Present Balance" at bounding box center [575, 381] width 377 height 33
type input "$309,668.69"
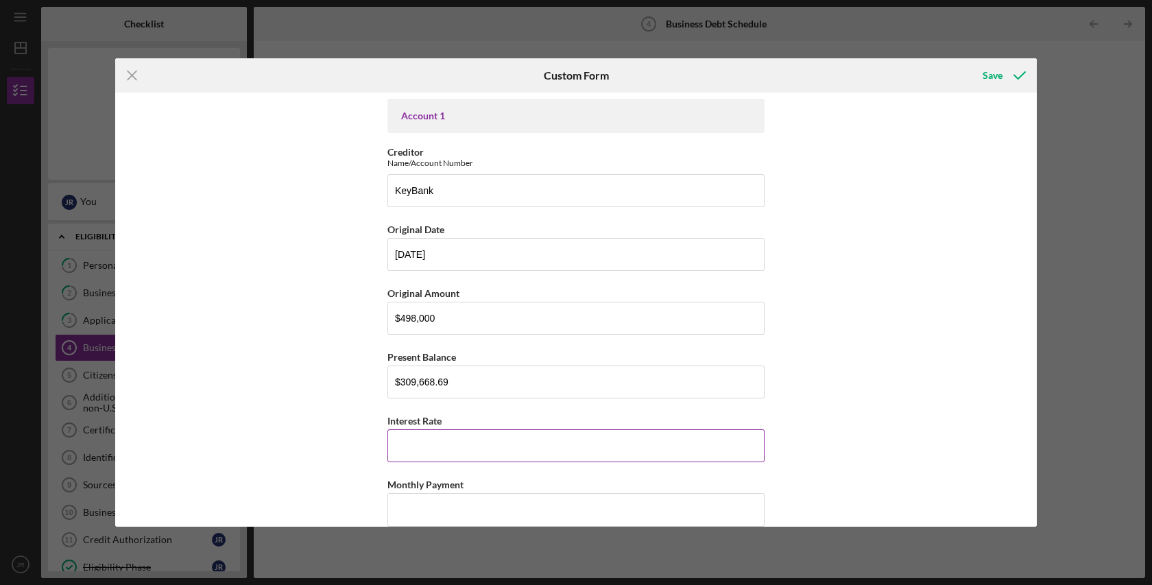
click at [439, 442] on input "Interest Rate" at bounding box center [575, 445] width 377 height 33
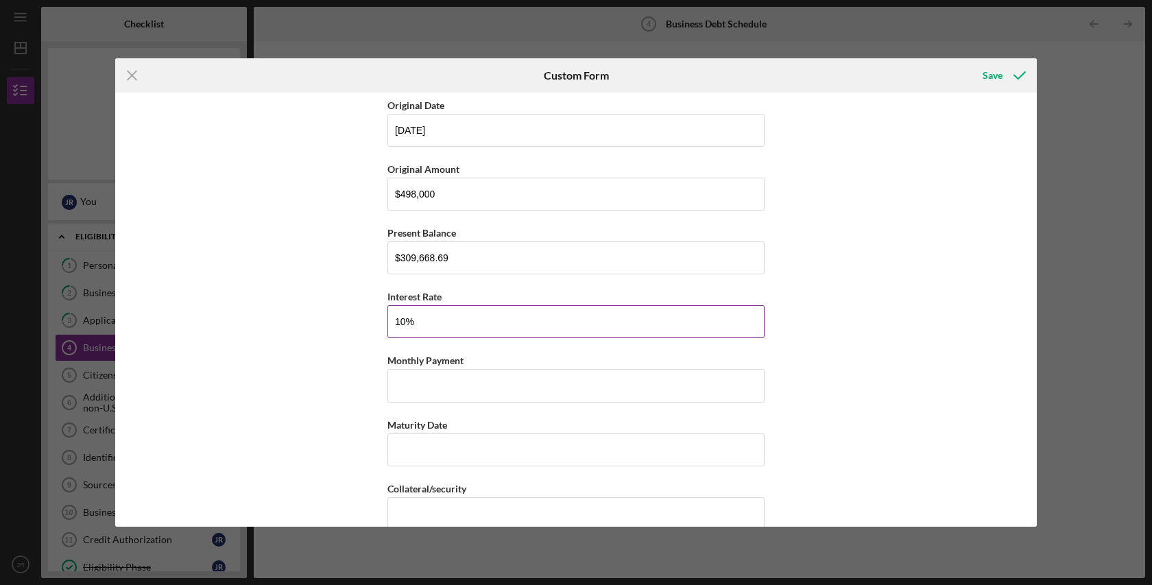
scroll to position [269, 0]
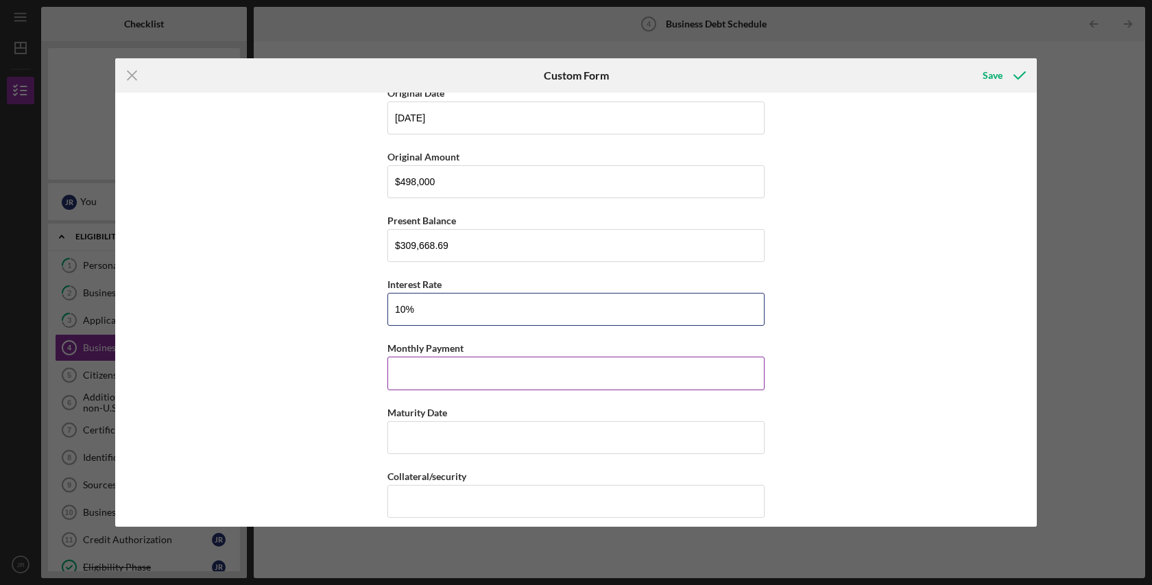
type input "10%"
click at [459, 370] on input "Monthly Payment" at bounding box center [575, 372] width 377 height 33
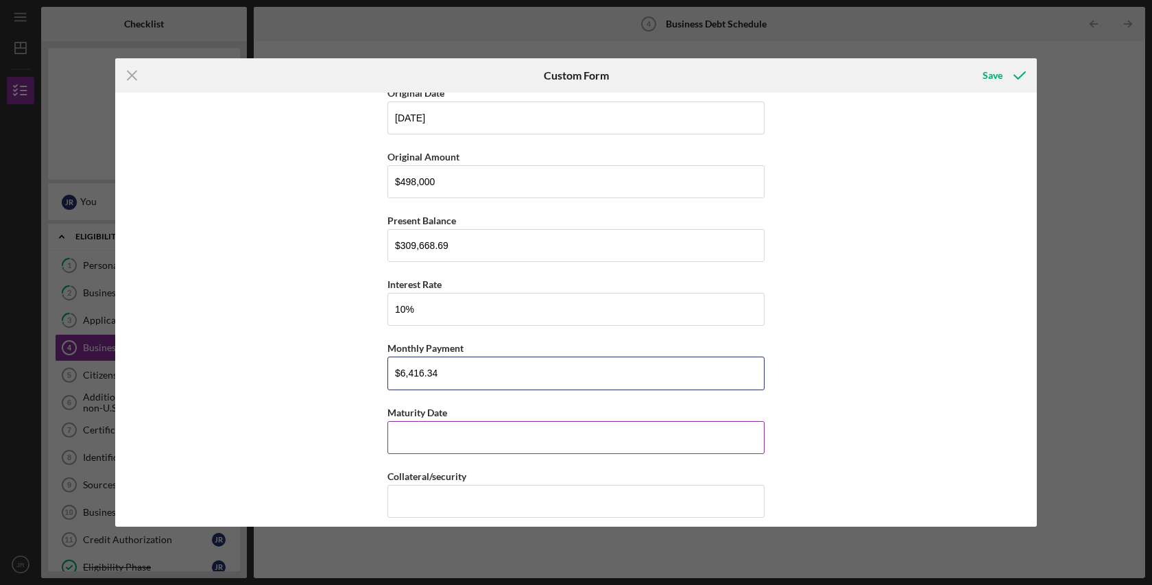
type input "$6,416.34"
click at [463, 437] on input "Maturity Date" at bounding box center [575, 437] width 377 height 33
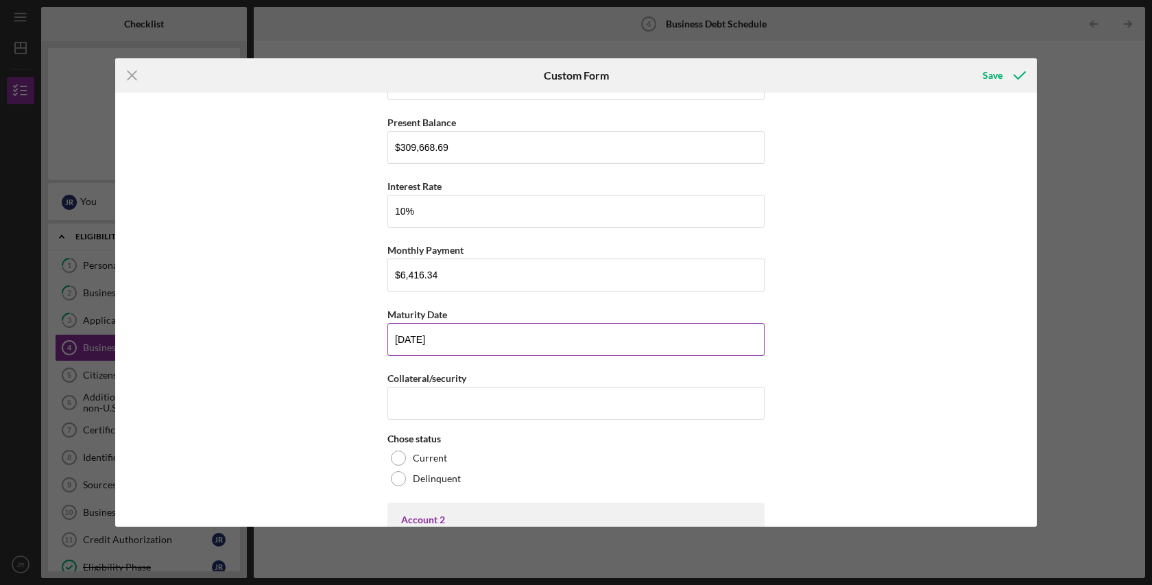
scroll to position [391, 0]
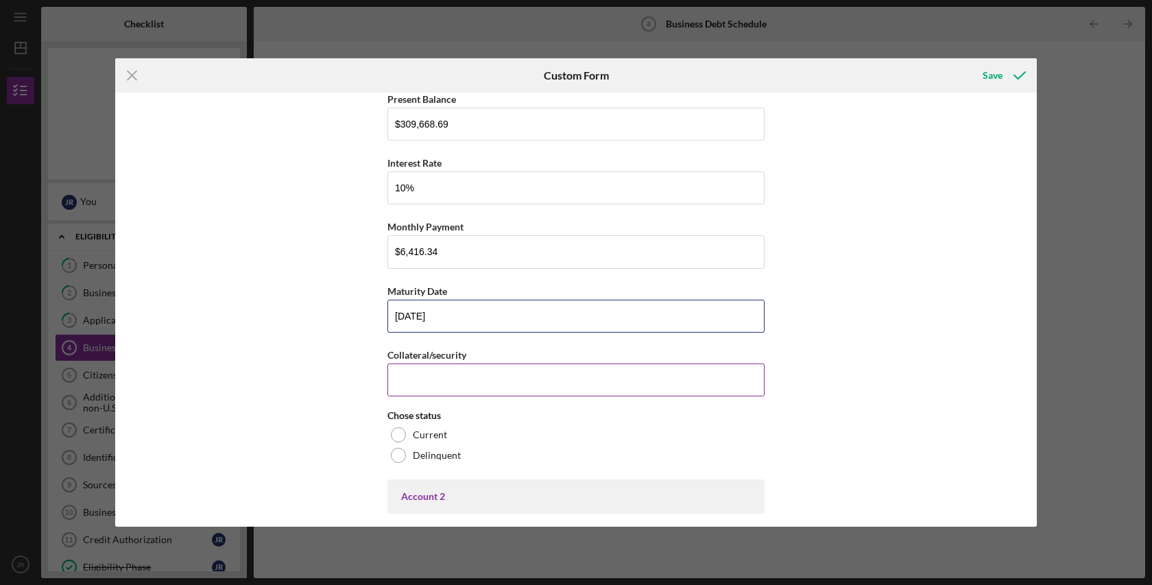
type input "[DATE]"
click at [472, 378] on input "Collateral/security" at bounding box center [575, 379] width 377 height 33
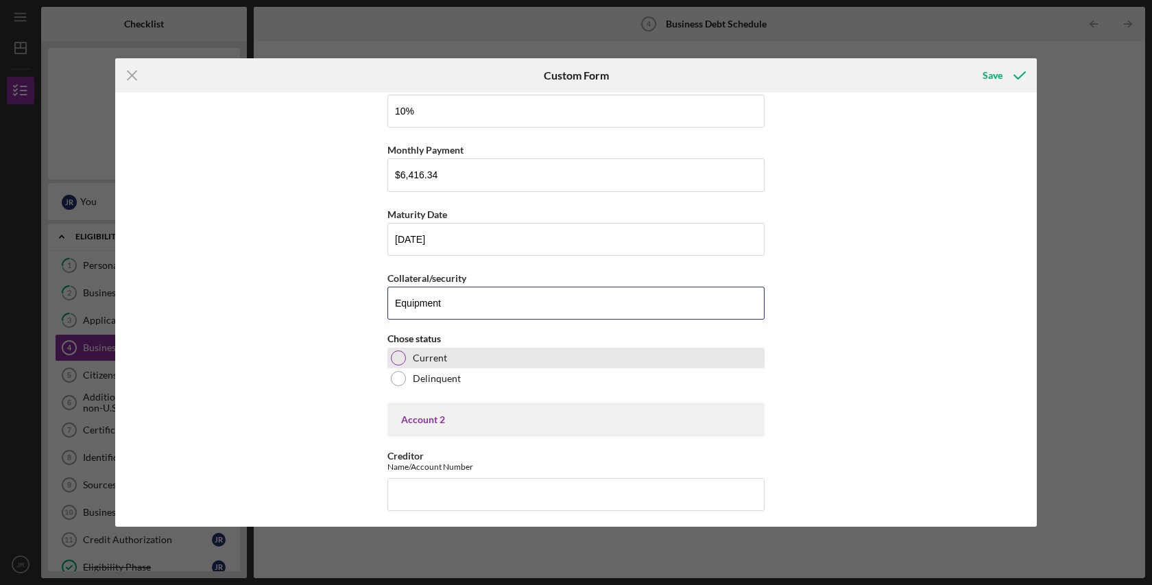
scroll to position [469, 0]
type input "Equipment"
click at [396, 356] on div at bounding box center [398, 356] width 15 height 15
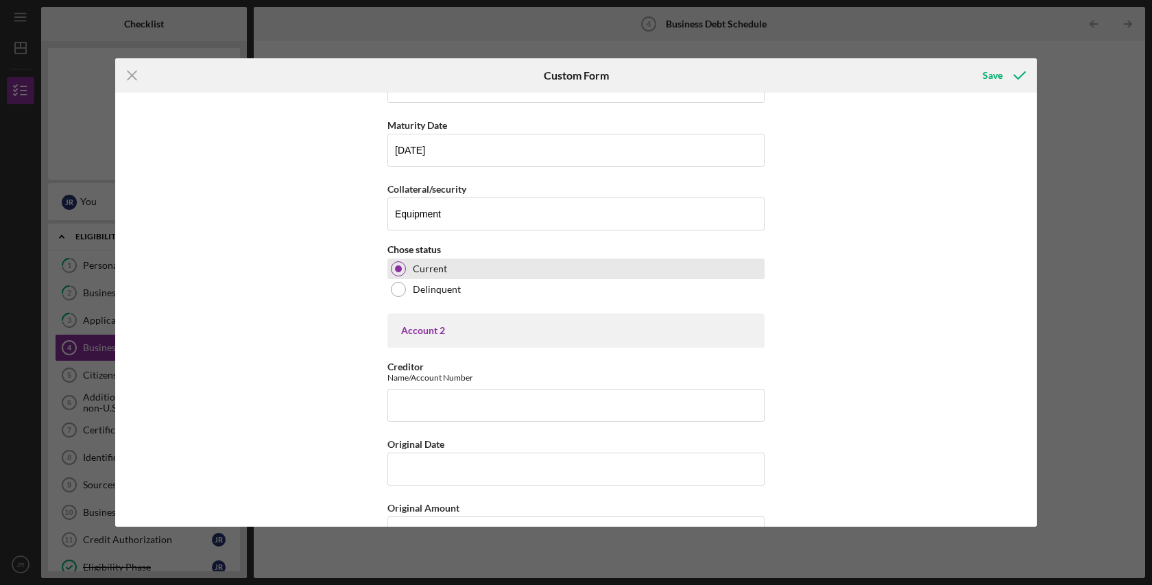
scroll to position [588, 0]
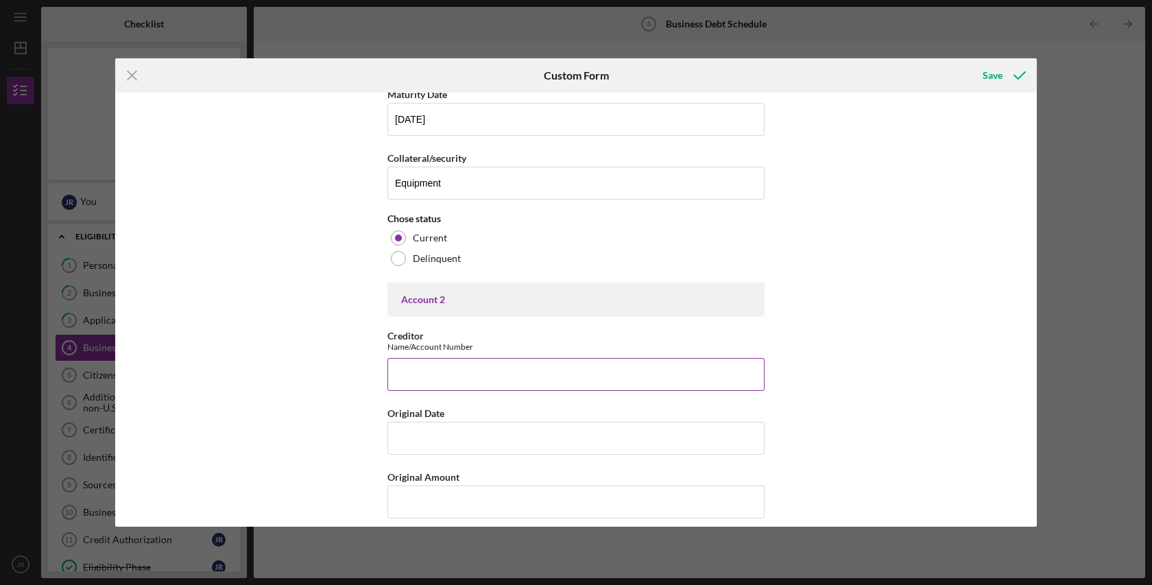
click at [435, 372] on input "Creditor" at bounding box center [575, 374] width 377 height 33
type input "Bridgeway Capital"
click at [422, 437] on input "Original Date" at bounding box center [575, 438] width 377 height 33
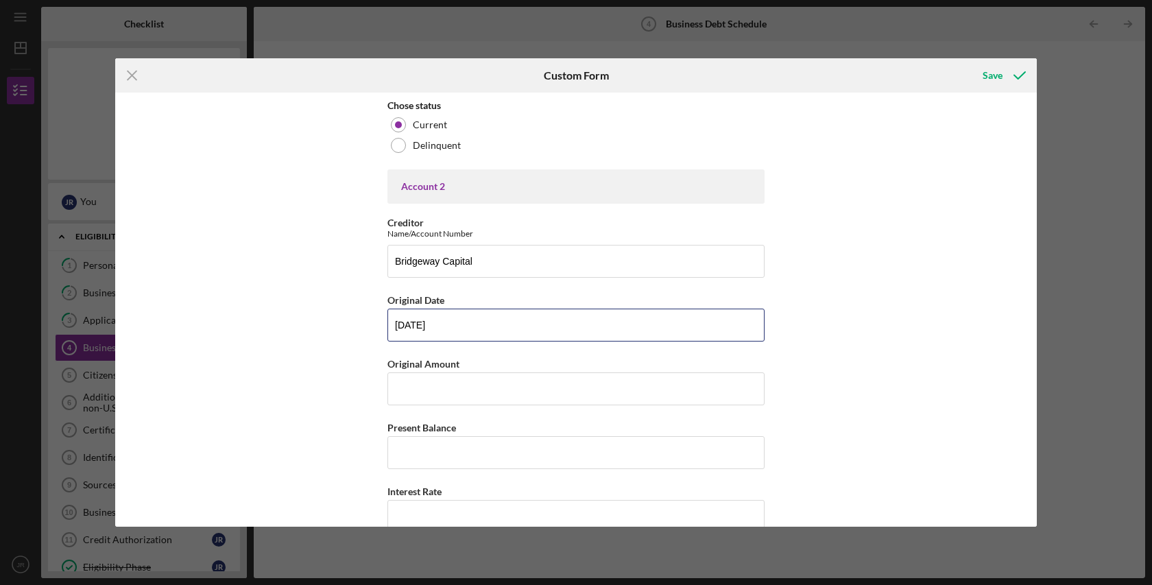
scroll to position [705, 0]
type input "[DATE]"
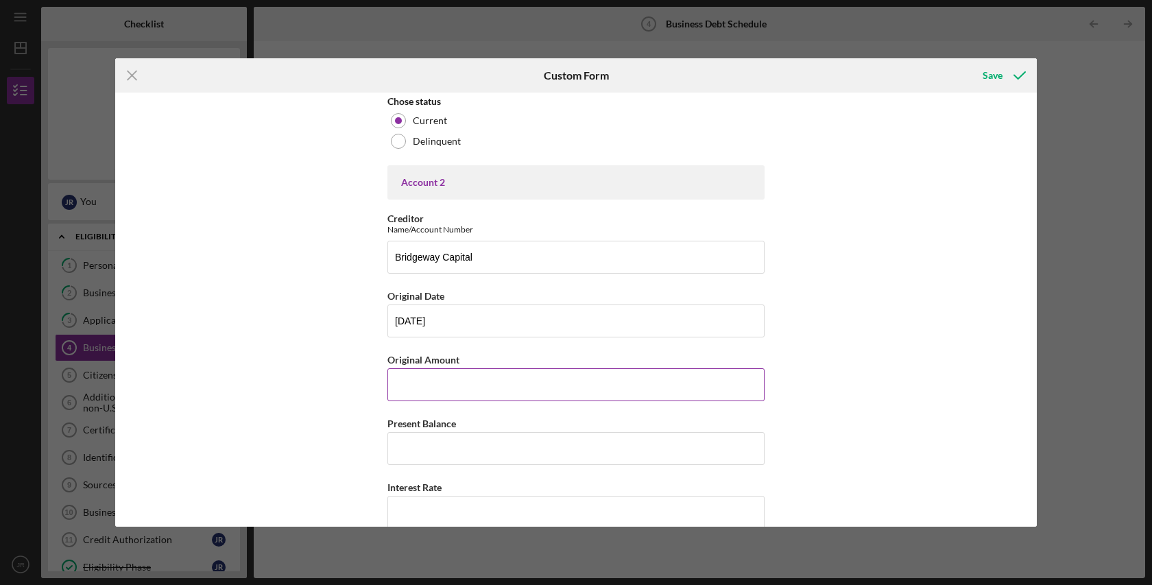
click at [448, 385] on input "Original Amount" at bounding box center [575, 384] width 377 height 33
type input "$150,000"
click at [436, 456] on input "Present Balance" at bounding box center [575, 448] width 377 height 33
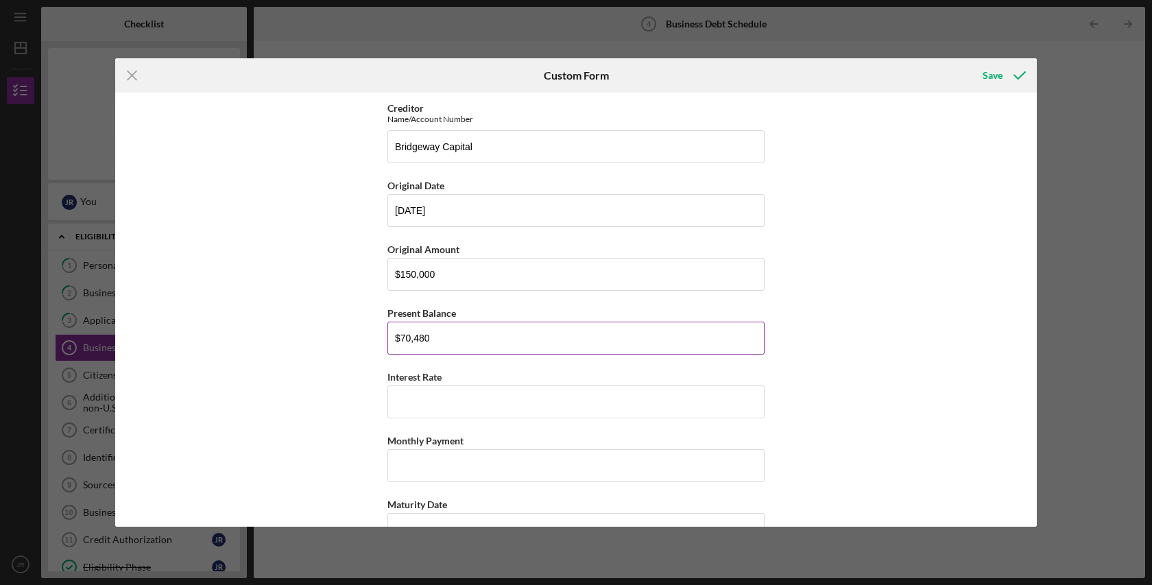
scroll to position [821, 0]
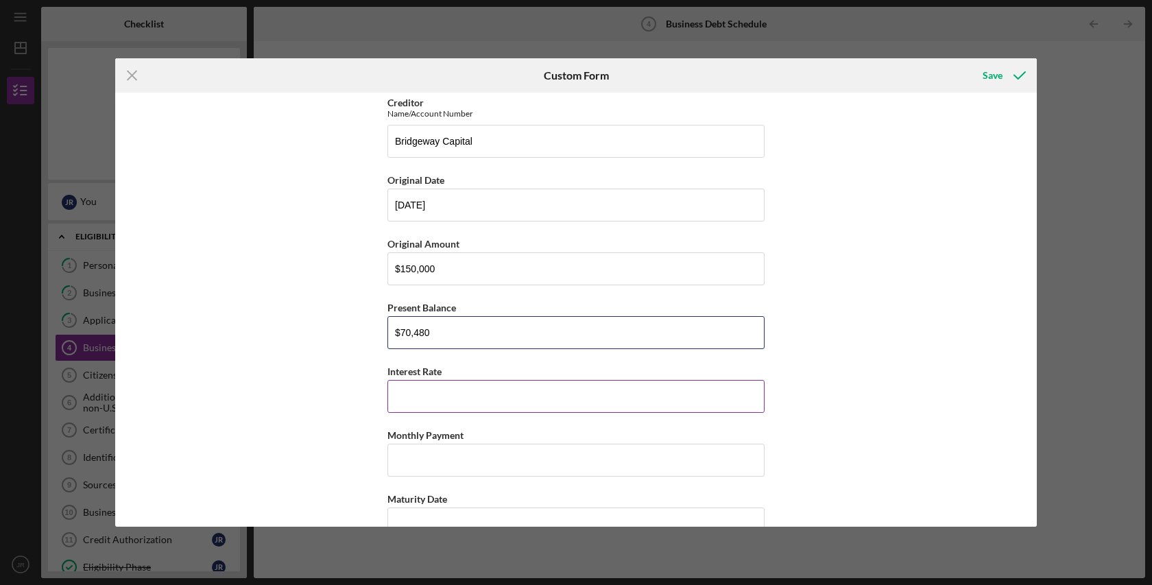
type input "$70,480"
click at [474, 395] on input "Interest Rate" at bounding box center [575, 396] width 377 height 33
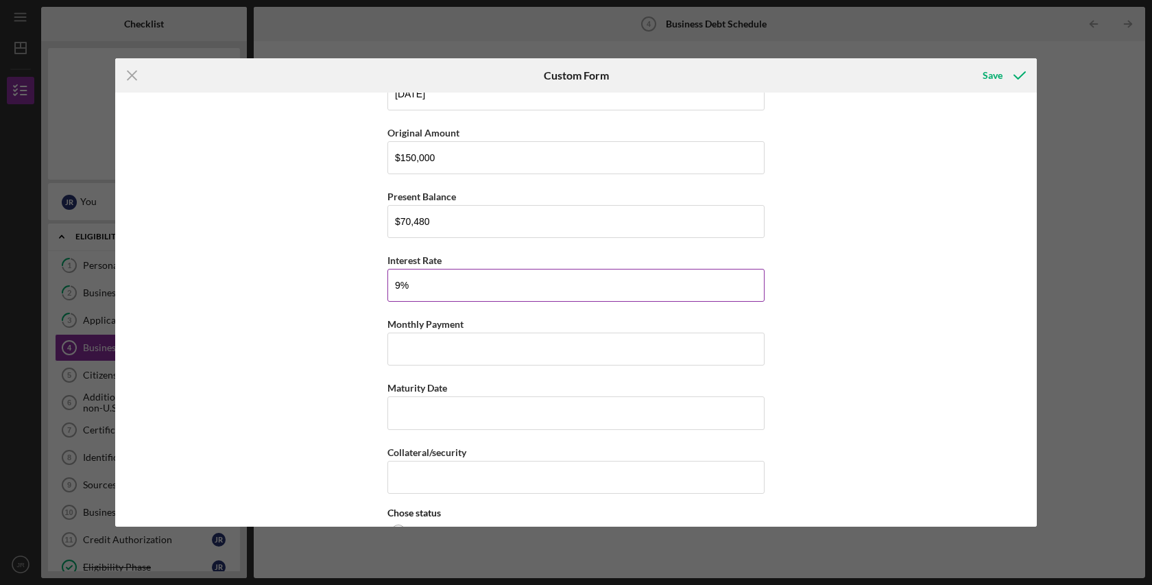
scroll to position [934, 0]
type input "9%"
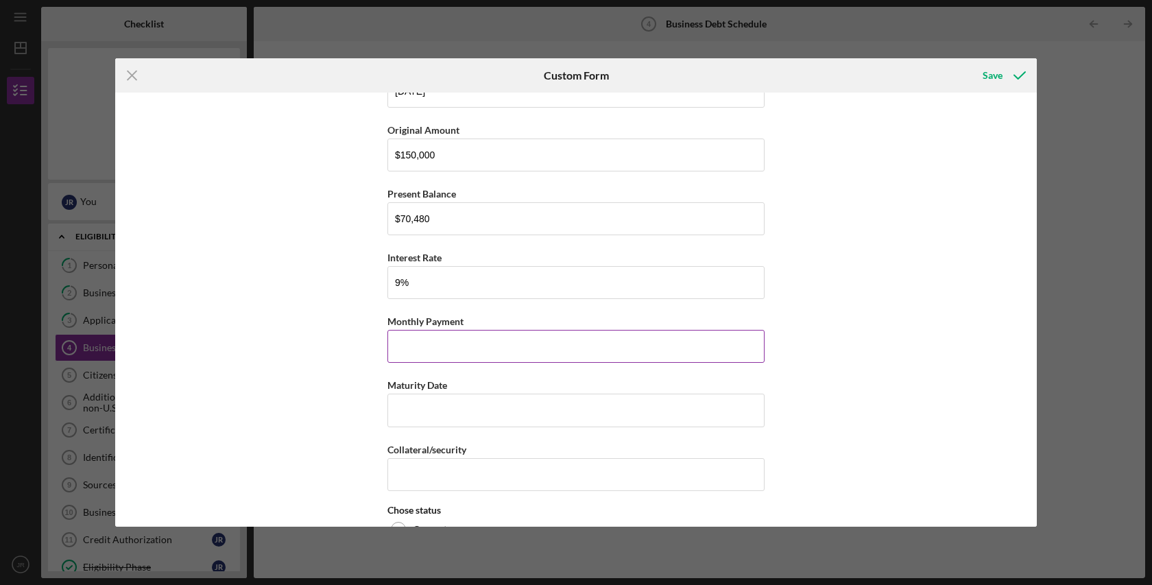
click at [441, 346] on input "Monthly Payment" at bounding box center [575, 346] width 377 height 33
type input "$2,423.48"
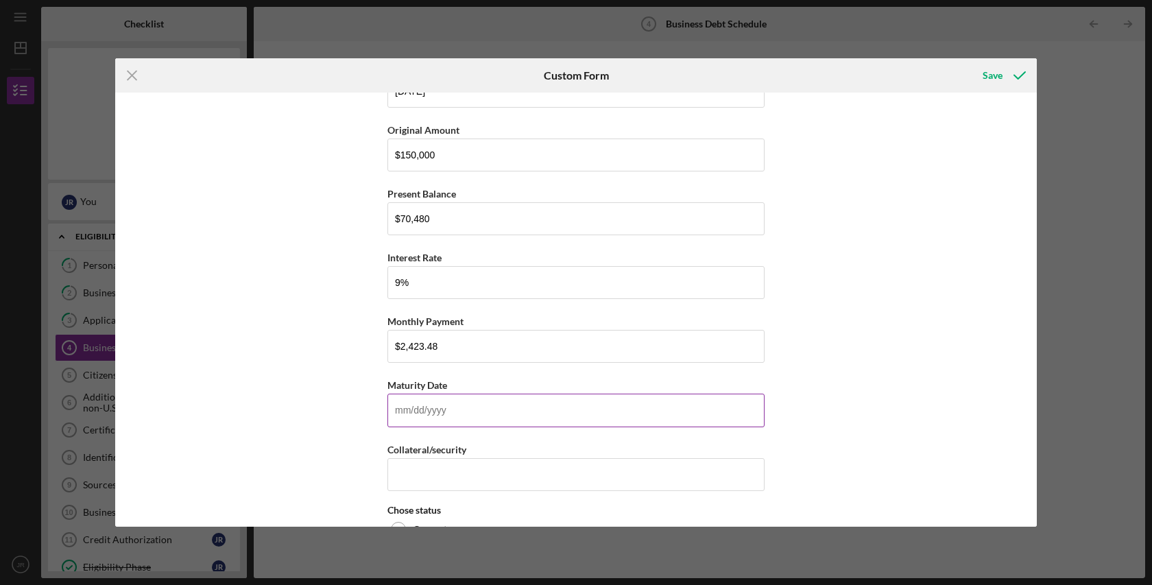
click at [438, 416] on input "Maturity Date" at bounding box center [575, 410] width 377 height 33
type input "[DATE]"
click at [494, 474] on input "Collateral/security" at bounding box center [575, 474] width 377 height 33
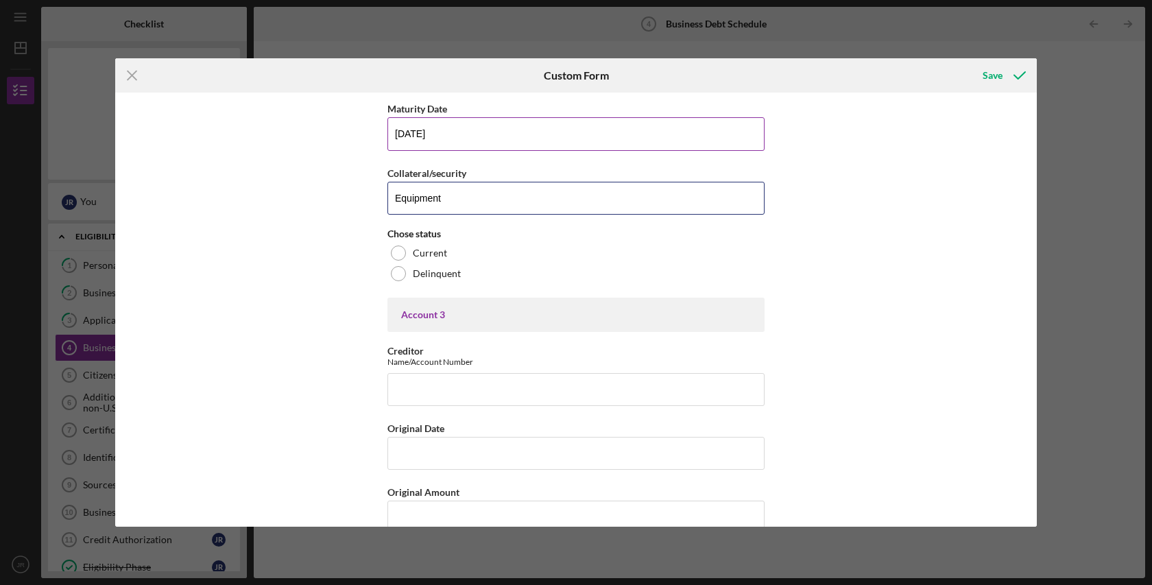
scroll to position [1215, 0]
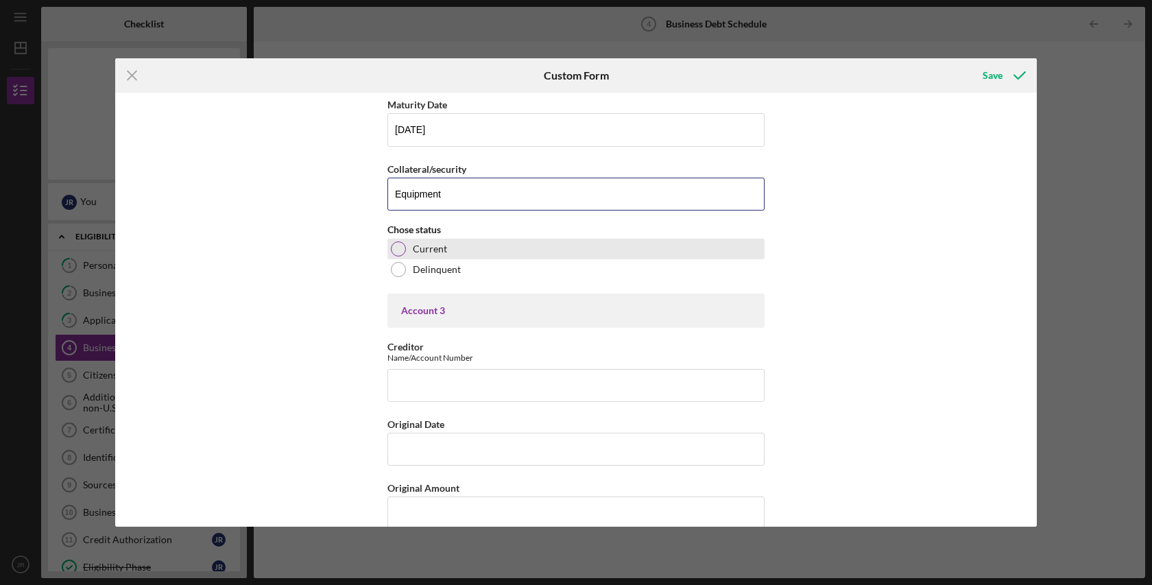
type input "Equipment"
click at [398, 247] on div at bounding box center [398, 248] width 15 height 15
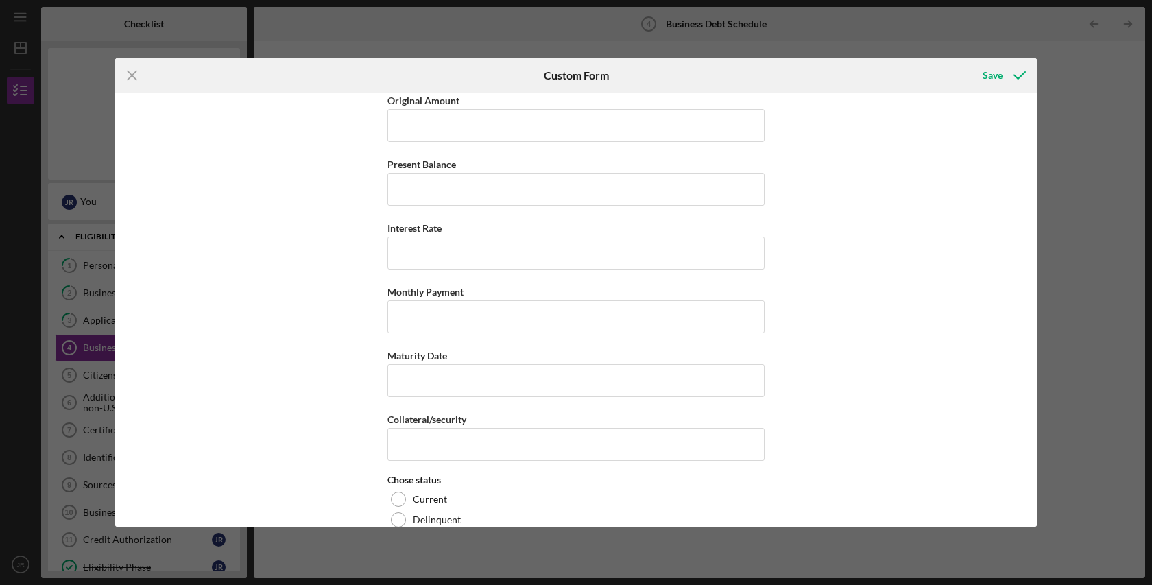
scroll to position [3541, 0]
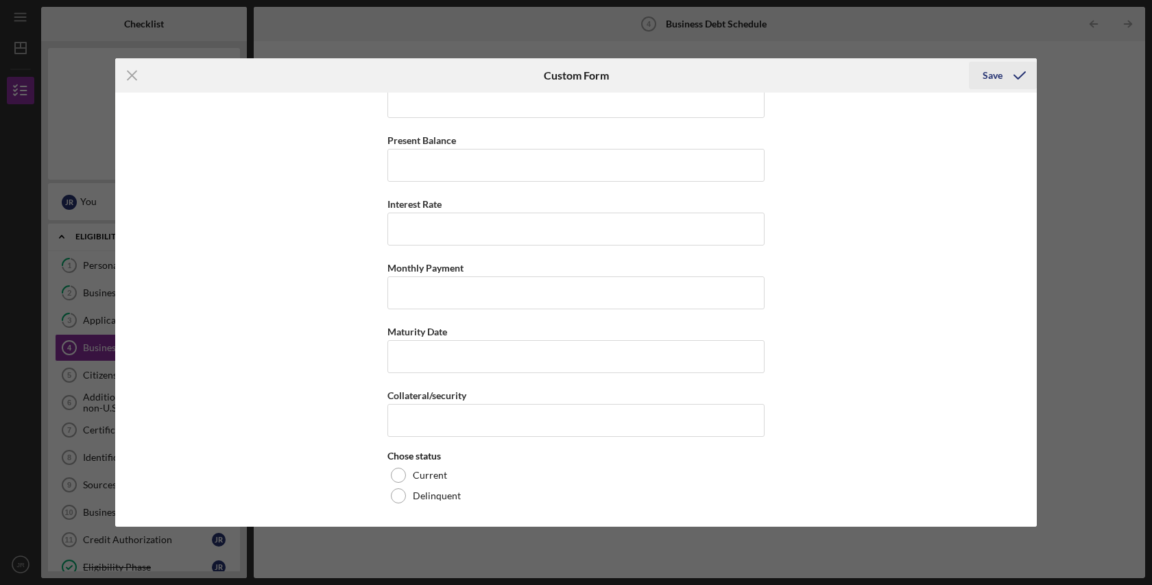
click at [988, 77] on div "Save" at bounding box center [992, 75] width 20 height 27
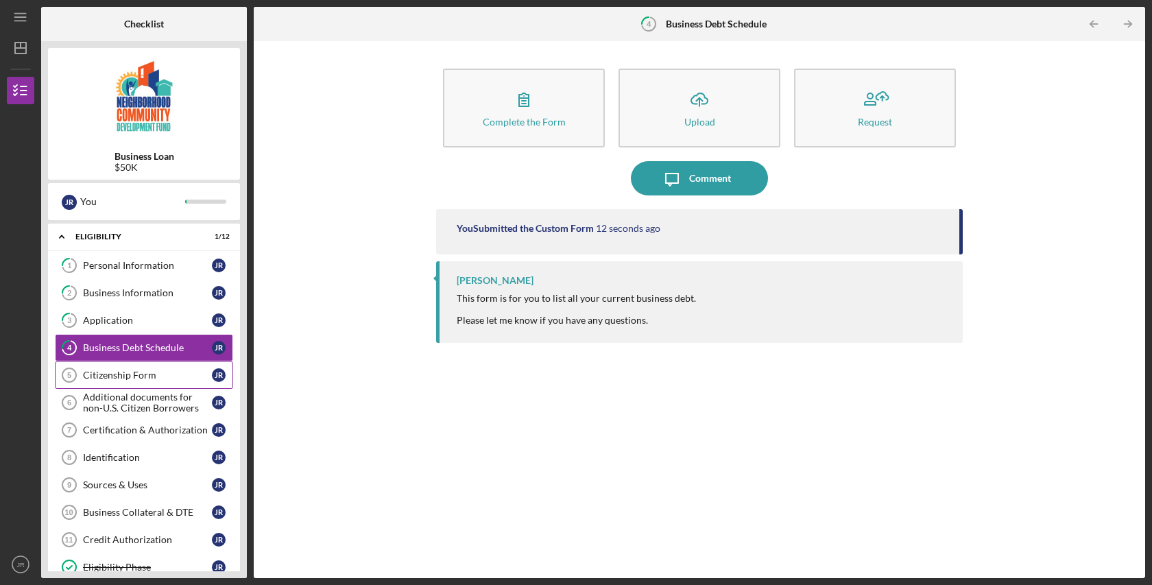
click at [135, 373] on div "Citizenship Form" at bounding box center [147, 375] width 129 height 11
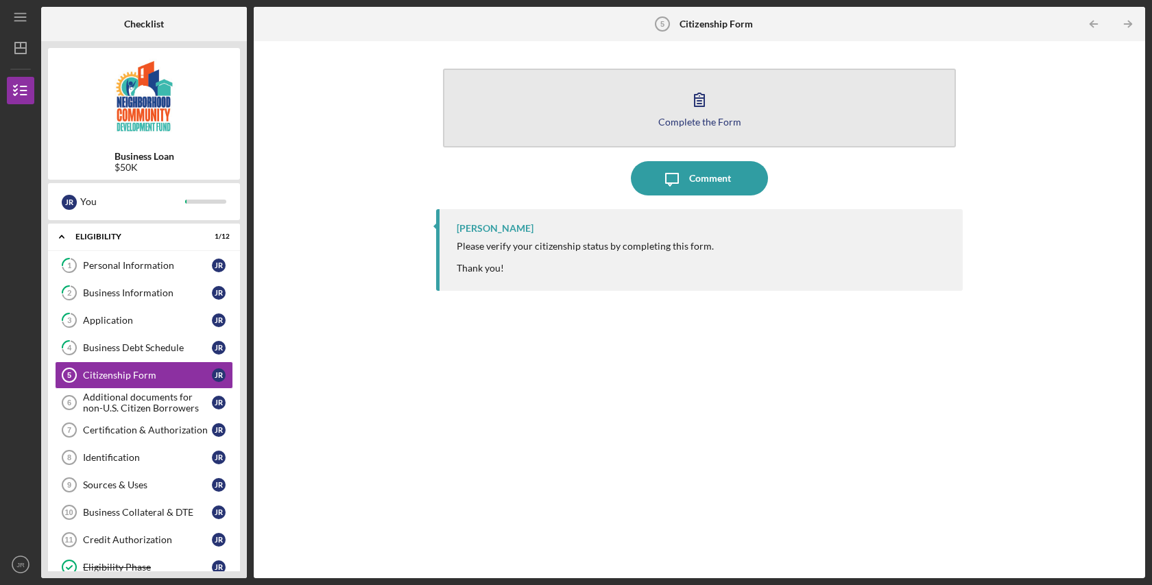
click at [693, 110] on icon "button" at bounding box center [699, 99] width 34 height 34
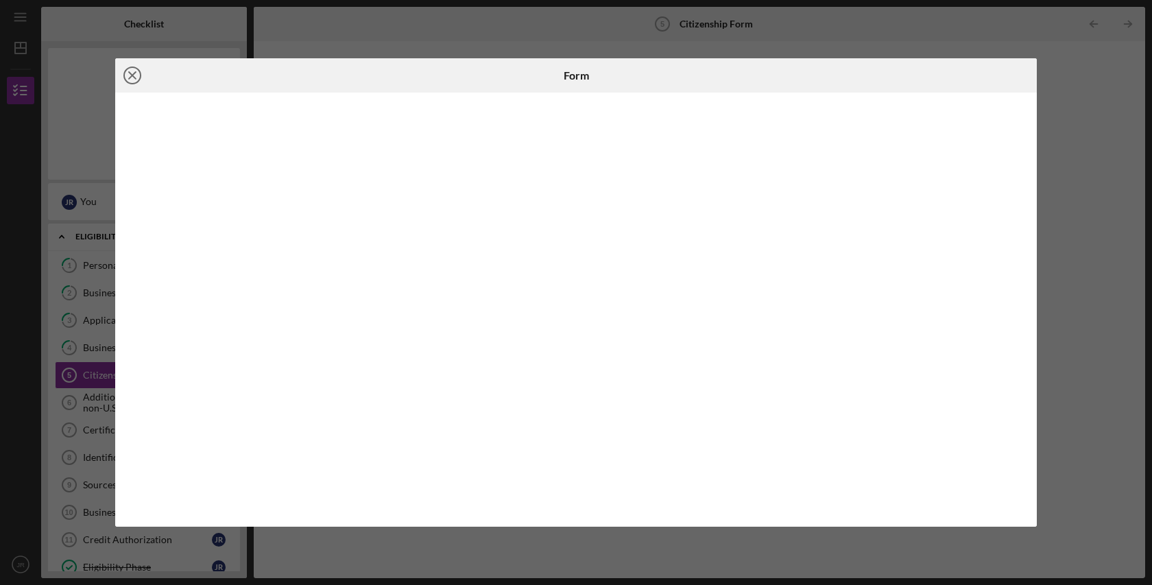
click at [133, 74] on line at bounding box center [132, 75] width 7 height 7
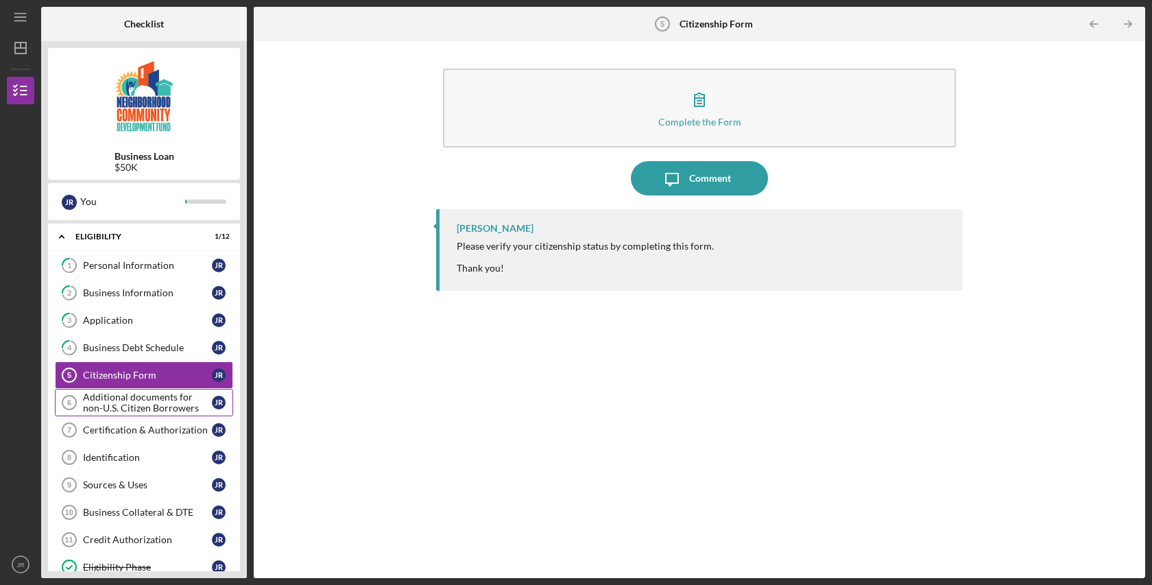
click at [108, 402] on div "Additional documents for non-U.S. Citizen Borrowers" at bounding box center [147, 402] width 129 height 22
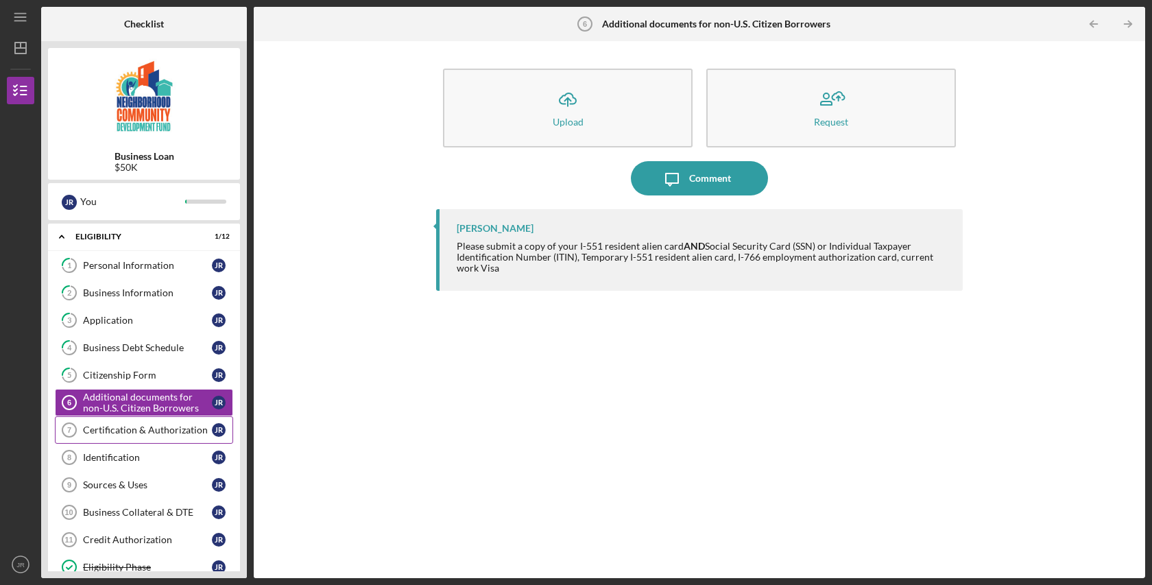
click at [122, 433] on div "Certification & Authorization" at bounding box center [147, 429] width 129 height 11
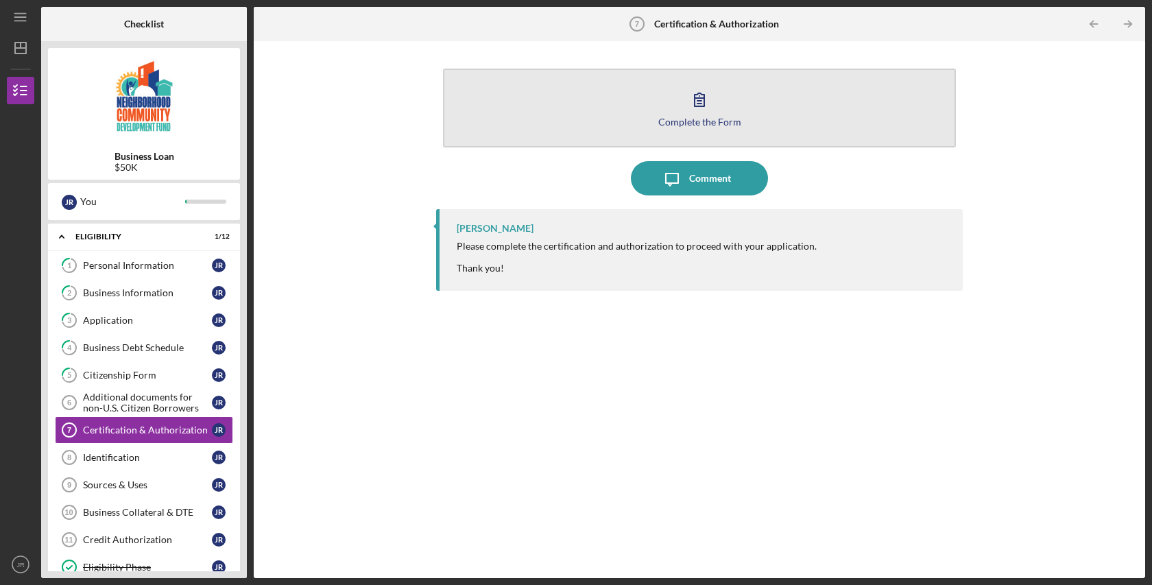
click at [692, 117] on div "Complete the Form" at bounding box center [699, 122] width 83 height 10
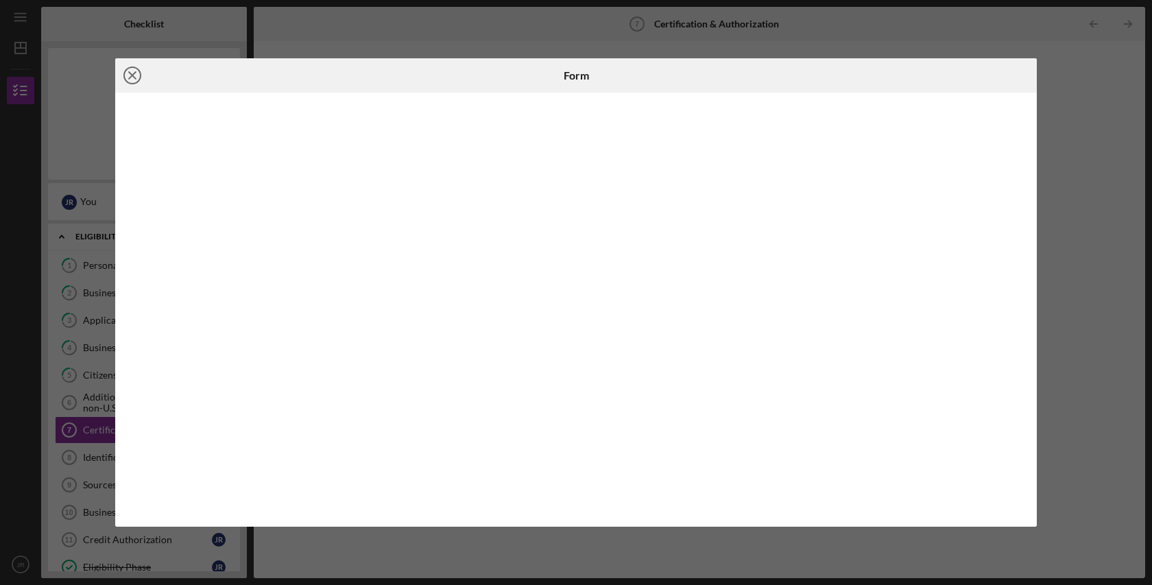
click at [130, 75] on icon "Icon/Close" at bounding box center [132, 75] width 34 height 34
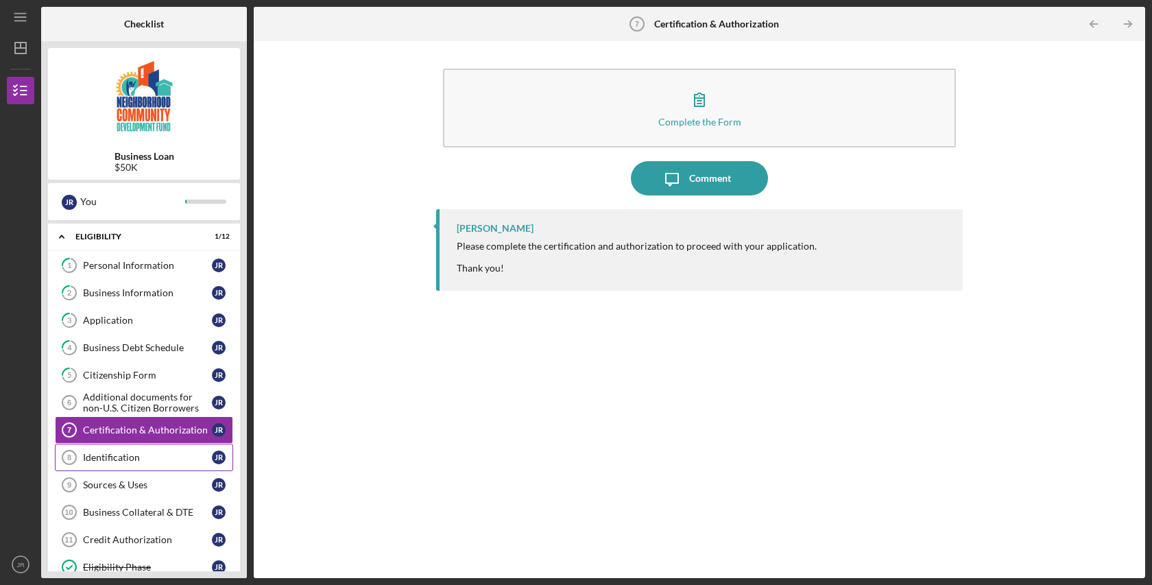
click at [109, 455] on div "Identification" at bounding box center [147, 457] width 129 height 11
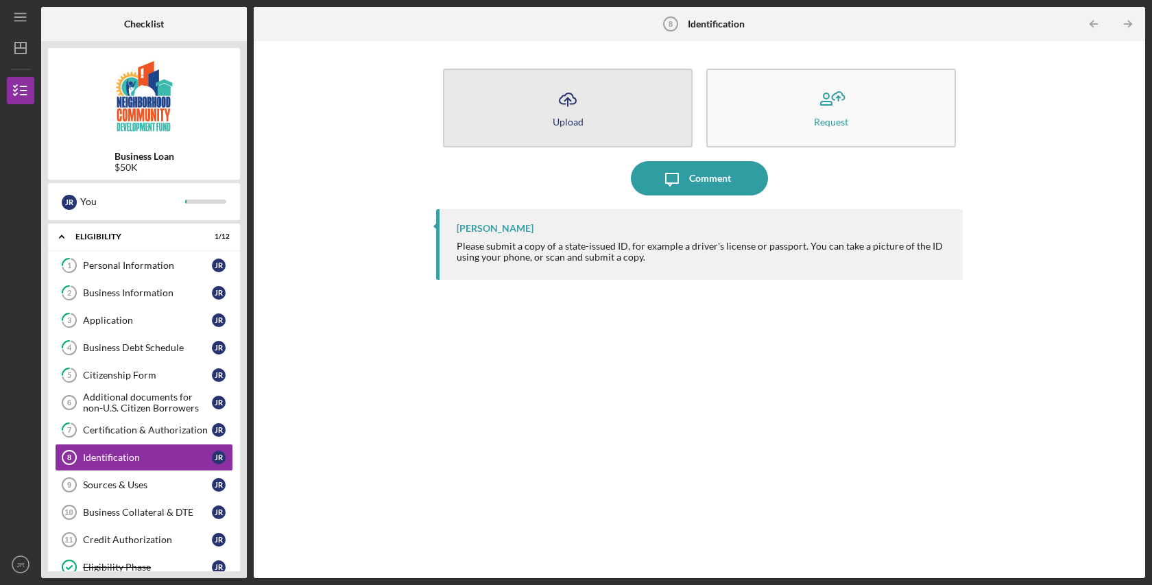
click at [564, 114] on icon "Icon/Upload" at bounding box center [568, 99] width 34 height 34
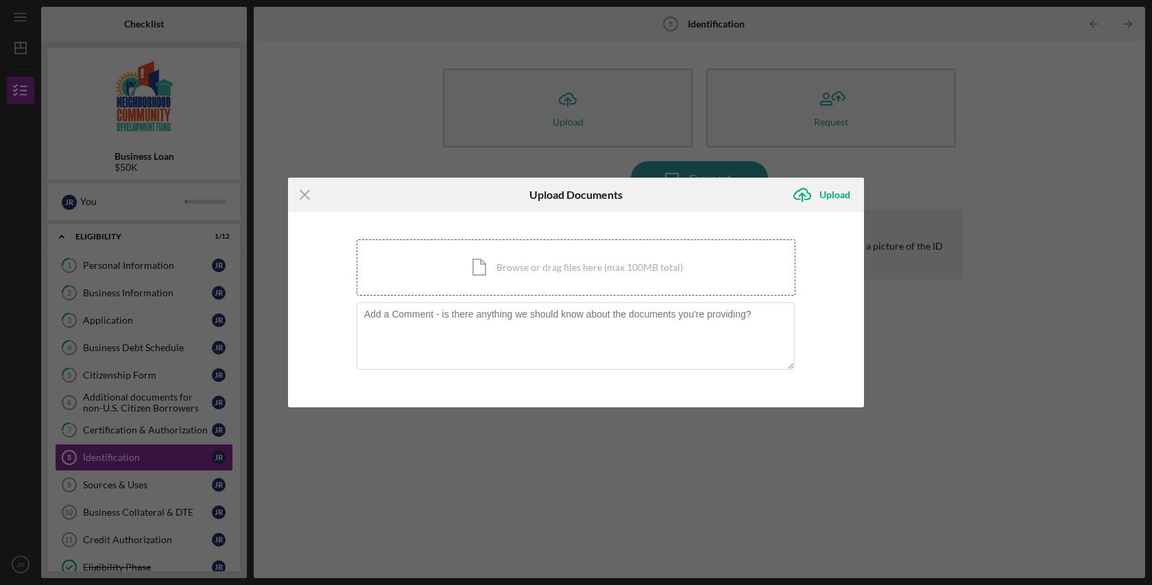
click at [534, 264] on div "Icon/Document Browse or drag files here (max 100MB total) Tap to choose files o…" at bounding box center [575, 267] width 439 height 56
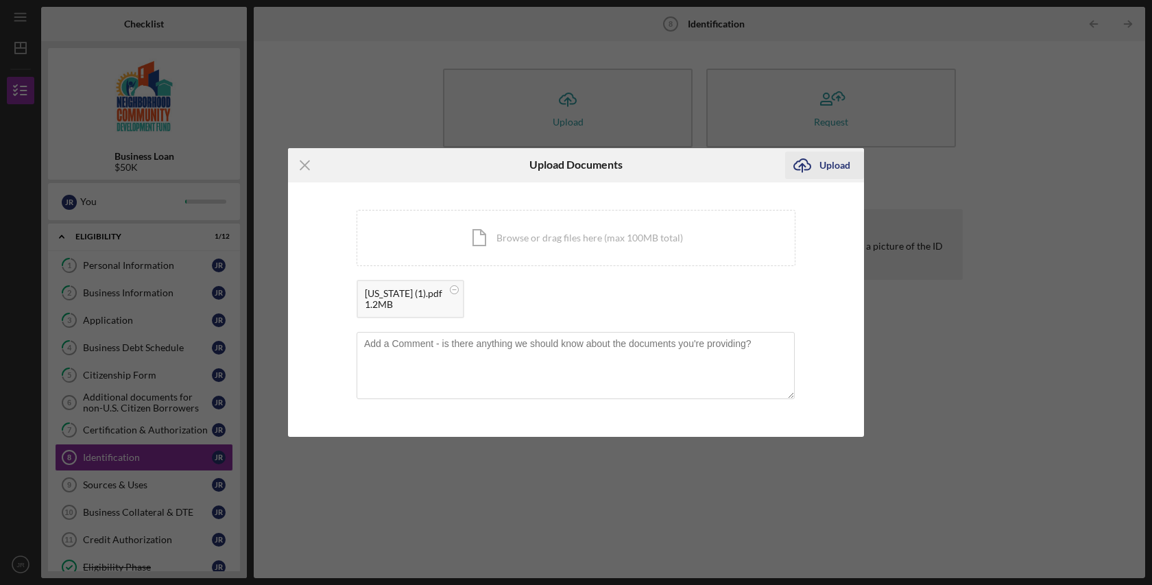
click at [834, 163] on div "Upload" at bounding box center [834, 165] width 31 height 27
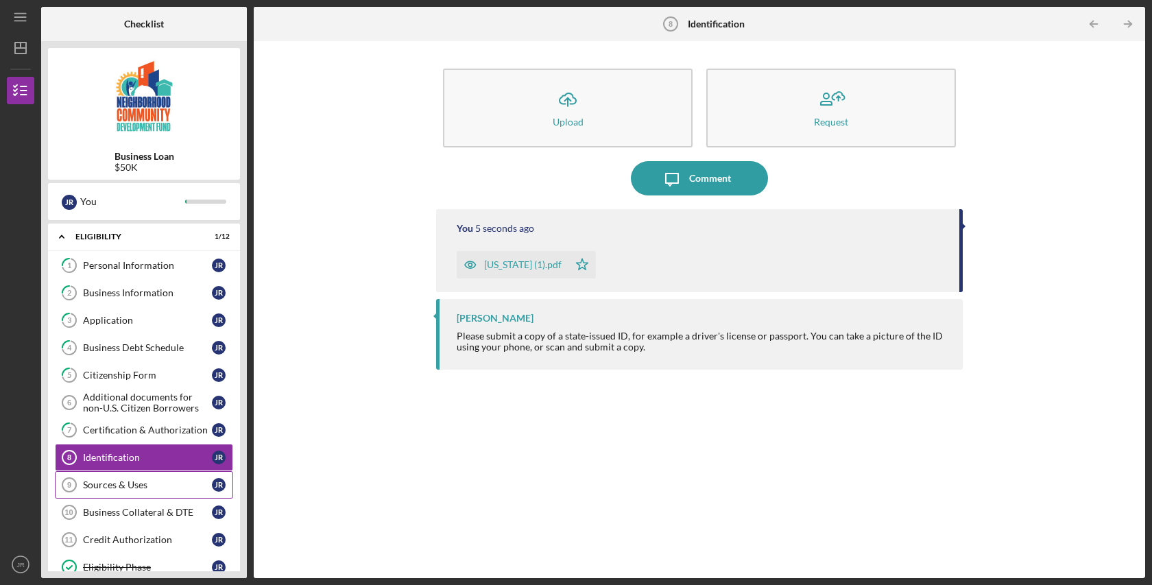
click at [121, 483] on div "Sources & Uses" at bounding box center [147, 484] width 129 height 11
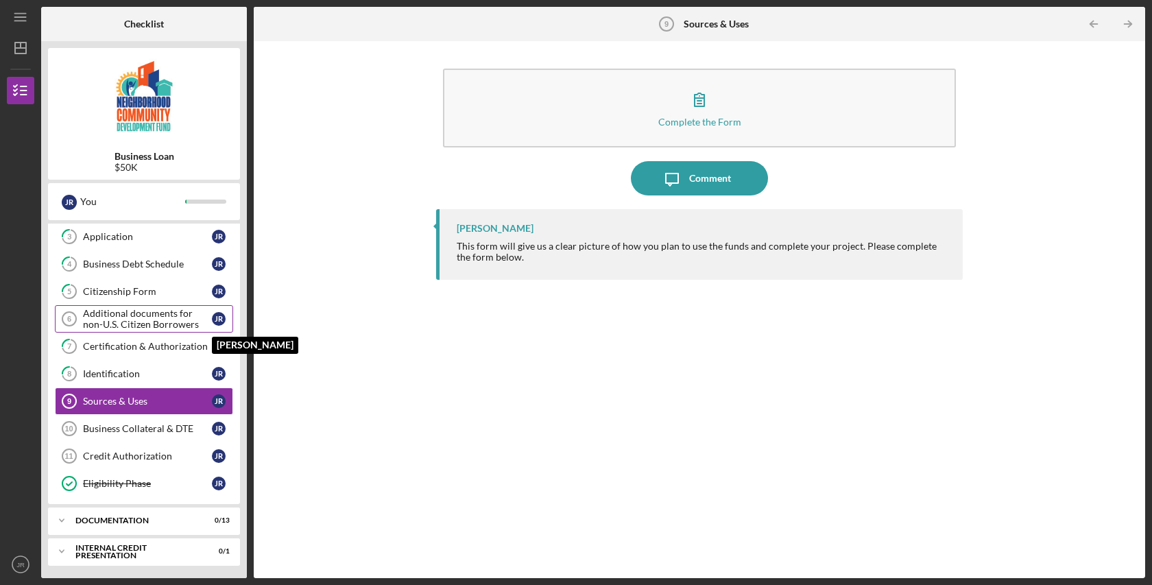
scroll to position [85, 0]
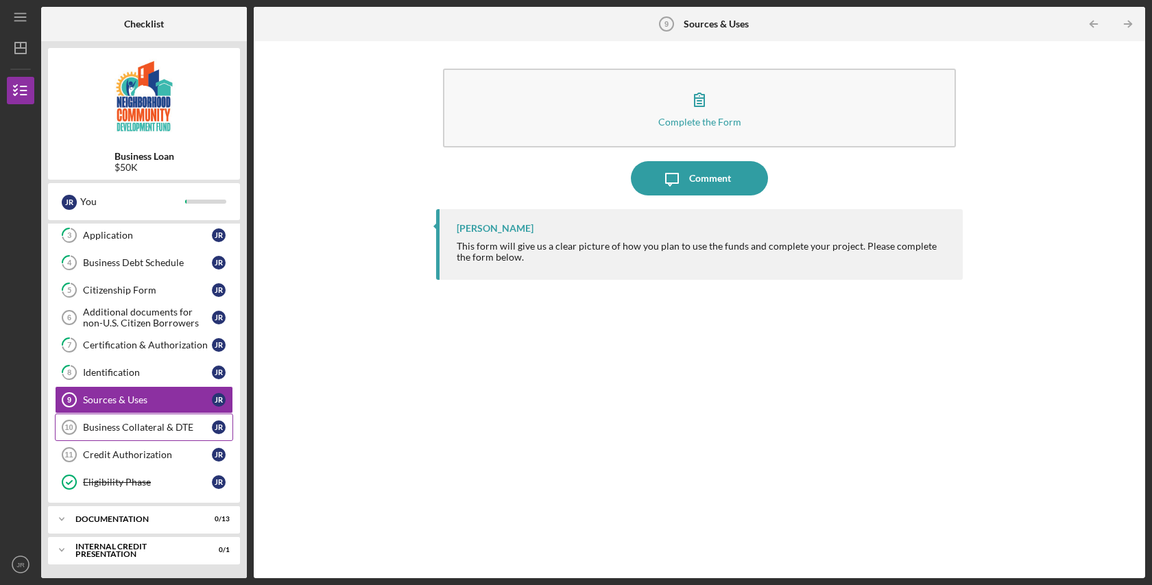
click at [132, 429] on div "Business Collateral & DTE" at bounding box center [147, 427] width 129 height 11
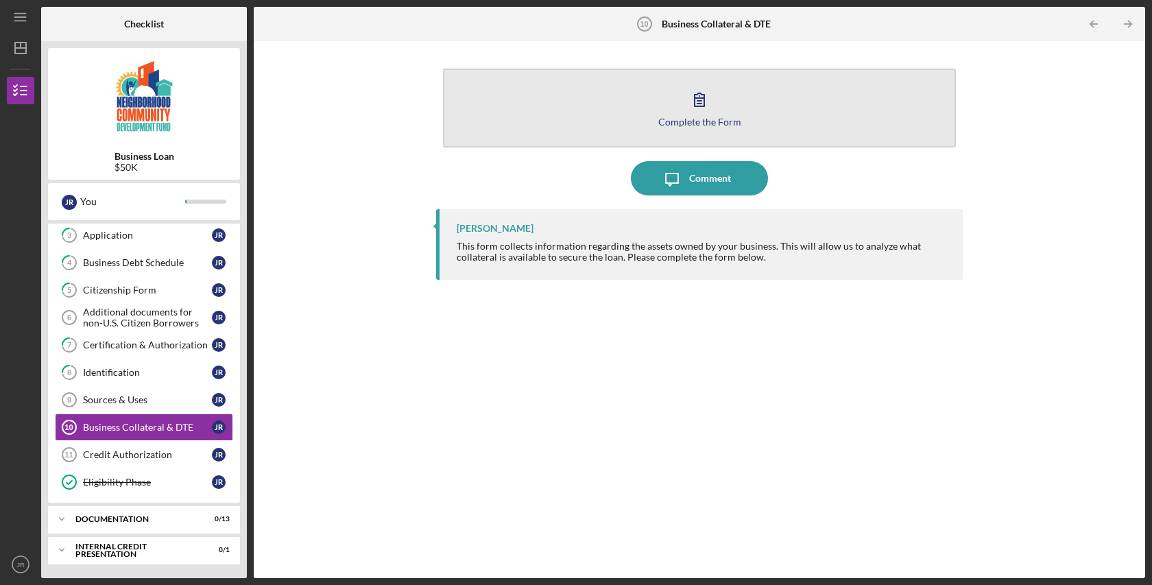
click at [704, 109] on icon "button" at bounding box center [699, 99] width 34 height 34
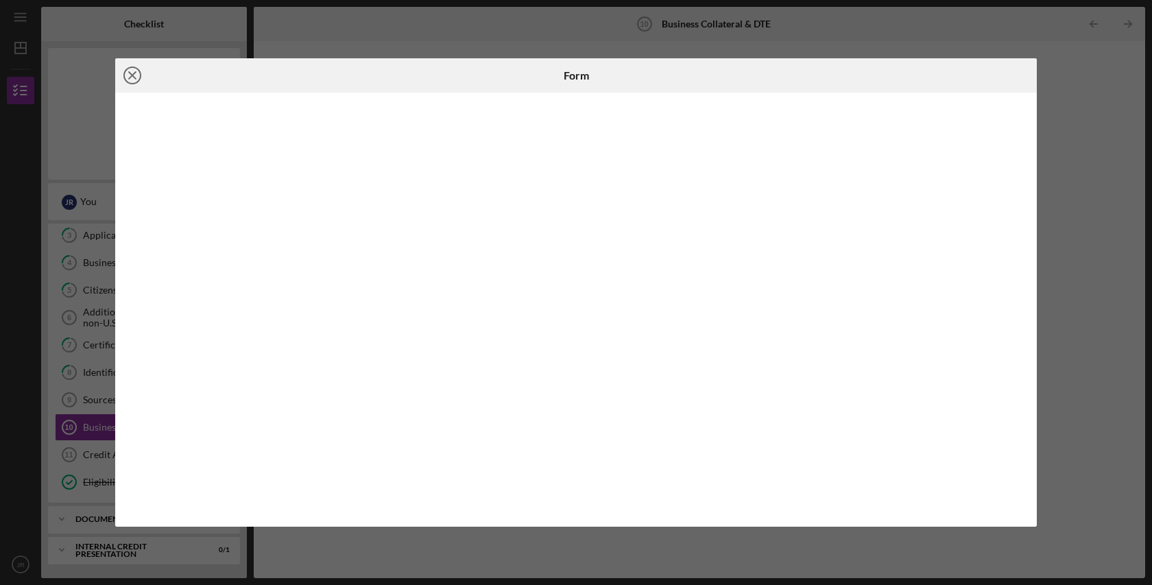
click at [134, 75] on icon "Icon/Close" at bounding box center [132, 75] width 34 height 34
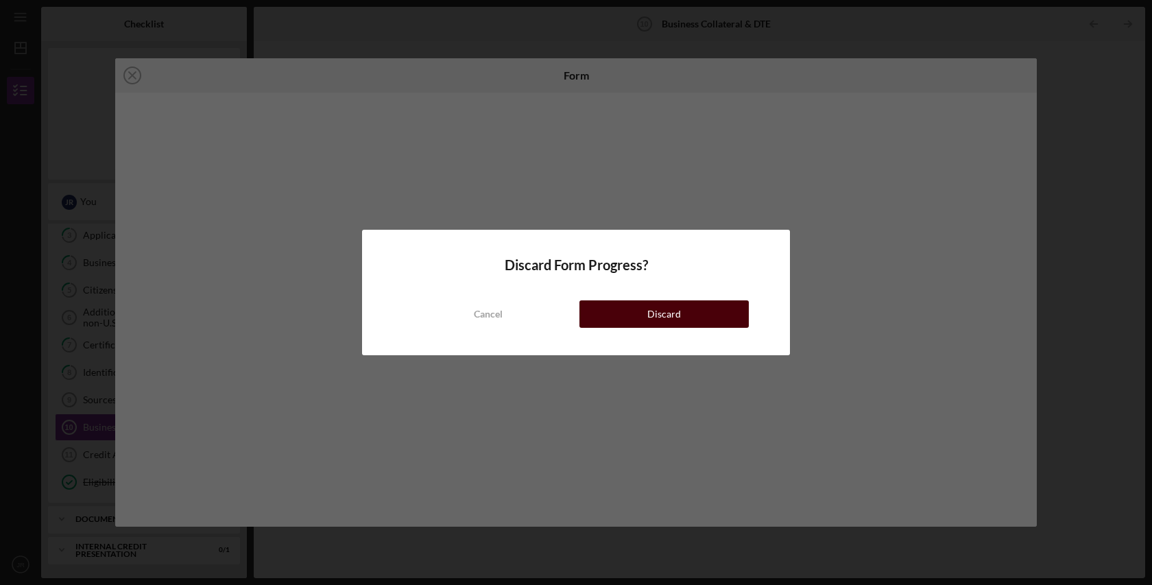
click at [617, 322] on button "Discard" at bounding box center [663, 313] width 169 height 27
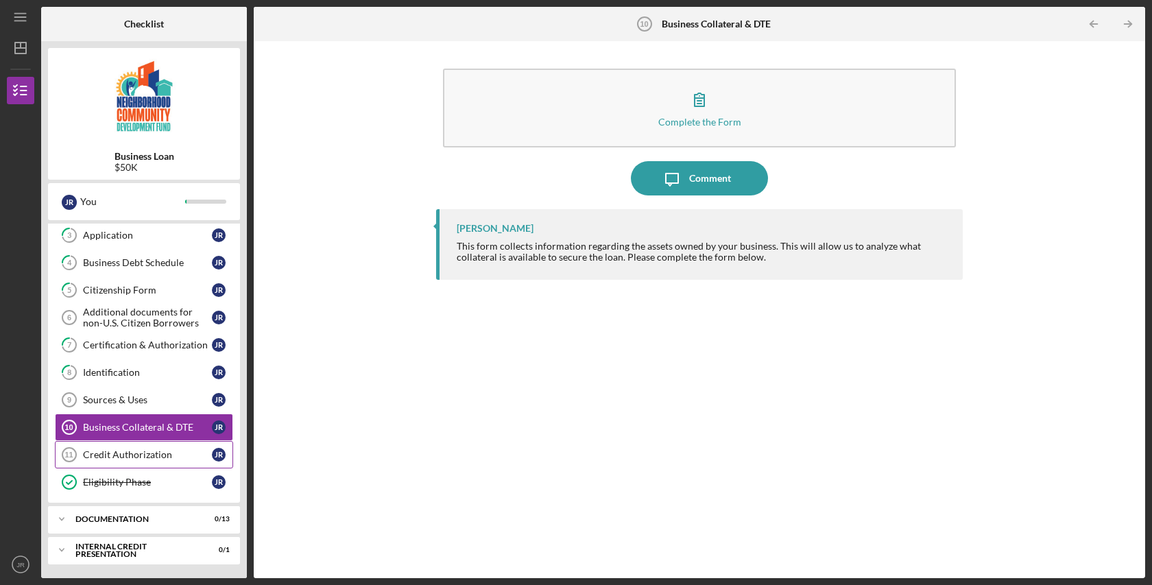
click at [121, 459] on div "Credit Authorization" at bounding box center [147, 454] width 129 height 11
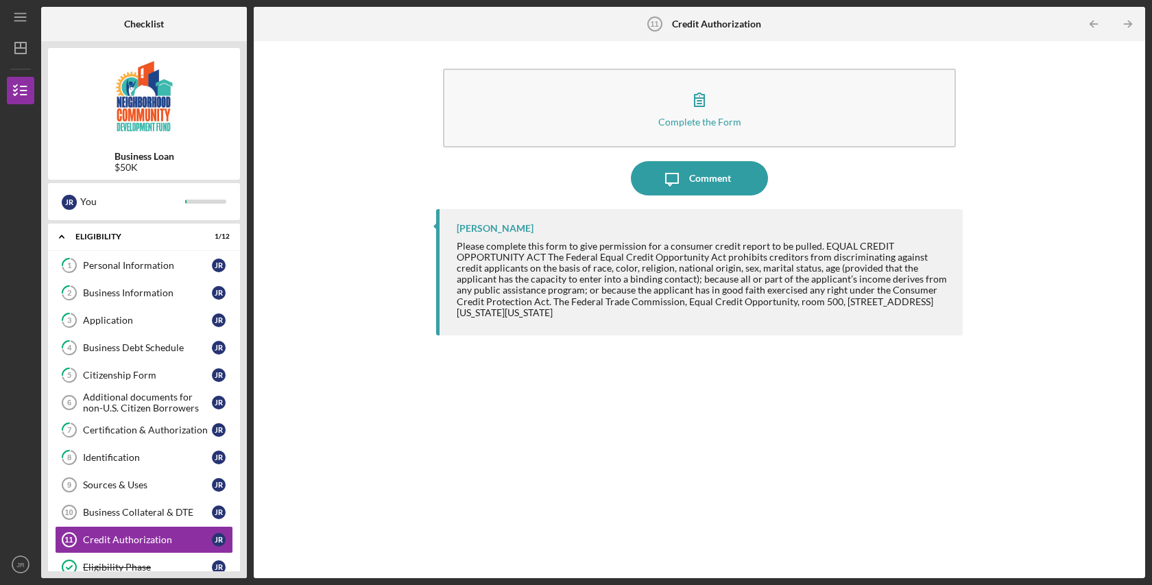
click at [541, 527] on div "[PERSON_NAME] Please complete this form to give permission for a consumer credi…" at bounding box center [699, 383] width 527 height 348
click at [123, 347] on div "Business Debt Schedule" at bounding box center [147, 347] width 129 height 11
